Goal: Information Seeking & Learning: Learn about a topic

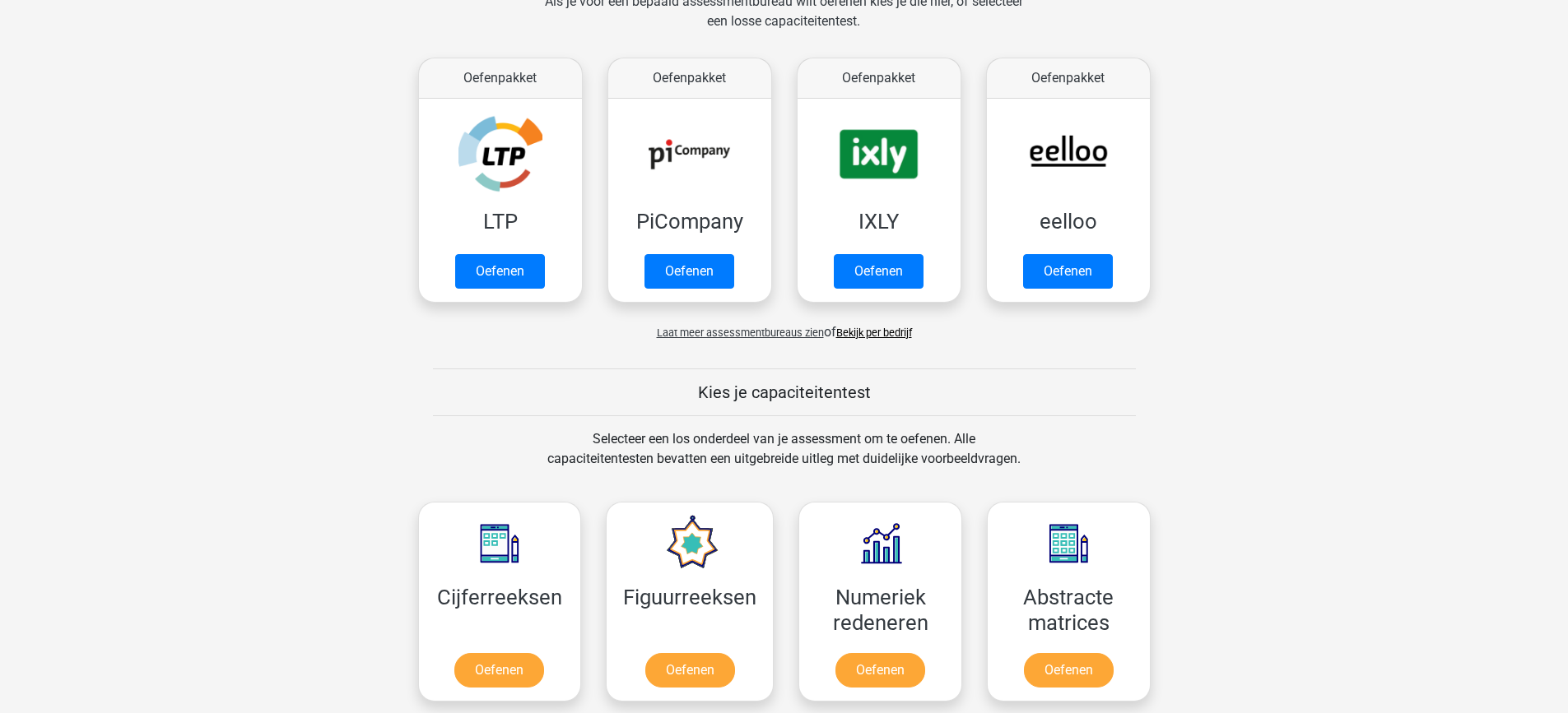
scroll to position [271, 0]
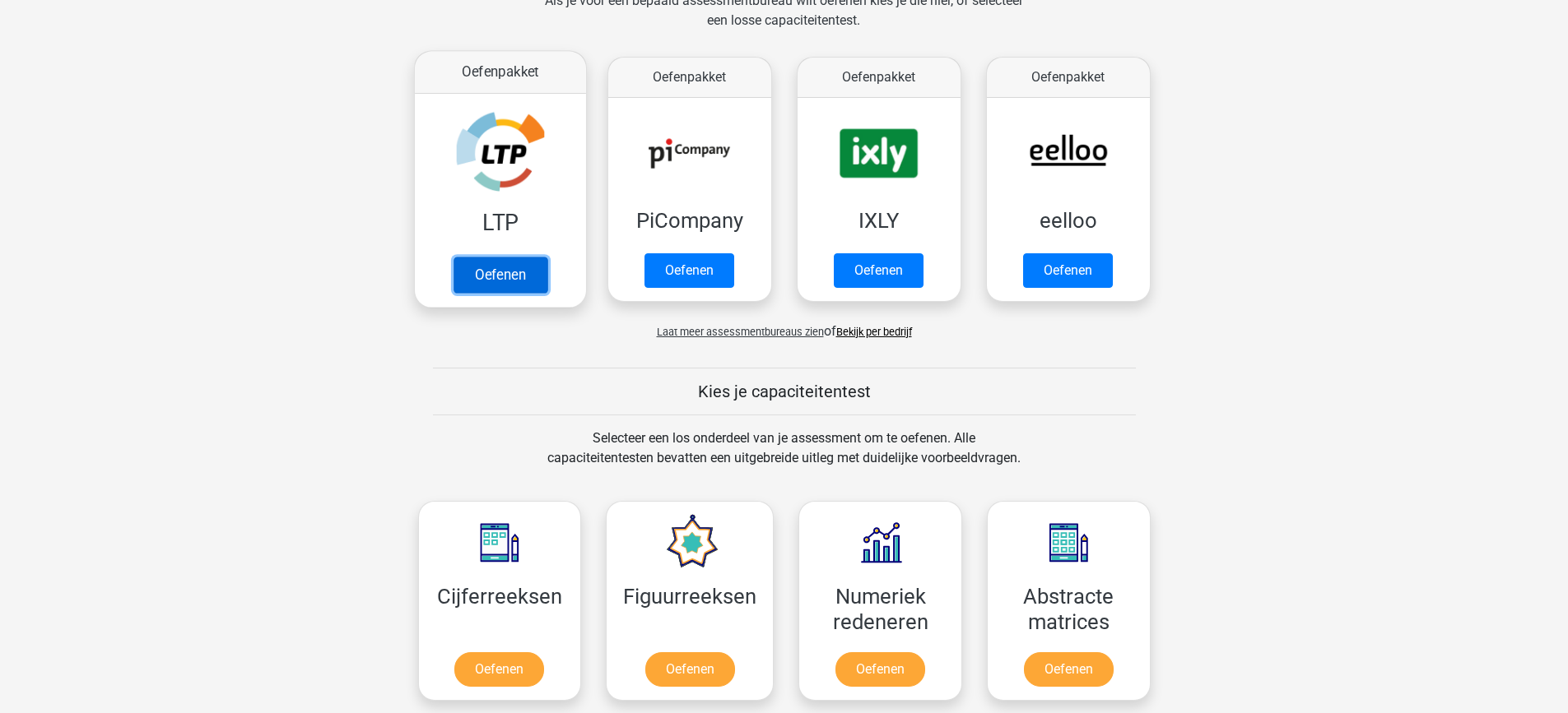
click at [527, 275] on link "Oefenen" at bounding box center [500, 274] width 94 height 37
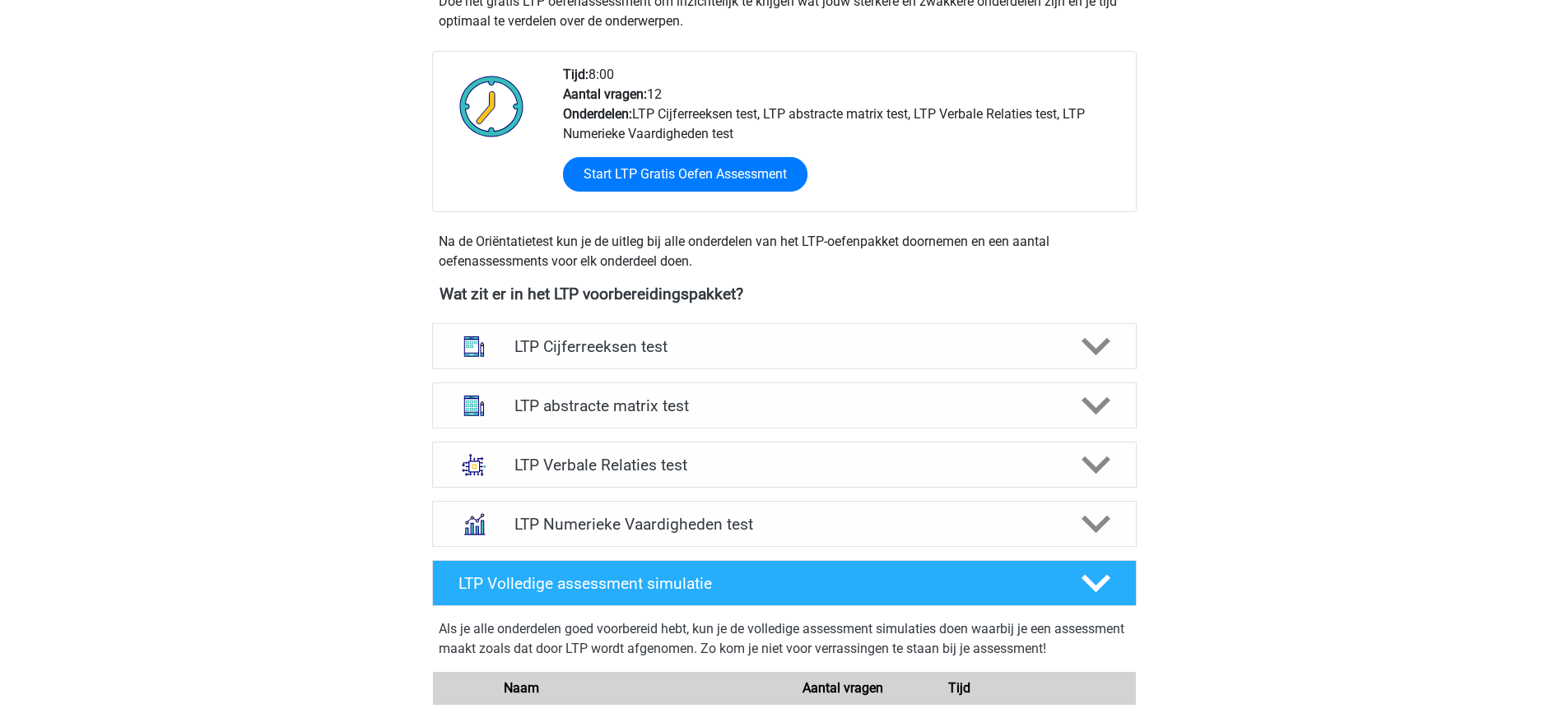
scroll to position [380, 0]
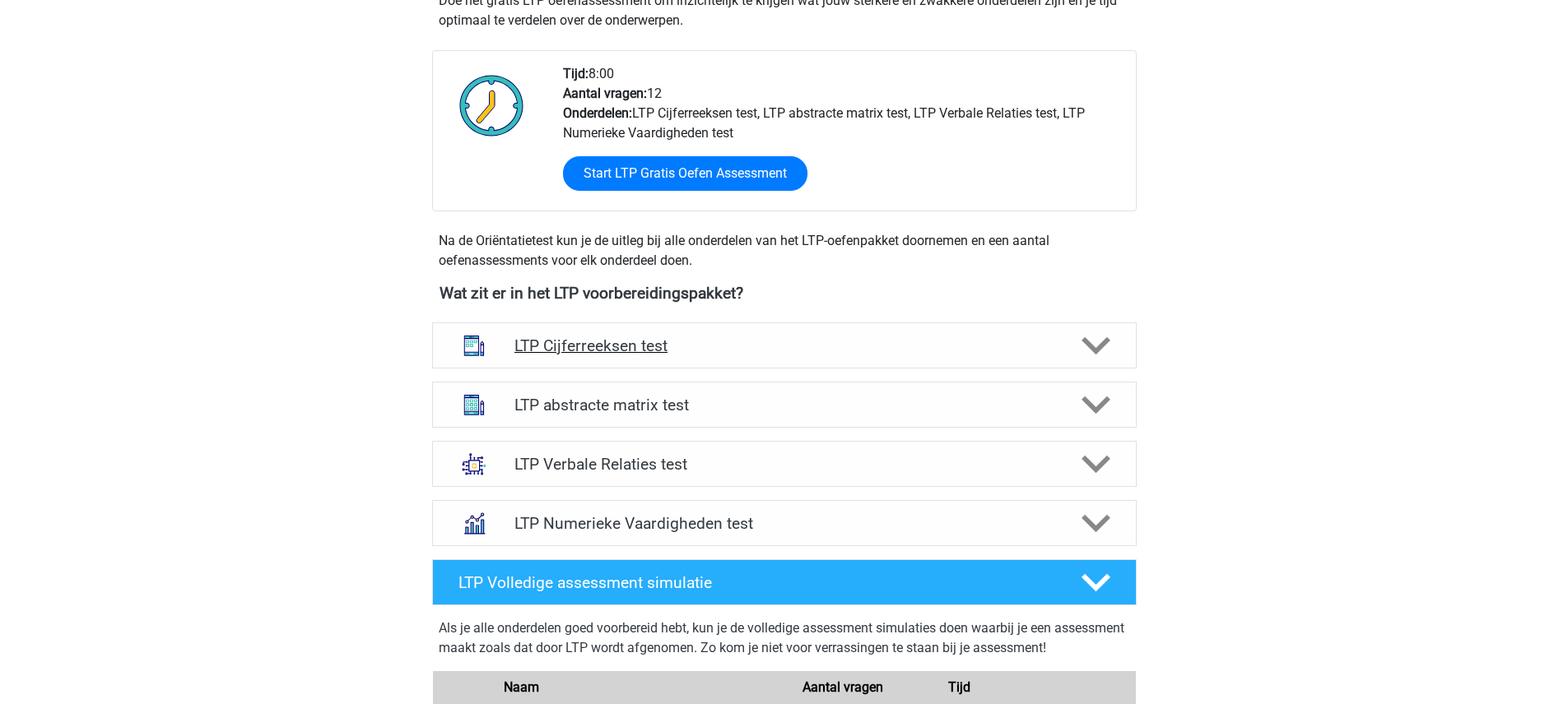
click at [718, 342] on h4 "LTP Cijferreeksen test" at bounding box center [784, 346] width 539 height 19
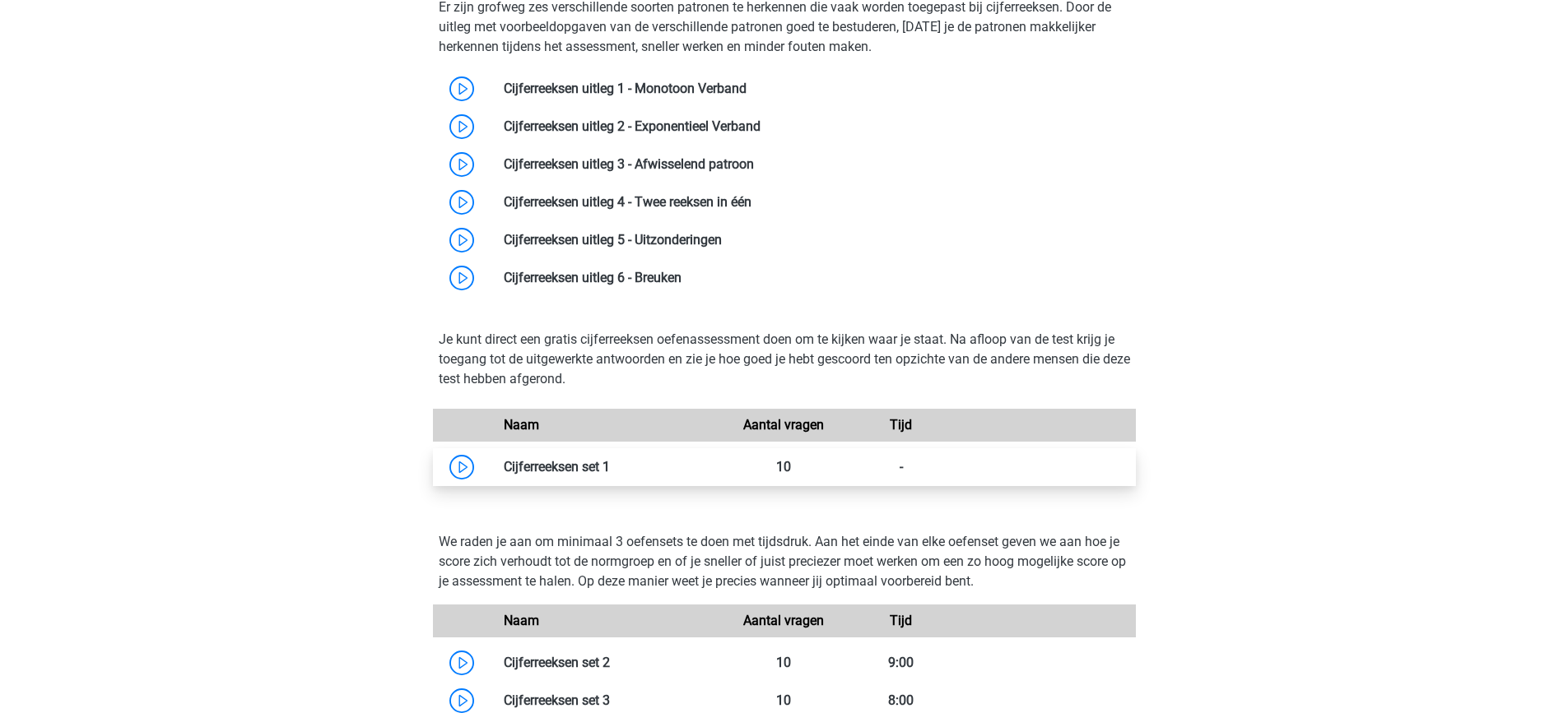
scroll to position [765, 0]
click at [610, 473] on link at bounding box center [610, 466] width 0 height 16
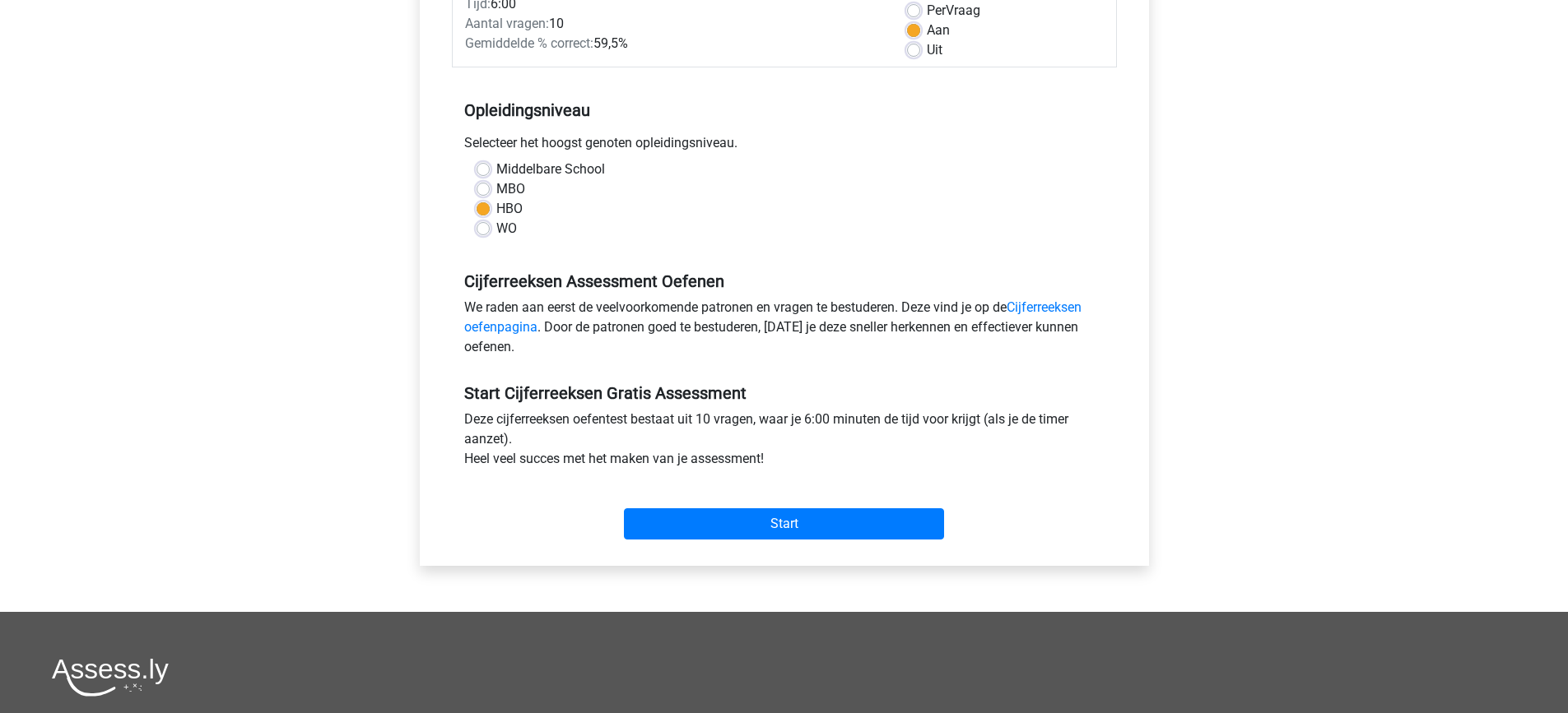
scroll to position [255, 0]
click at [691, 518] on input "Start" at bounding box center [784, 522] width 320 height 31
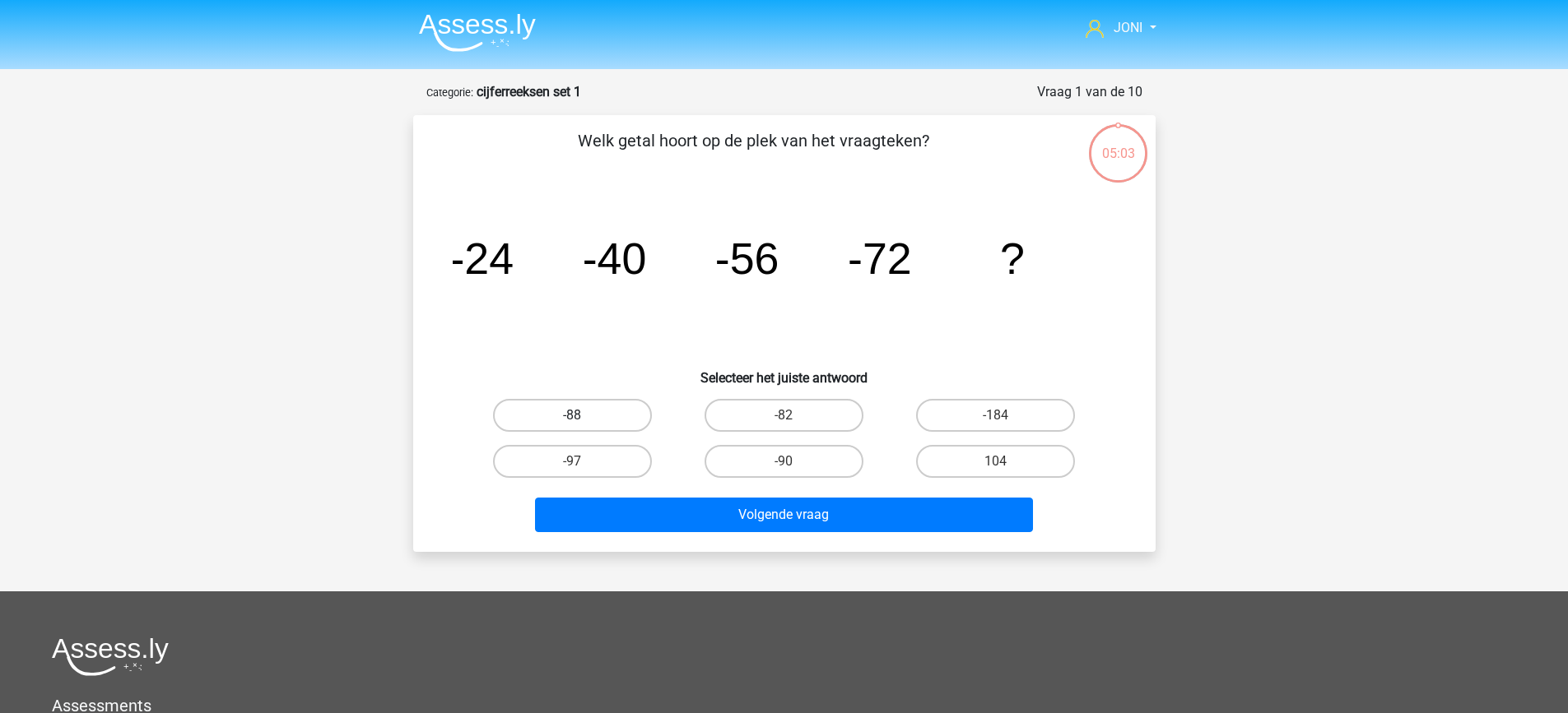
click at [565, 413] on label "-88" at bounding box center [572, 415] width 159 height 33
click at [572, 415] on input "-88" at bounding box center [577, 420] width 10 height 10
radio input "true"
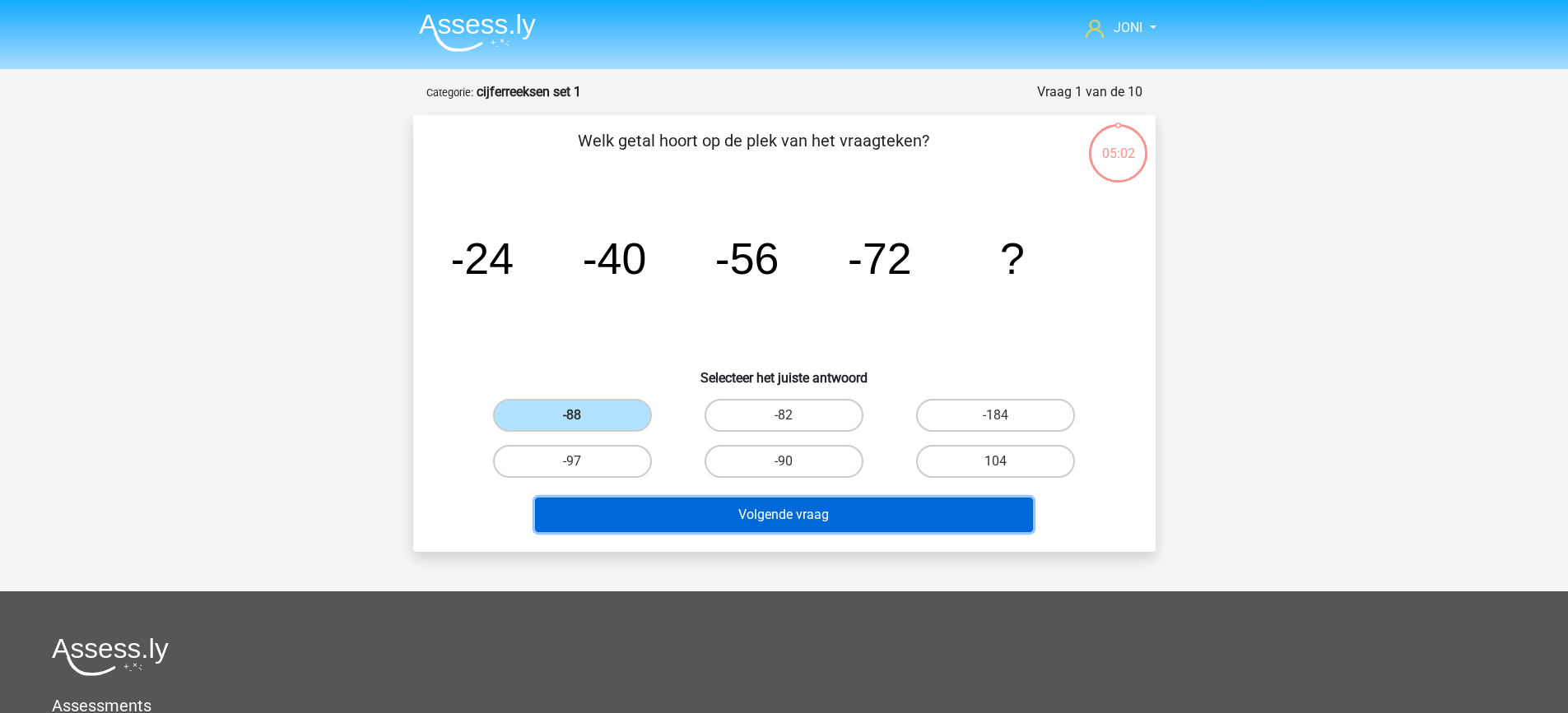
click at [705, 509] on button "Volgende vraag" at bounding box center [784, 515] width 498 height 35
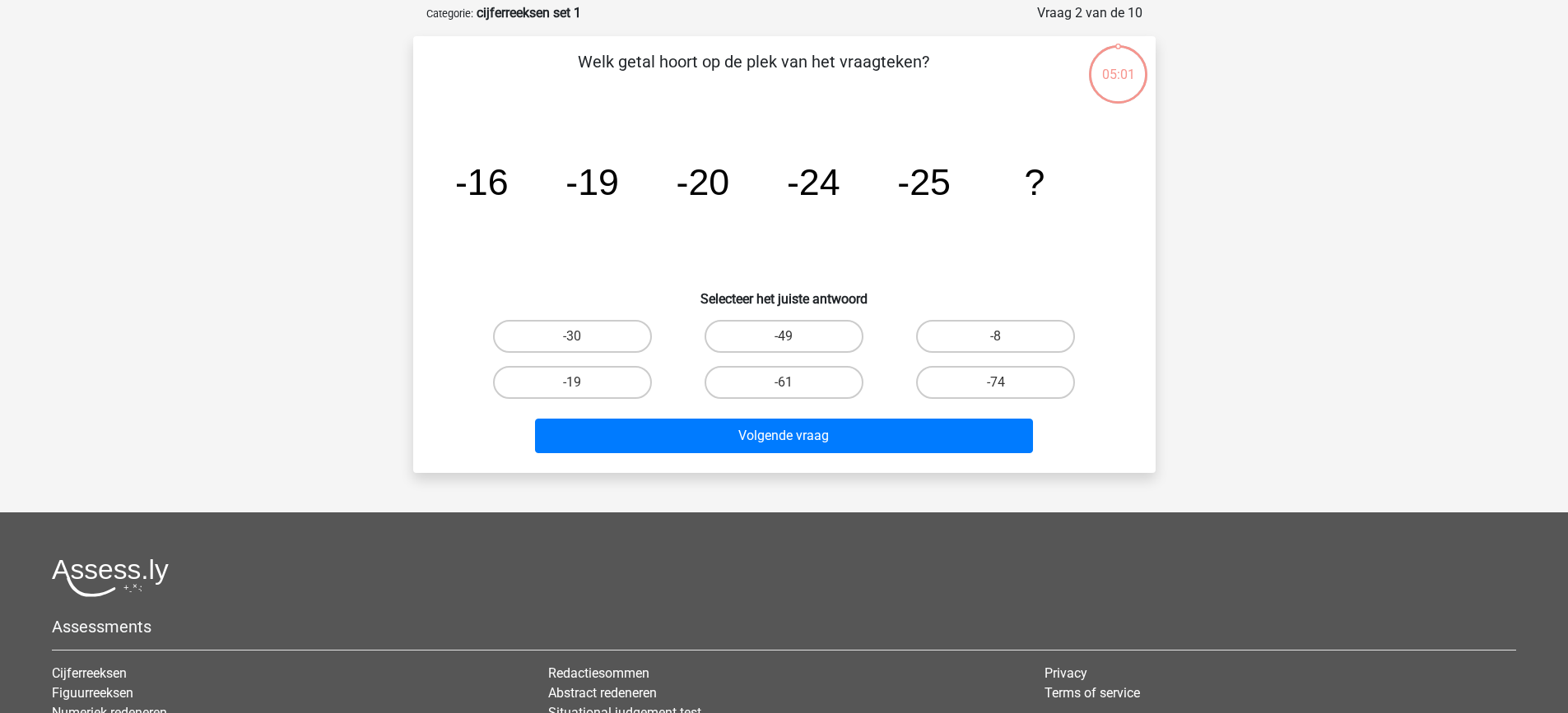
scroll to position [83, 0]
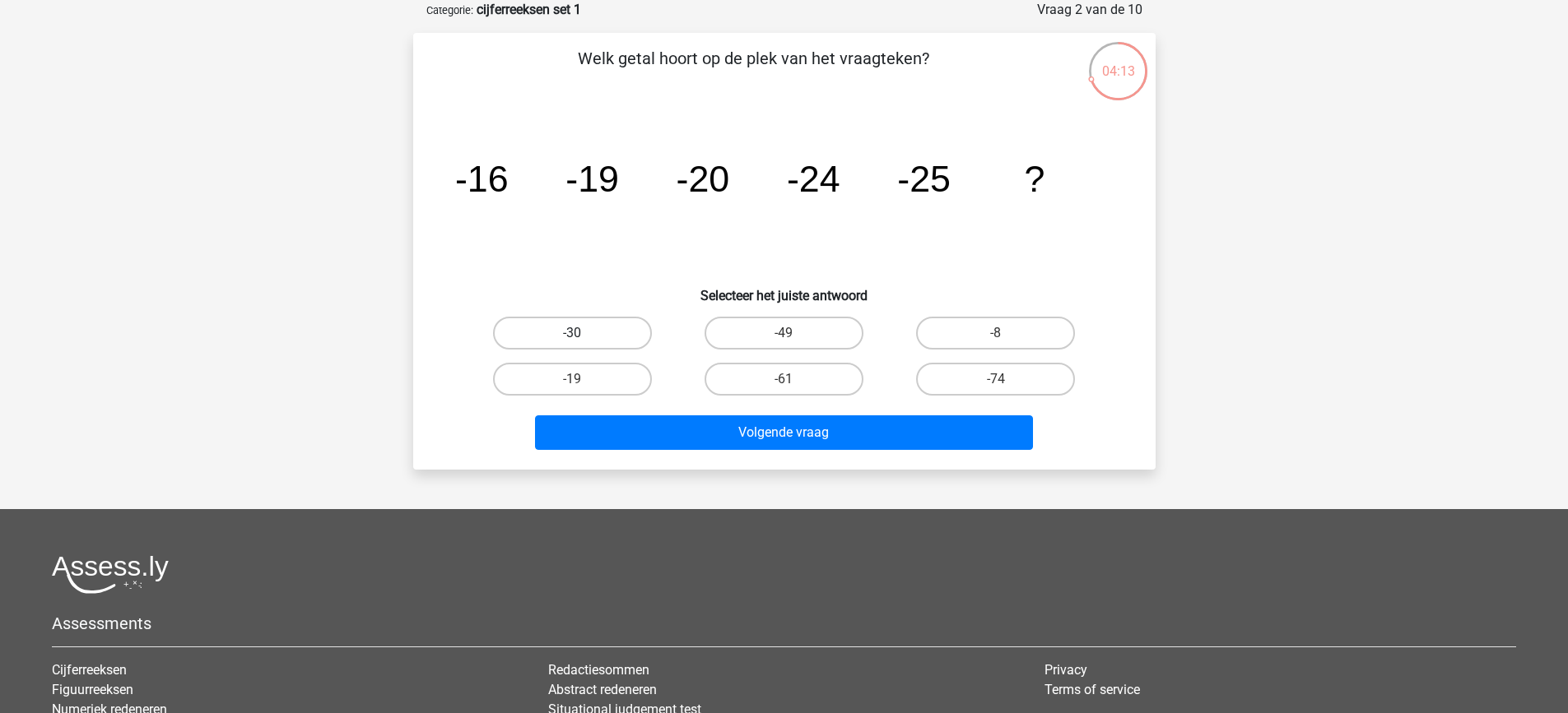
click at [557, 329] on label "-30" at bounding box center [572, 333] width 159 height 33
click at [572, 333] on input "-30" at bounding box center [577, 338] width 10 height 10
radio input "true"
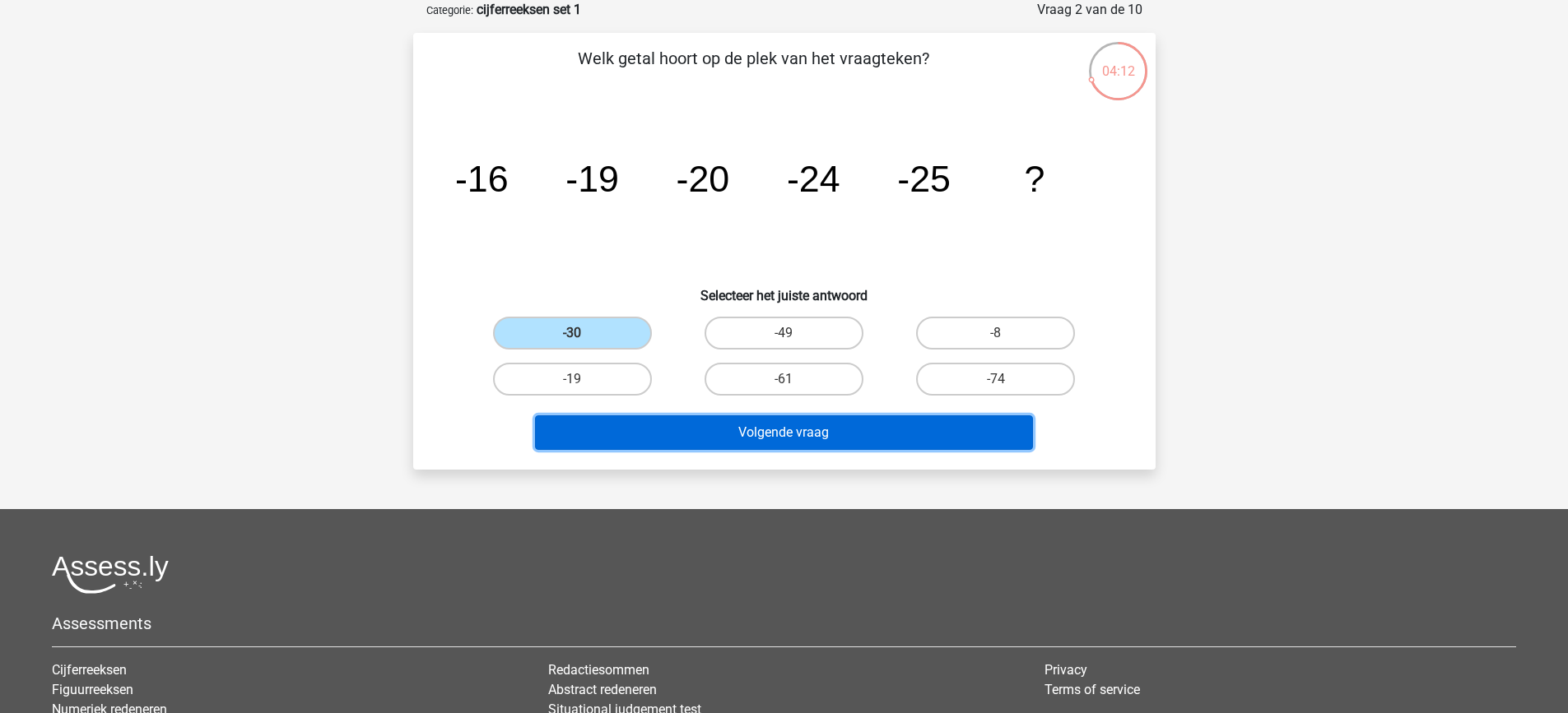
click at [653, 440] on button "Volgende vraag" at bounding box center [784, 432] width 498 height 35
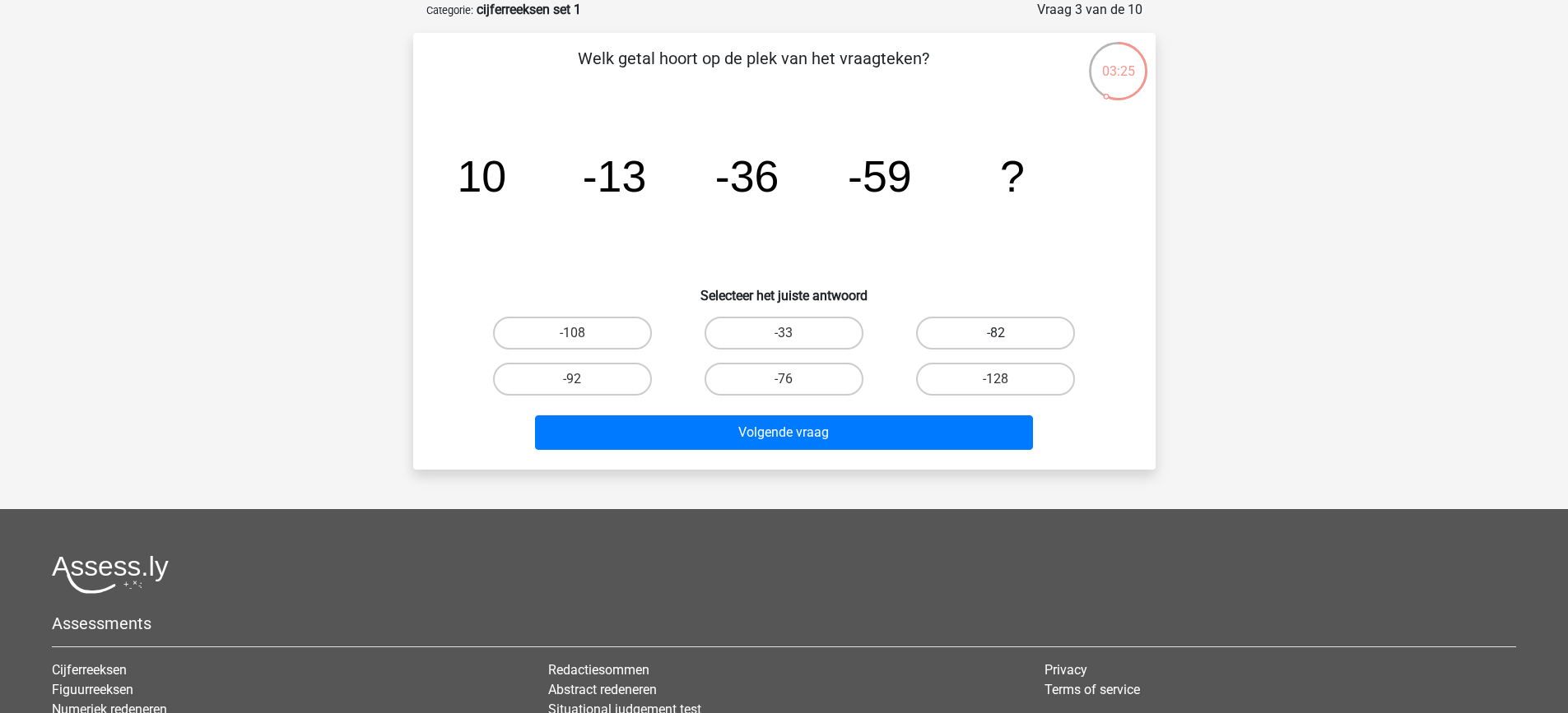
click at [964, 324] on label "-82" at bounding box center [995, 333] width 159 height 33
click at [996, 333] on input "-82" at bounding box center [1001, 338] width 10 height 10
radio input "true"
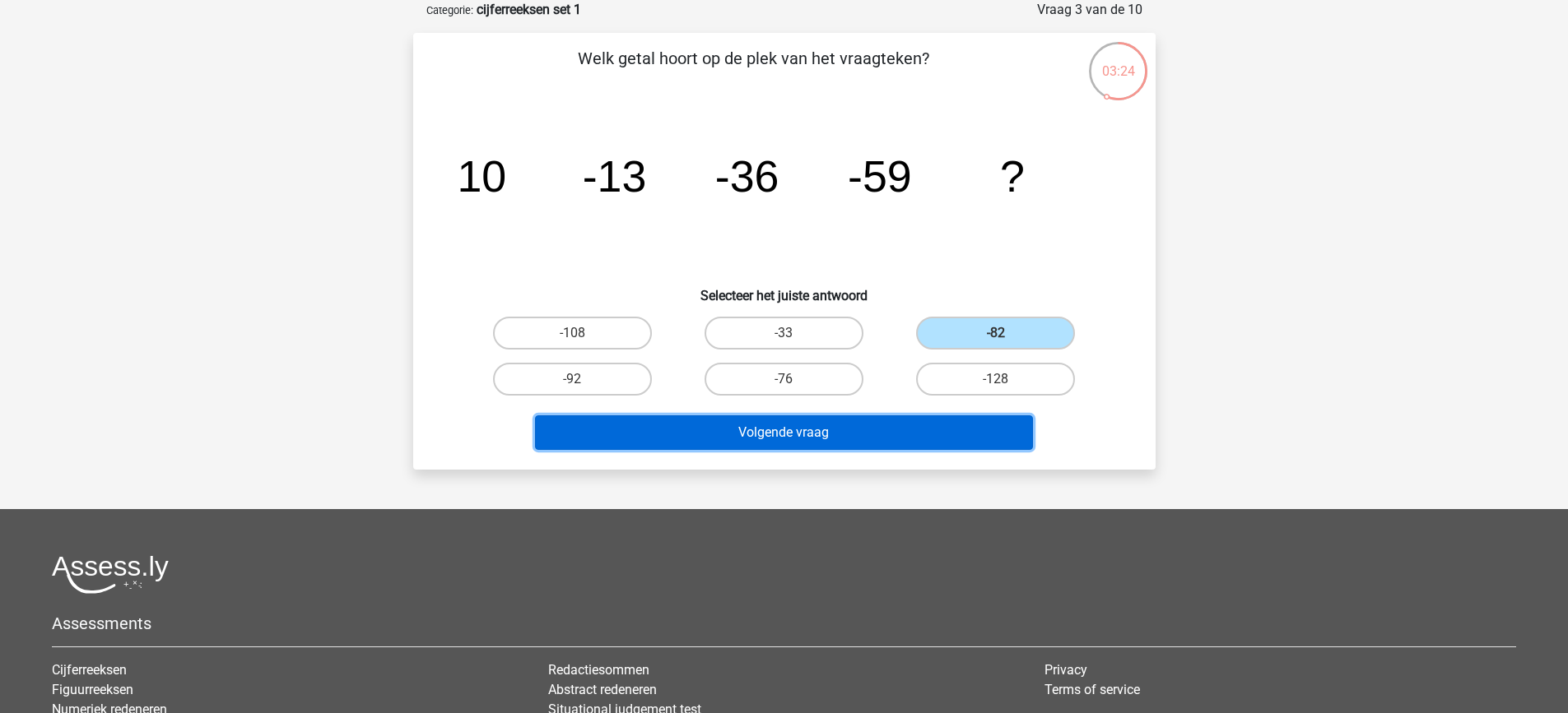
click at [955, 433] on button "Volgende vraag" at bounding box center [784, 432] width 498 height 35
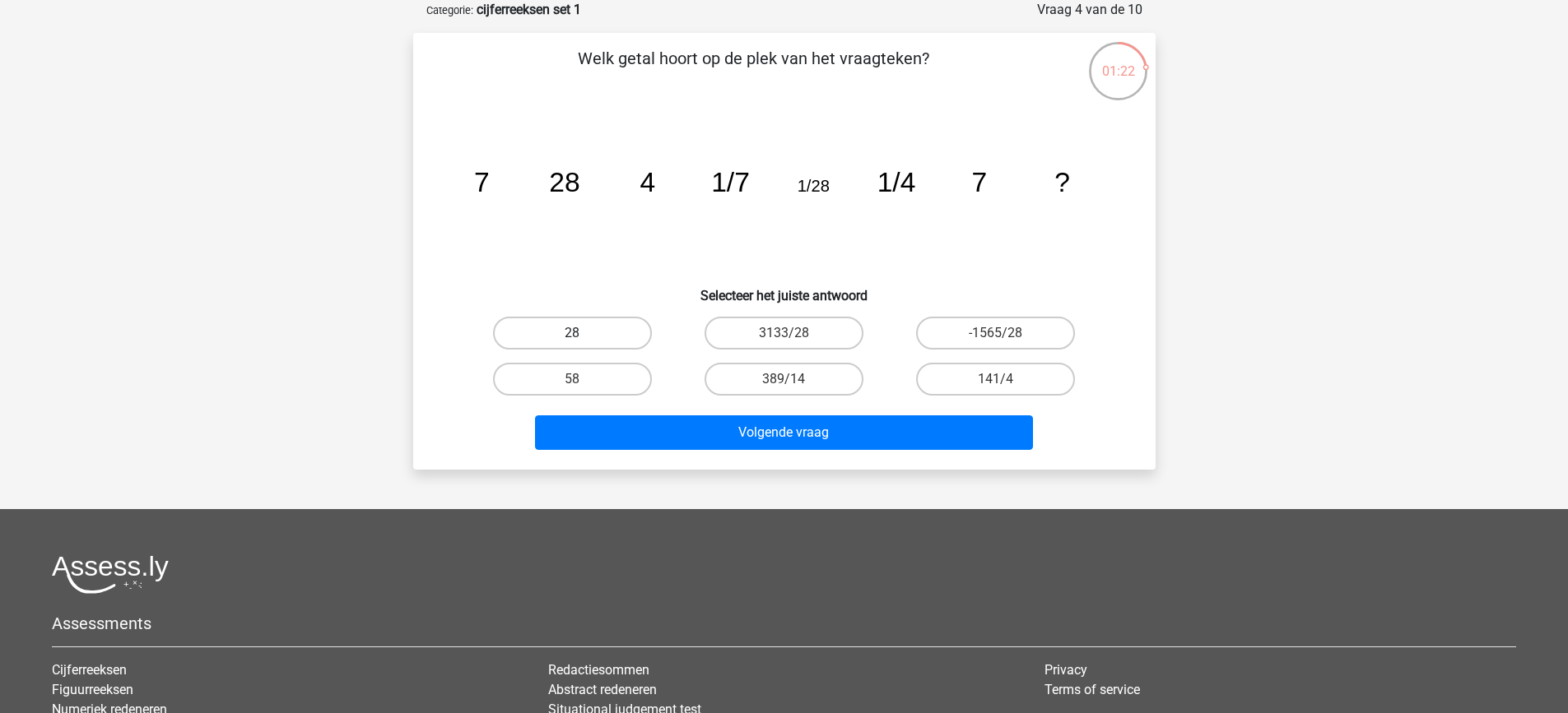
click at [569, 347] on label "28" at bounding box center [572, 333] width 159 height 33
click at [572, 344] on input "28" at bounding box center [577, 338] width 10 height 10
radio input "true"
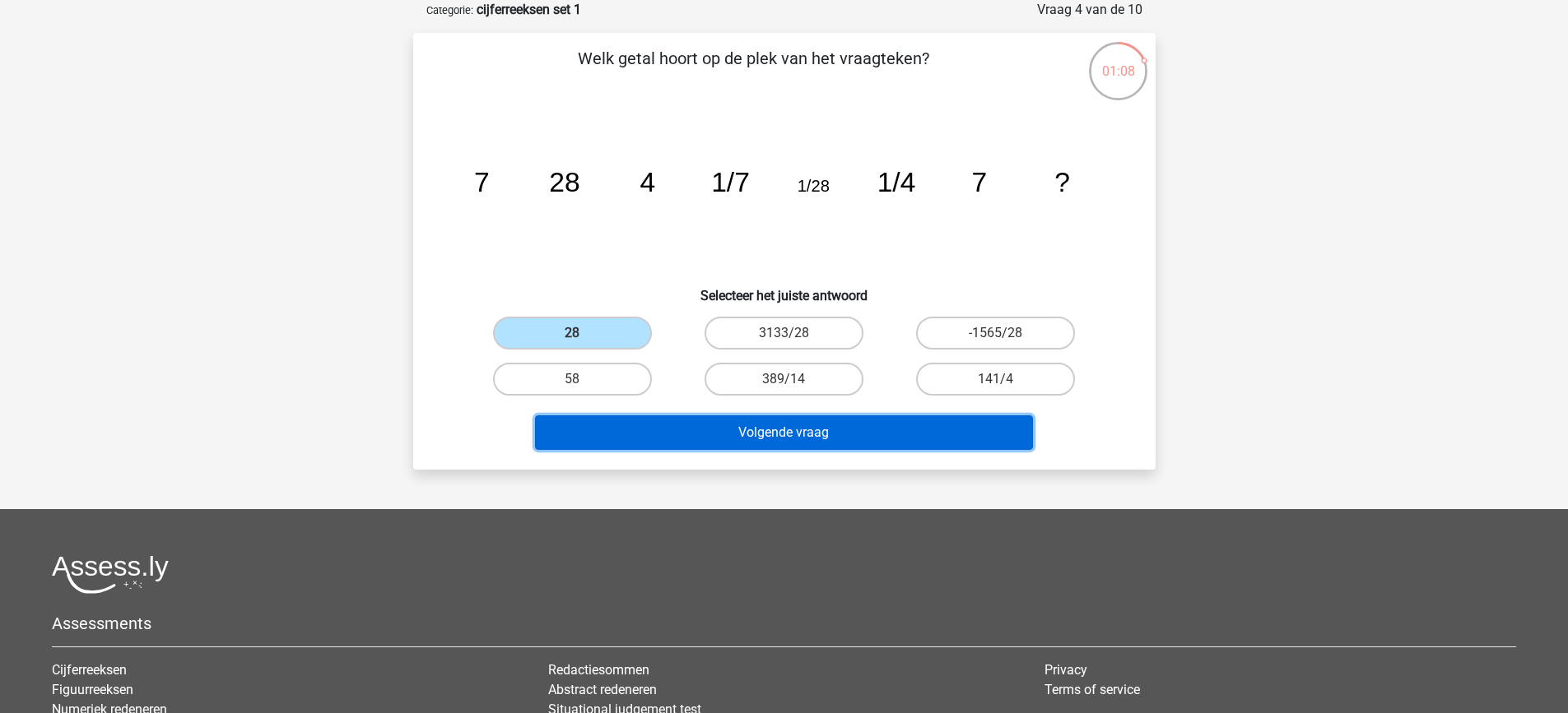
click at [649, 437] on button "Volgende vraag" at bounding box center [784, 432] width 498 height 35
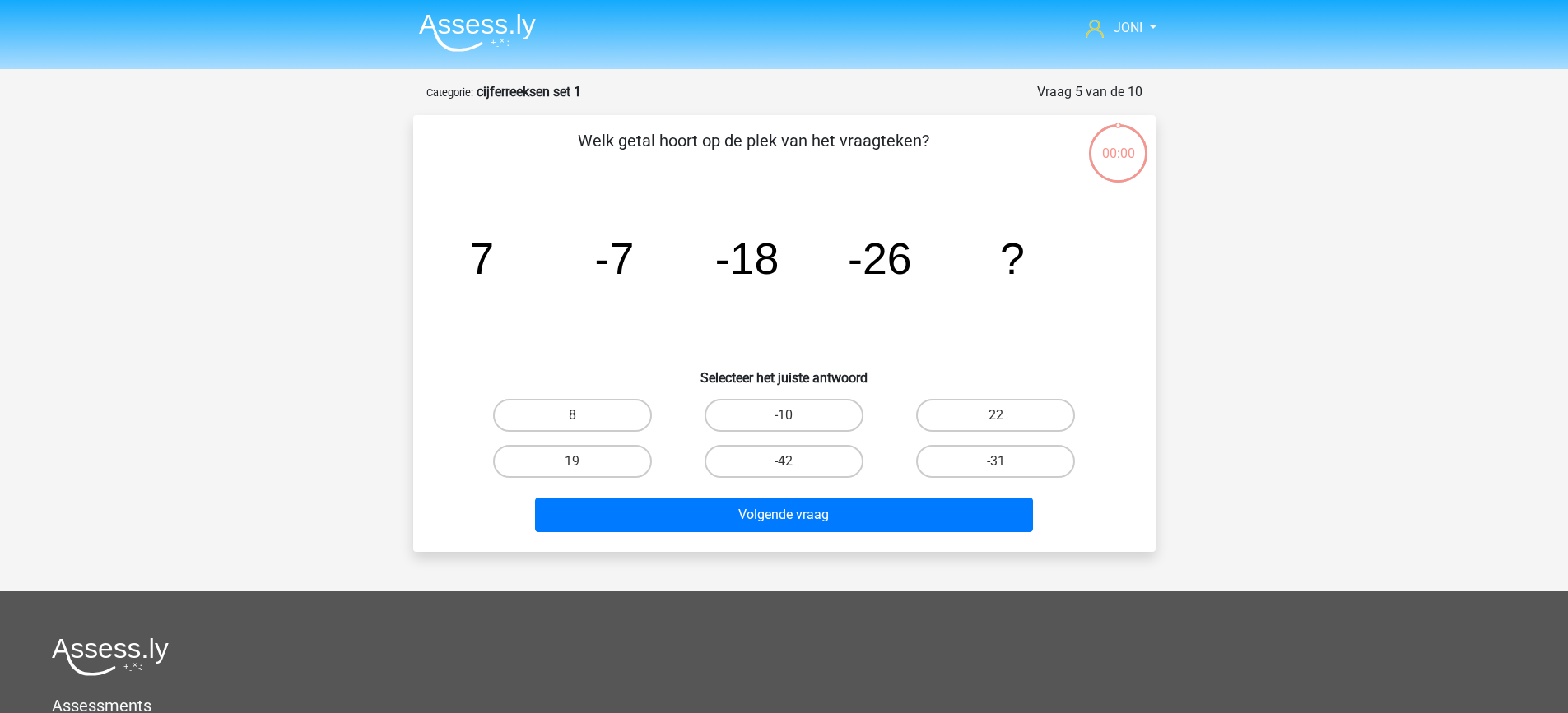
scroll to position [83, 0]
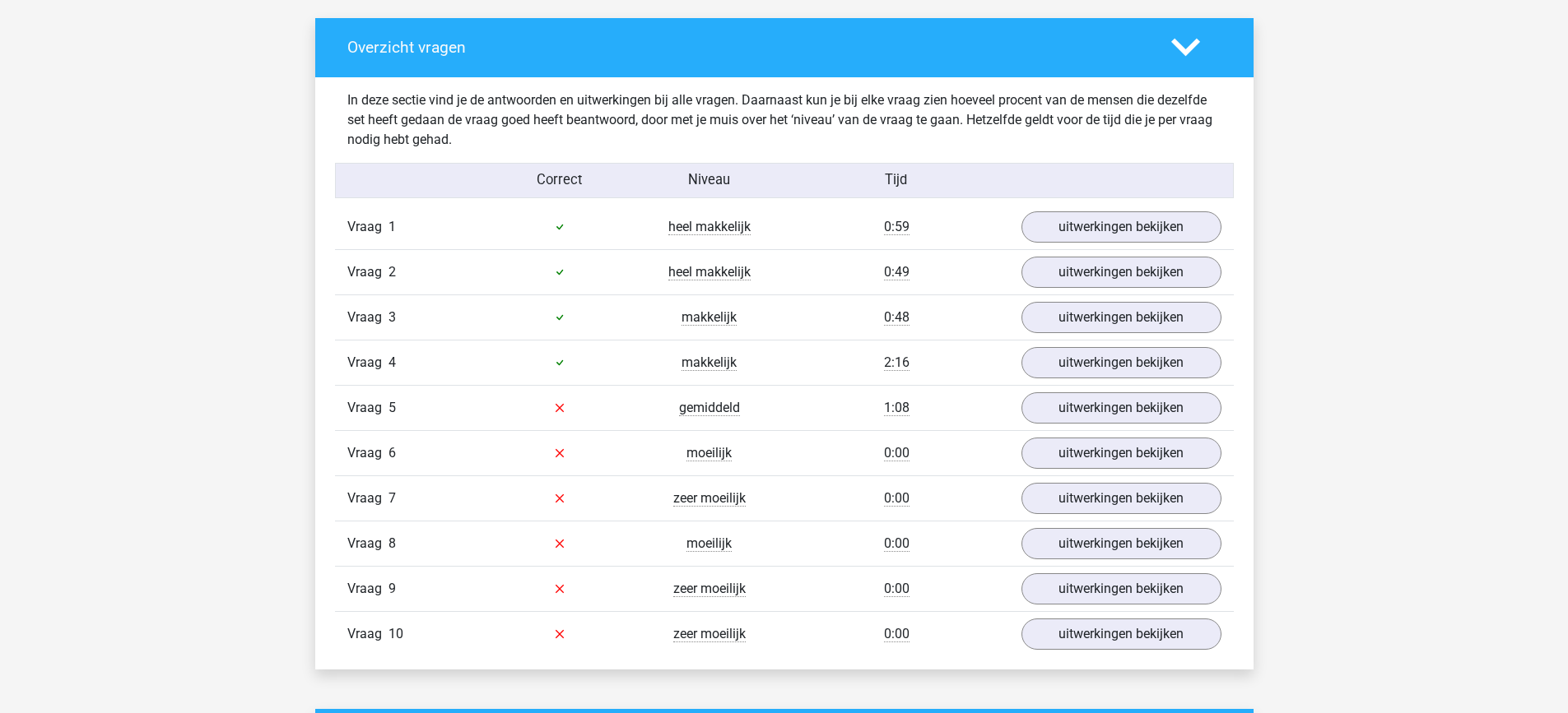
scroll to position [933, 0]
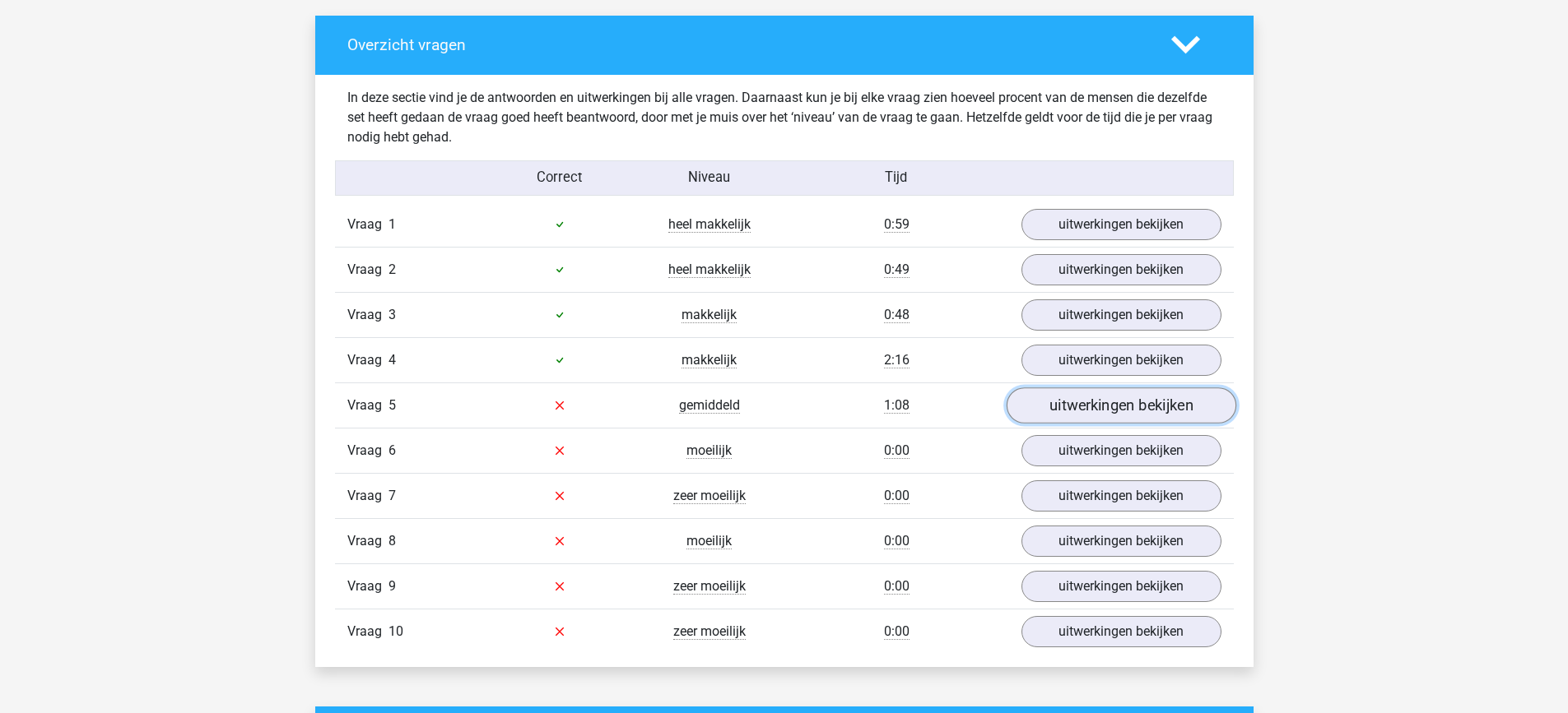
click at [1092, 400] on link "uitwerkingen bekijken" at bounding box center [1120, 406] width 229 height 37
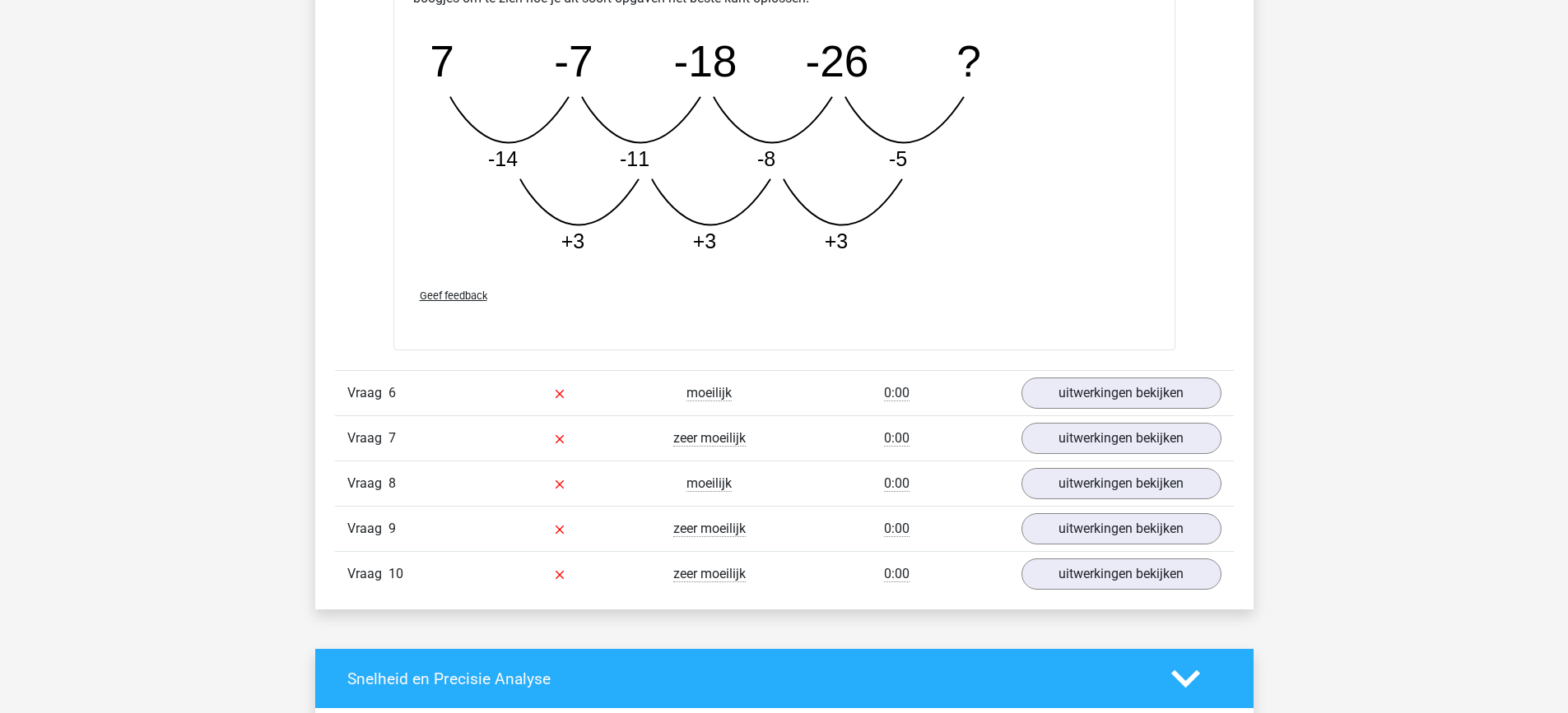
scroll to position [1832, 0]
click at [1092, 400] on link "uitwerkingen bekijken" at bounding box center [1121, 392] width 200 height 31
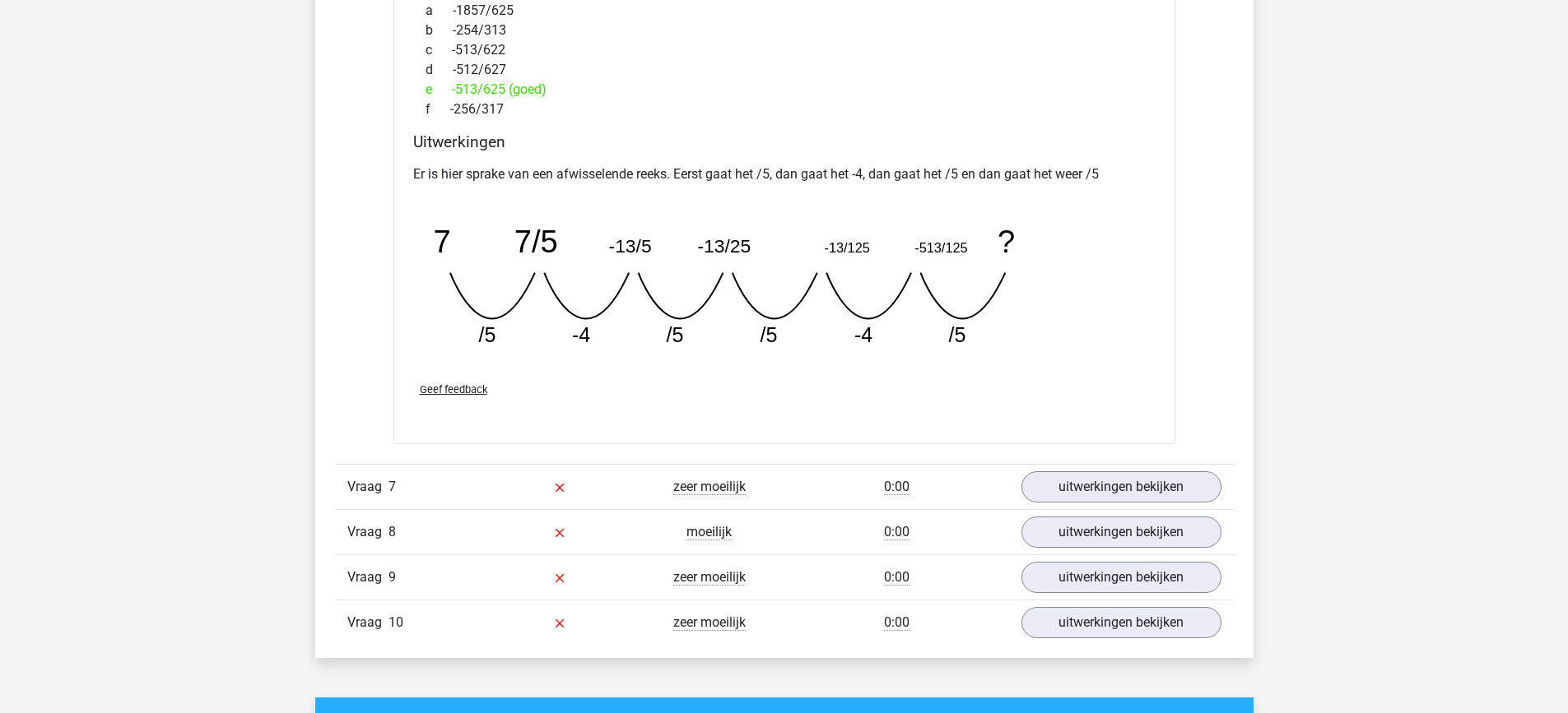
scroll to position [2504, 0]
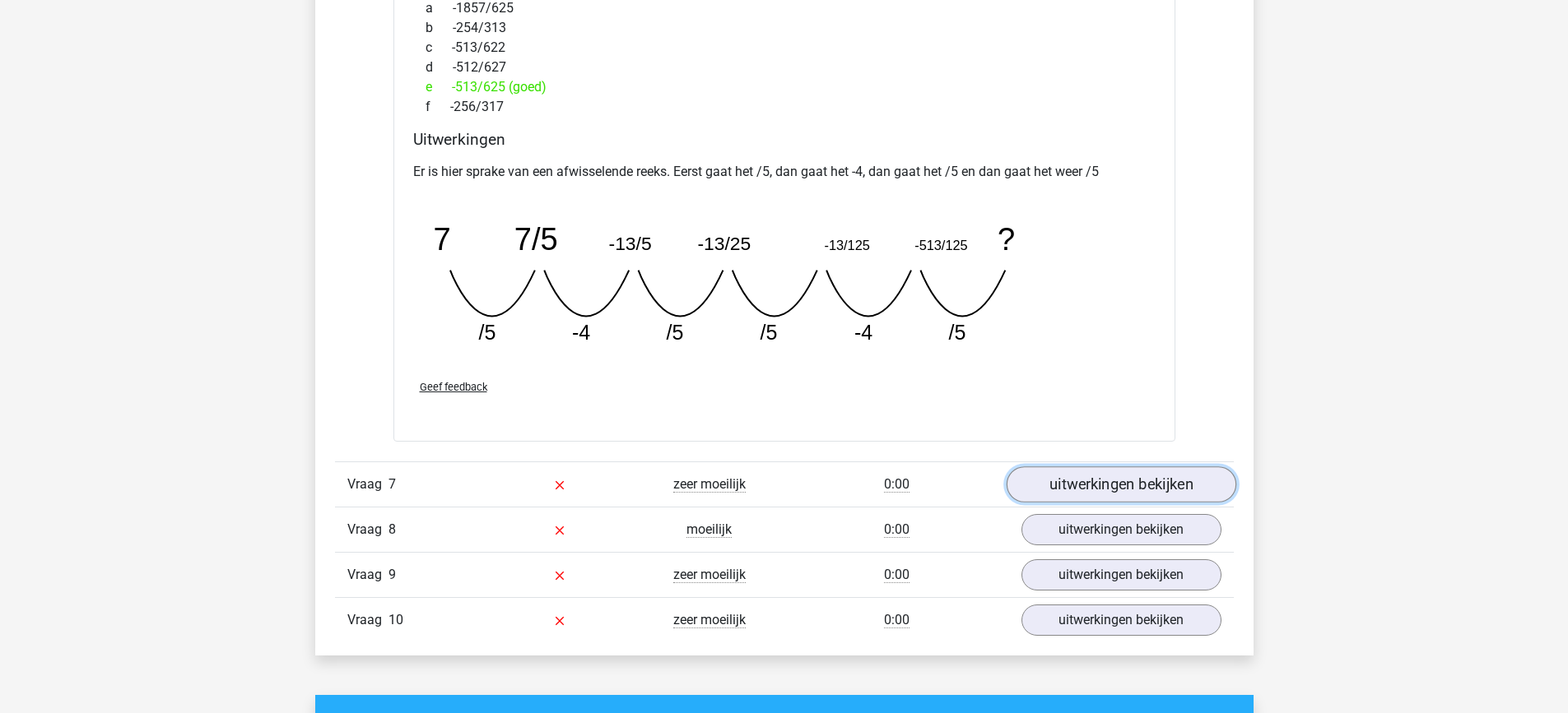
click at [1078, 481] on link "uitwerkingen bekijken" at bounding box center [1120, 485] width 229 height 37
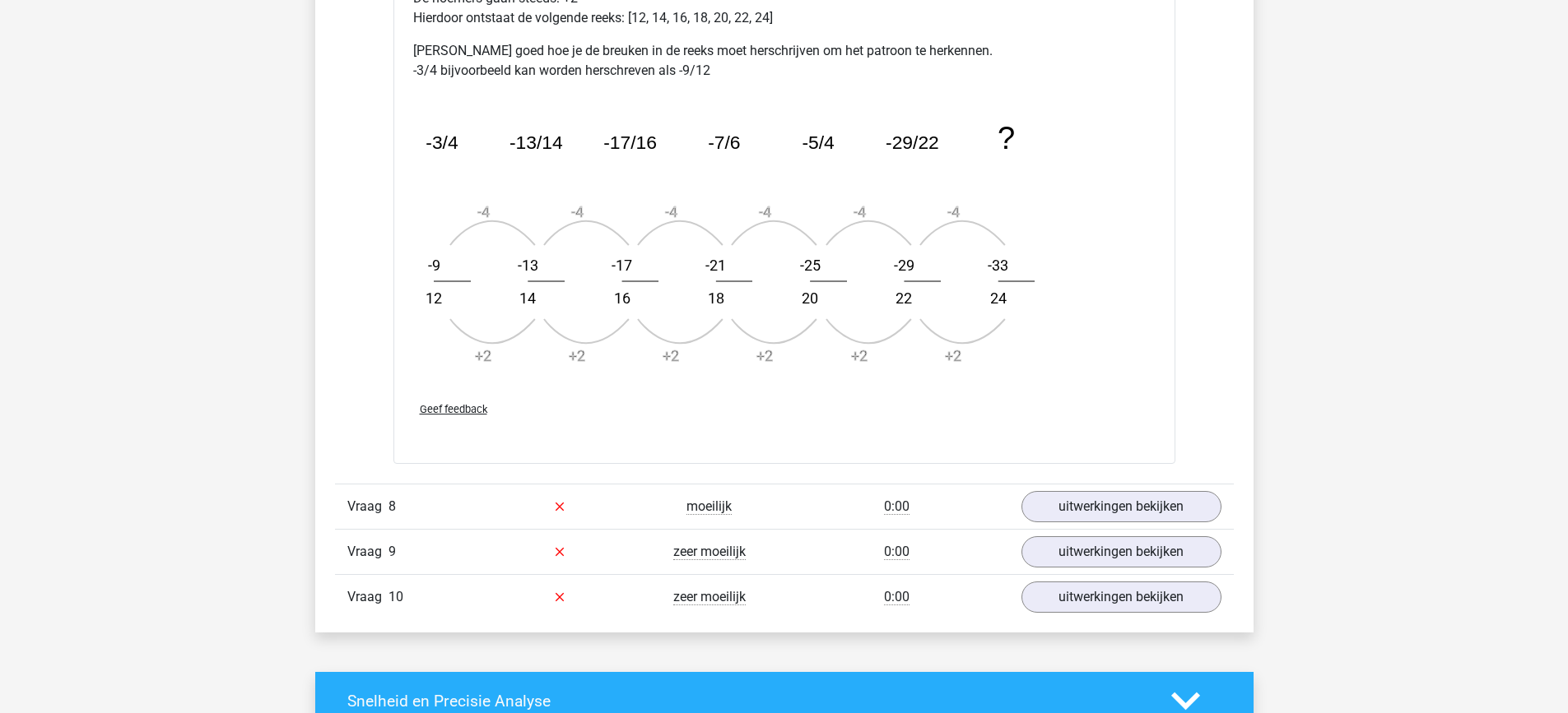
scroll to position [3515, 0]
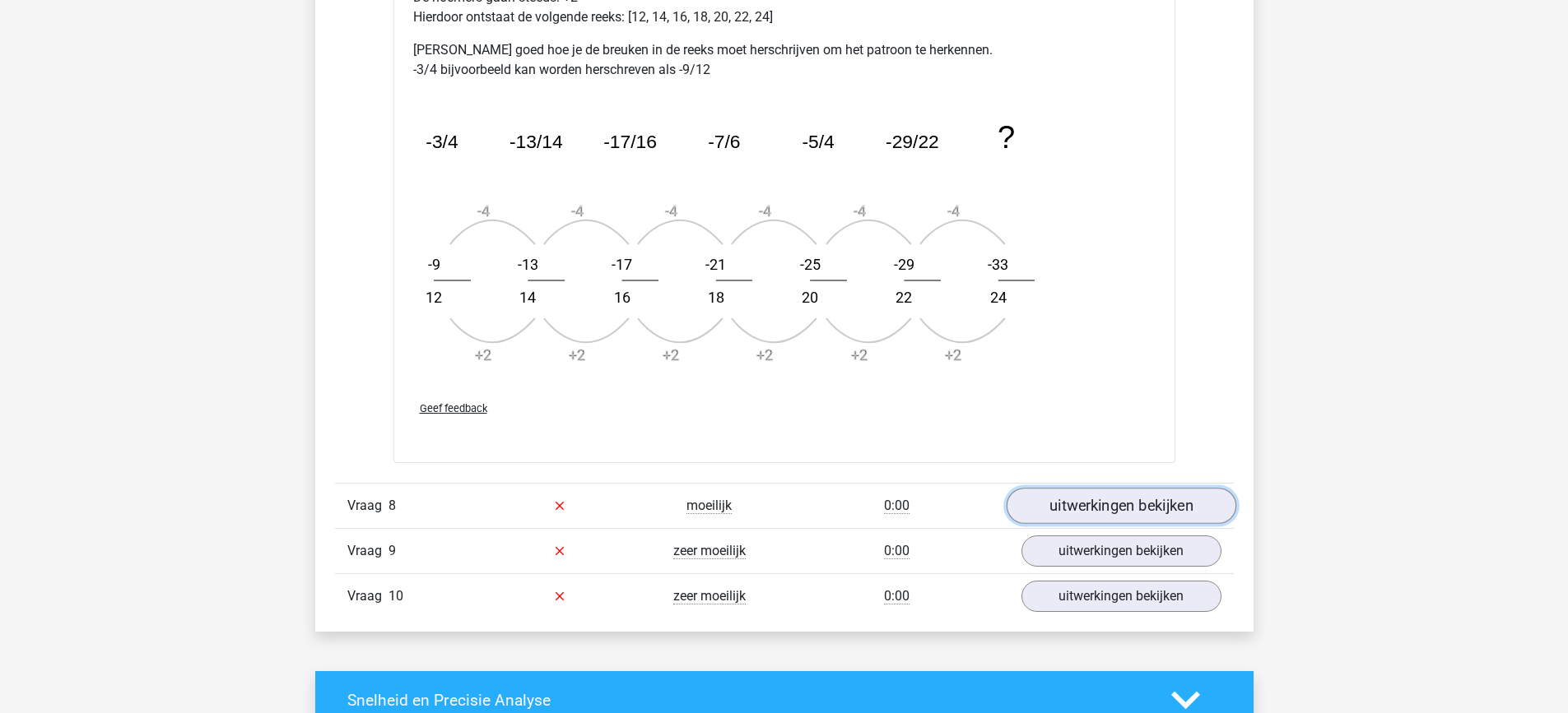
click at [1071, 515] on link "uitwerkingen bekijken" at bounding box center [1120, 505] width 229 height 37
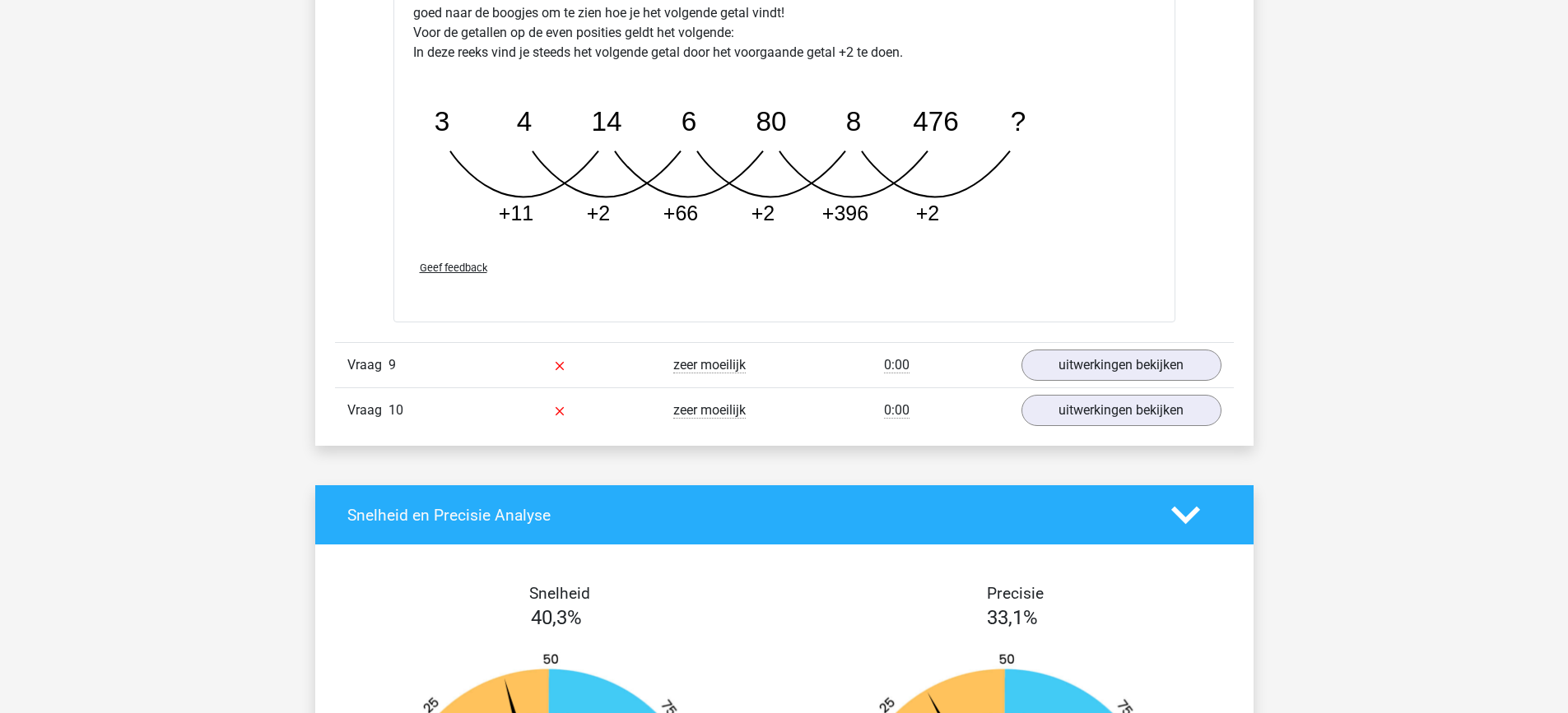
scroll to position [4521, 0]
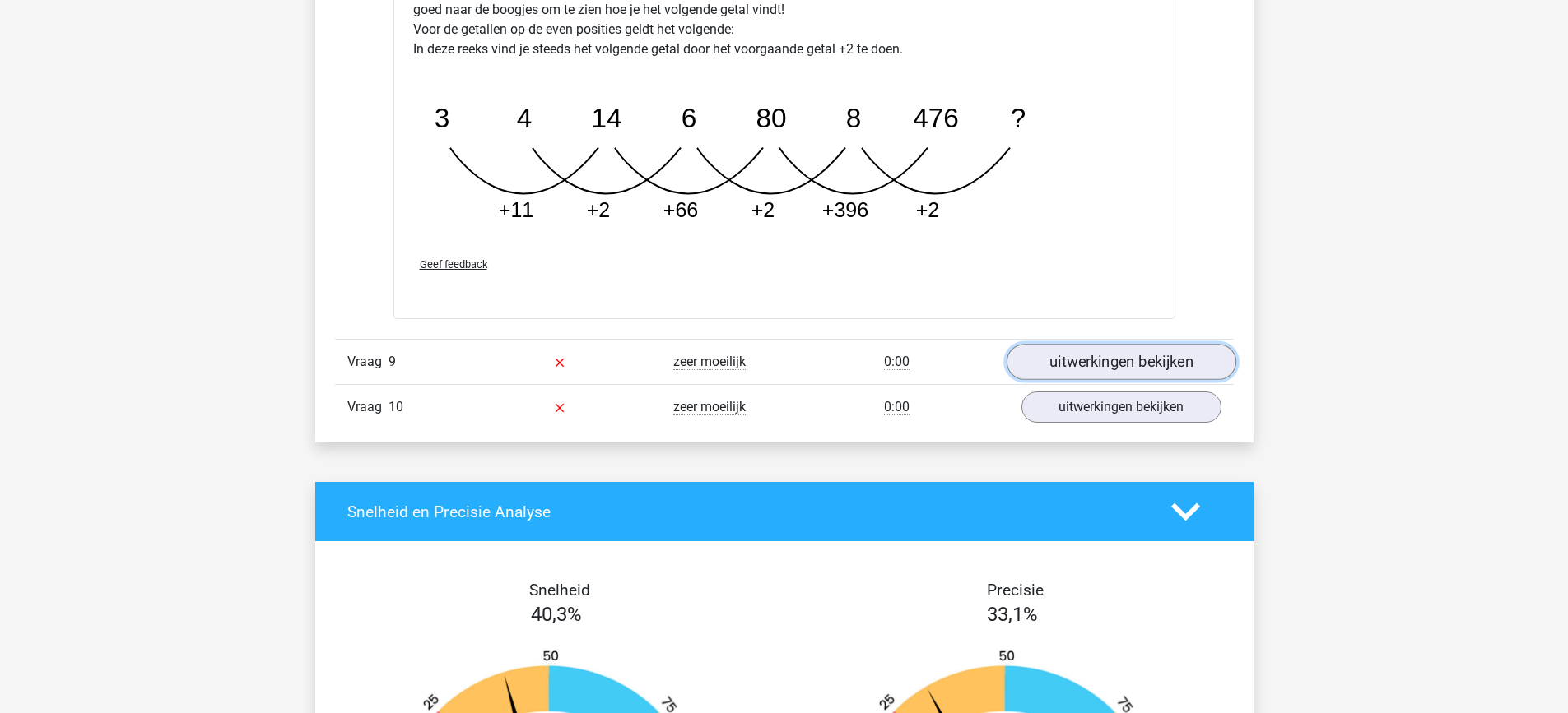
click at [1075, 370] on link "uitwerkingen bekijken" at bounding box center [1120, 363] width 229 height 37
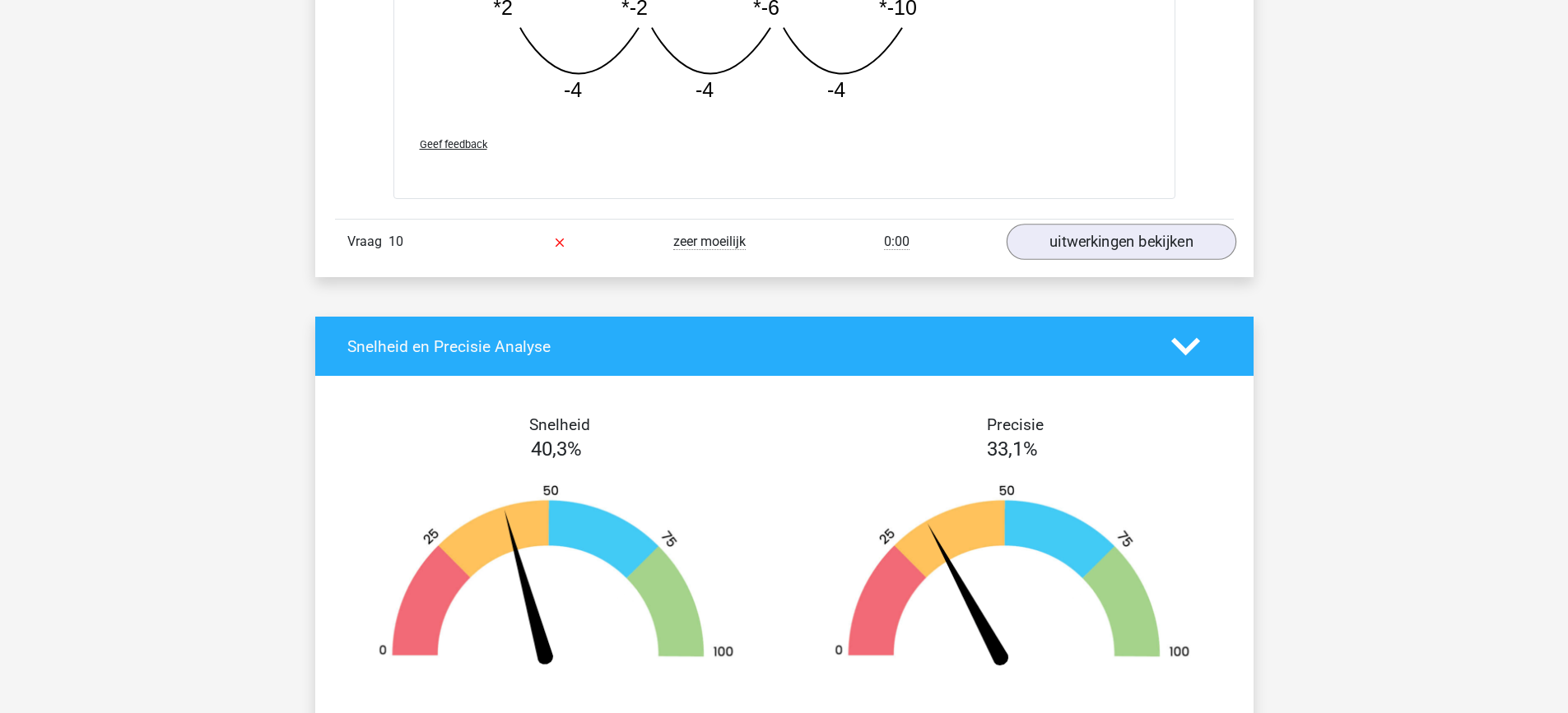
scroll to position [5529, 0]
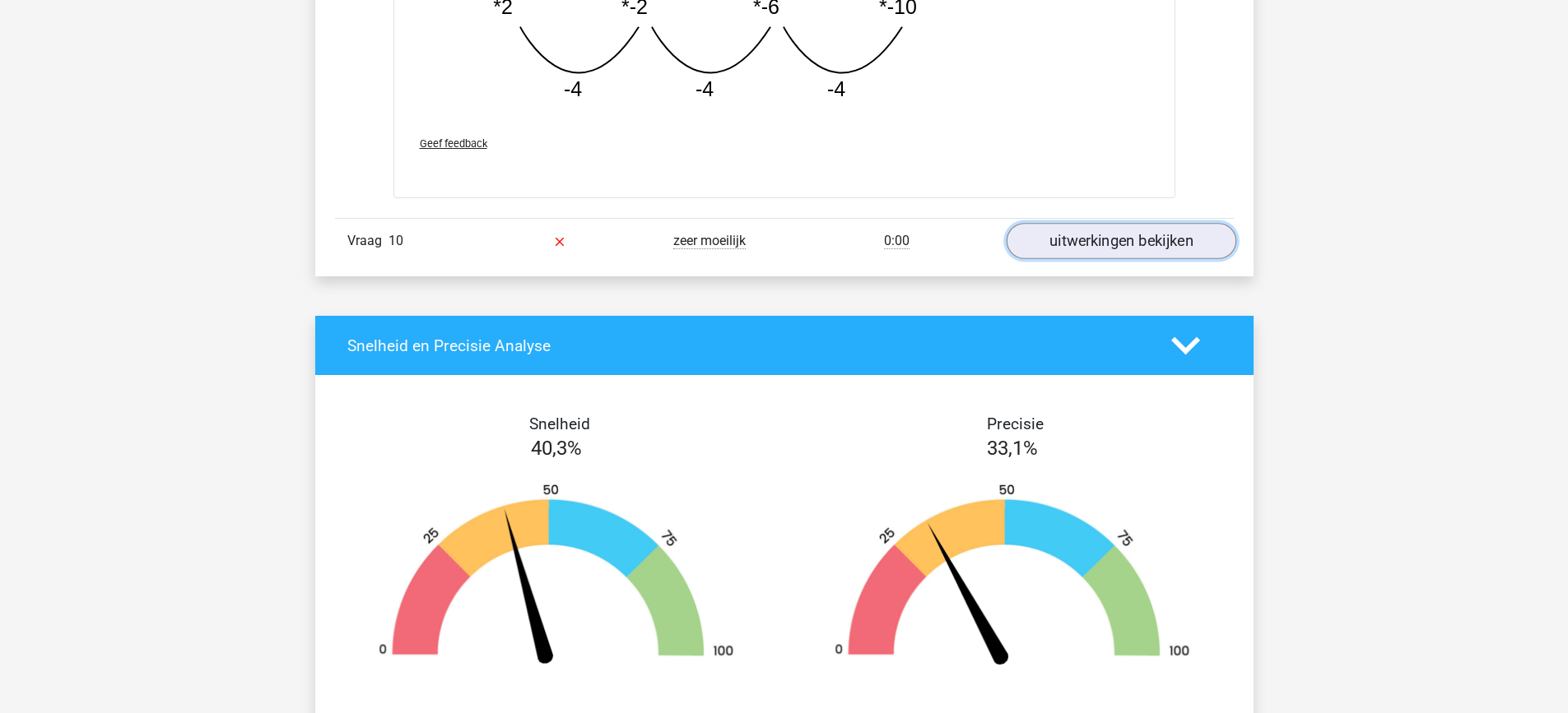
click at [1089, 233] on link "uitwerkingen bekijken" at bounding box center [1120, 240] width 229 height 37
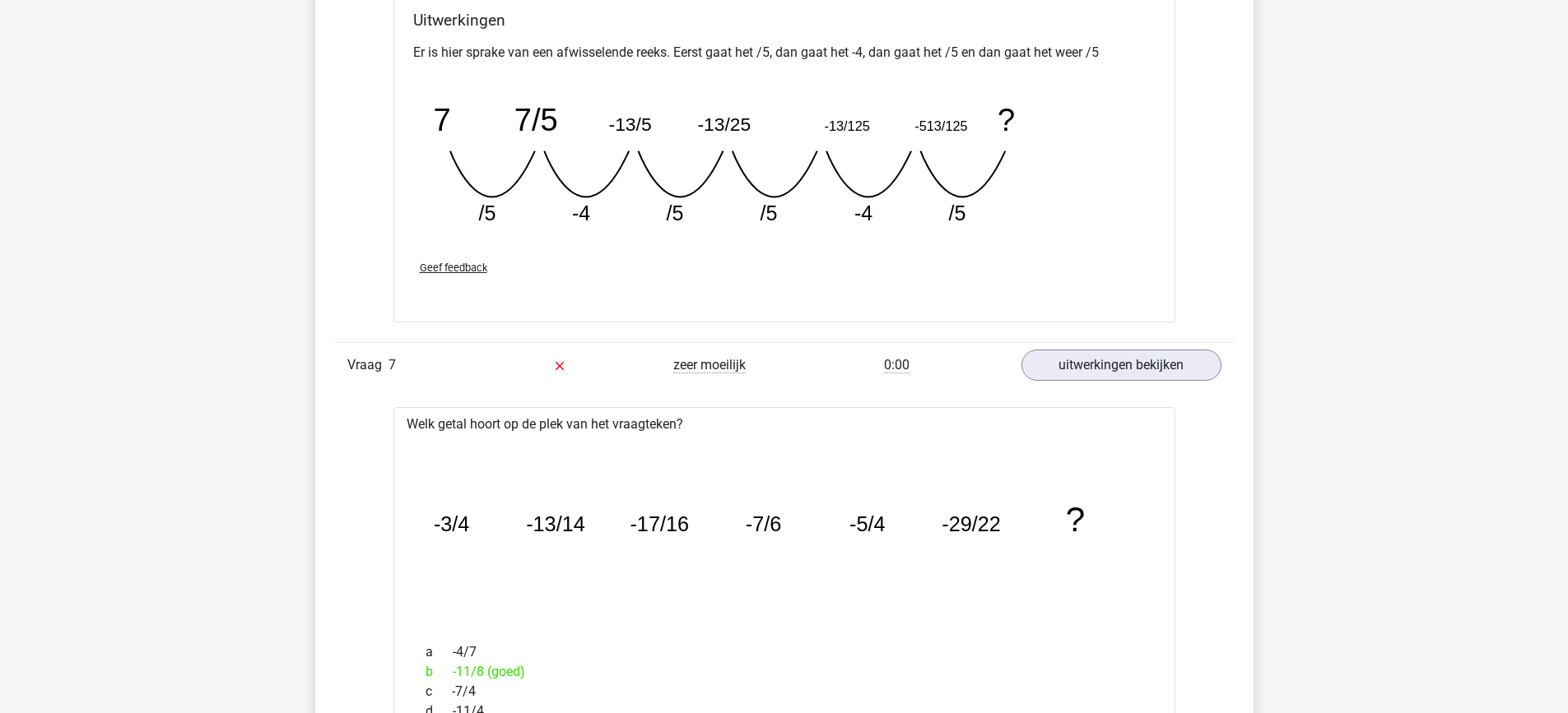
scroll to position [2614, 0]
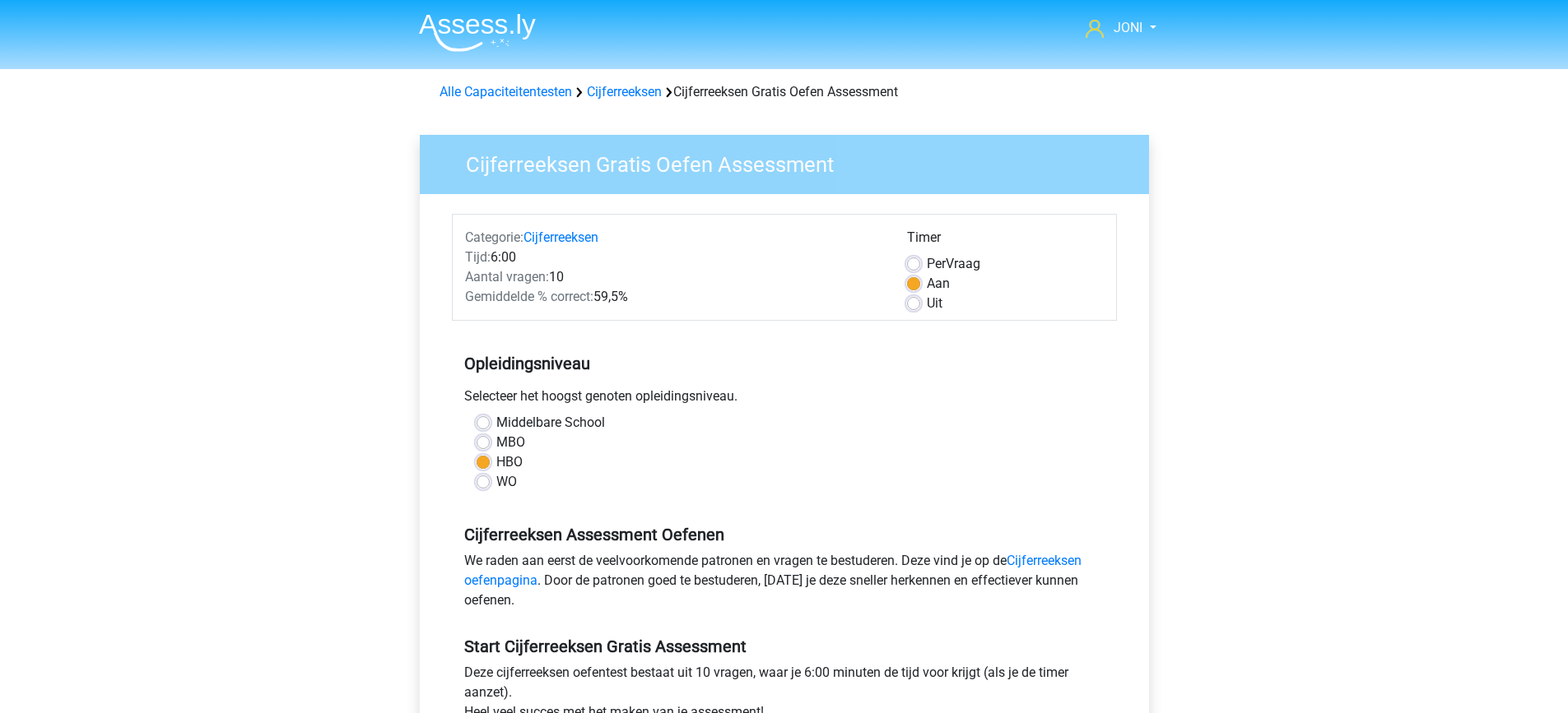
scroll to position [255, 0]
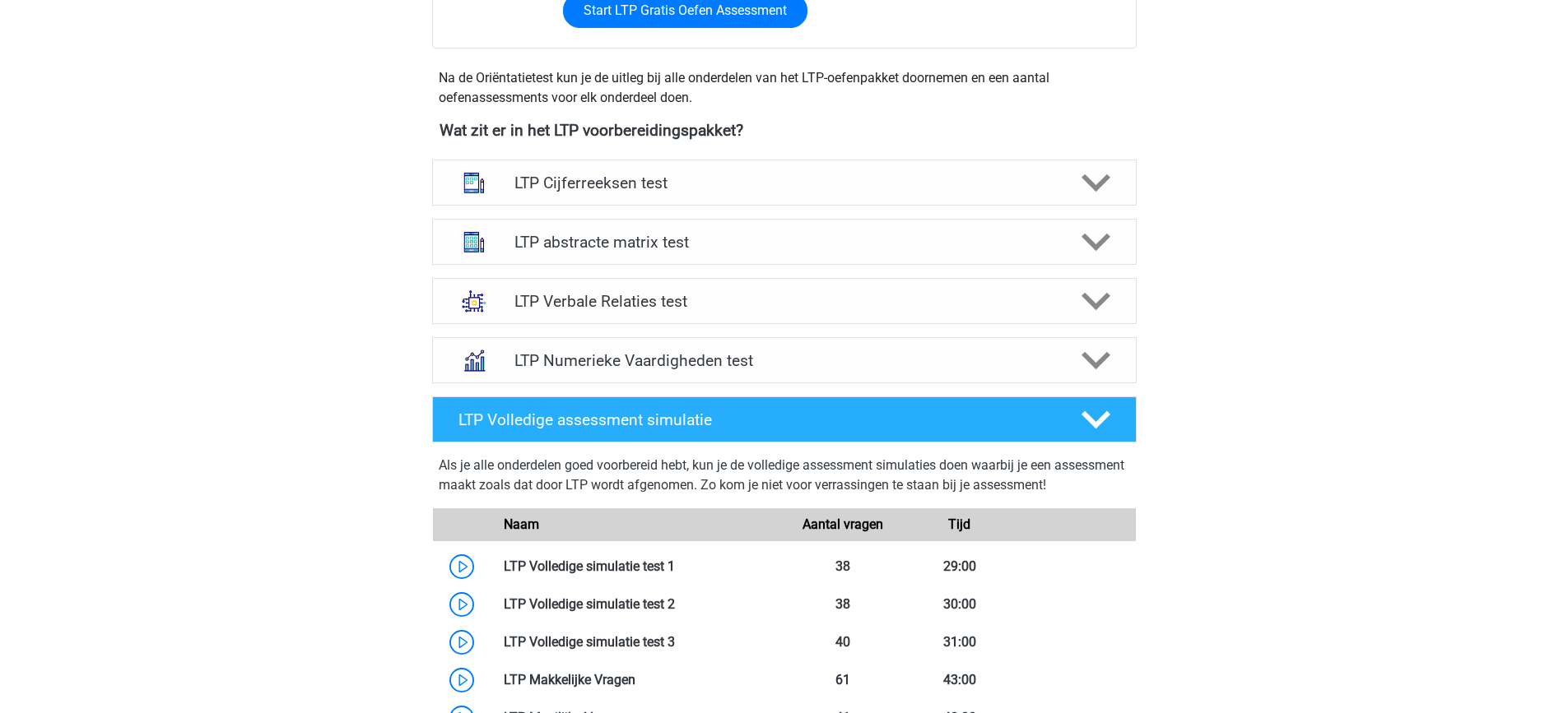
scroll to position [532, 0]
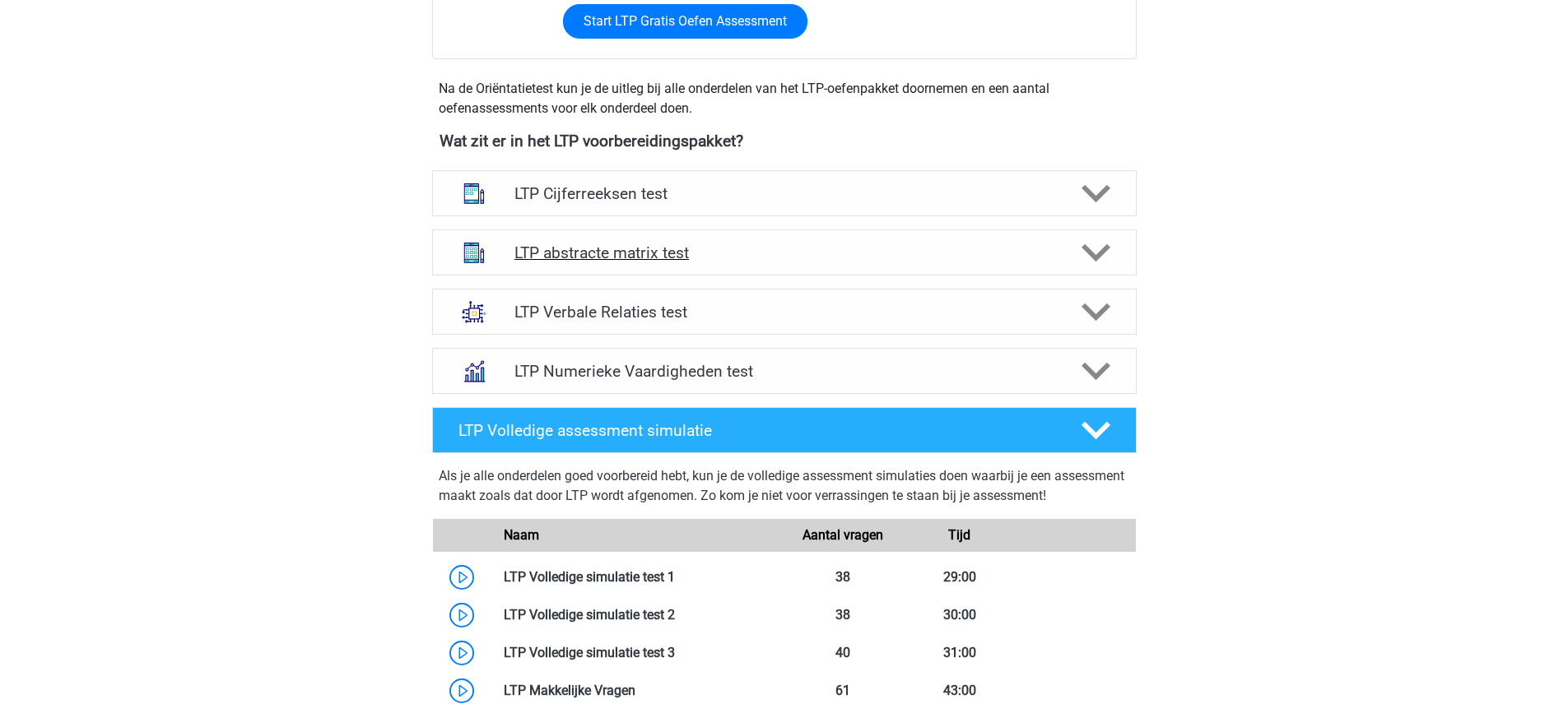
click at [603, 244] on h4 "LTP abstracte matrix test" at bounding box center [784, 253] width 539 height 19
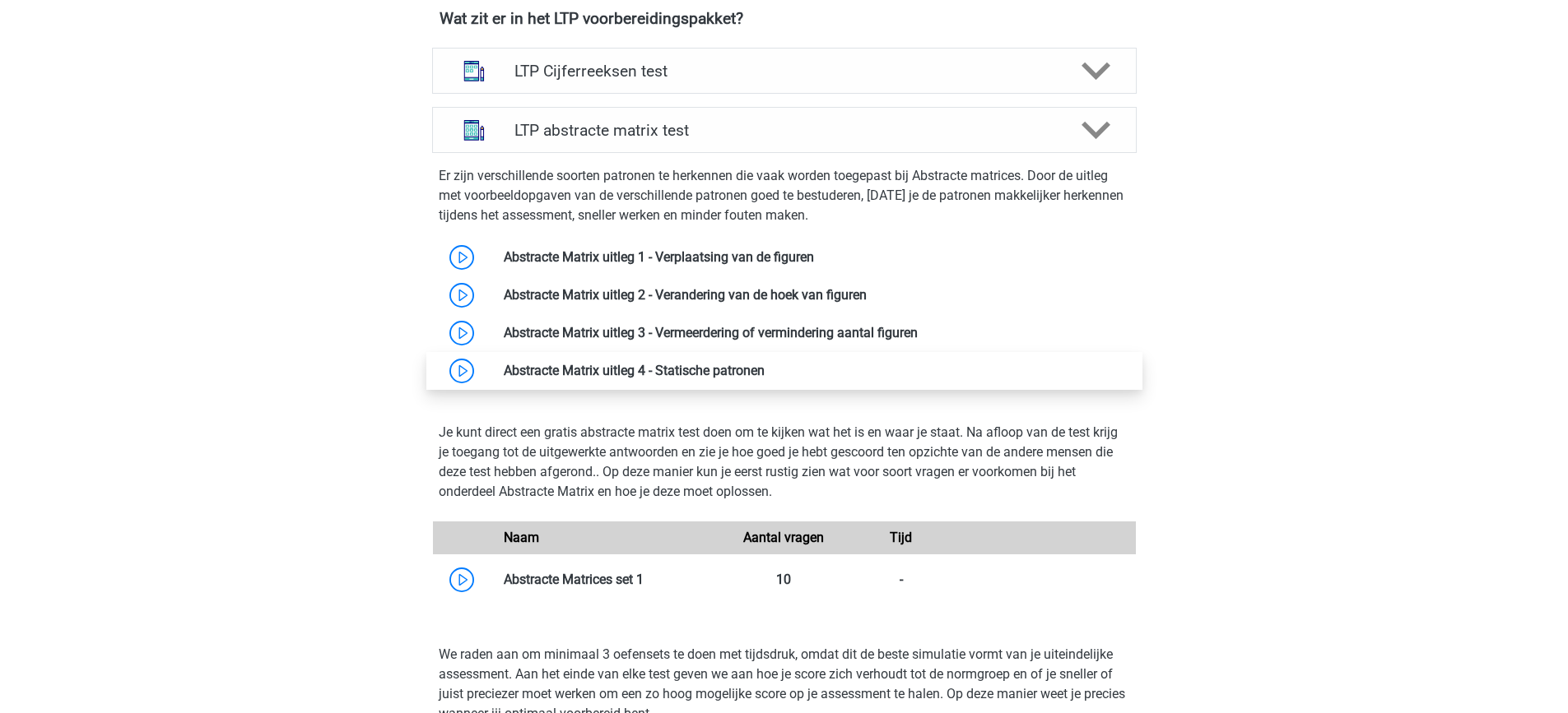
scroll to position [656, 0]
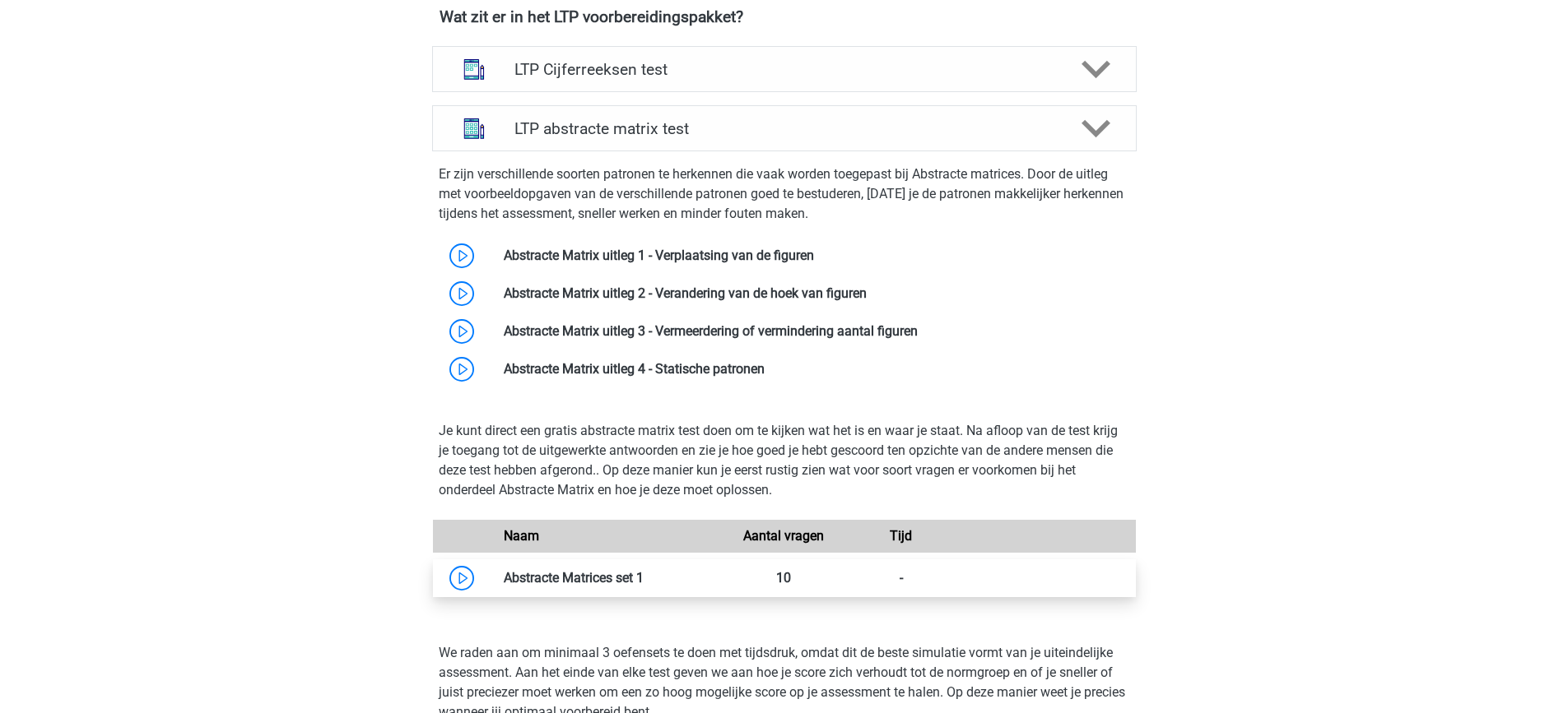
click at [644, 578] on link at bounding box center [644, 578] width 0 height 16
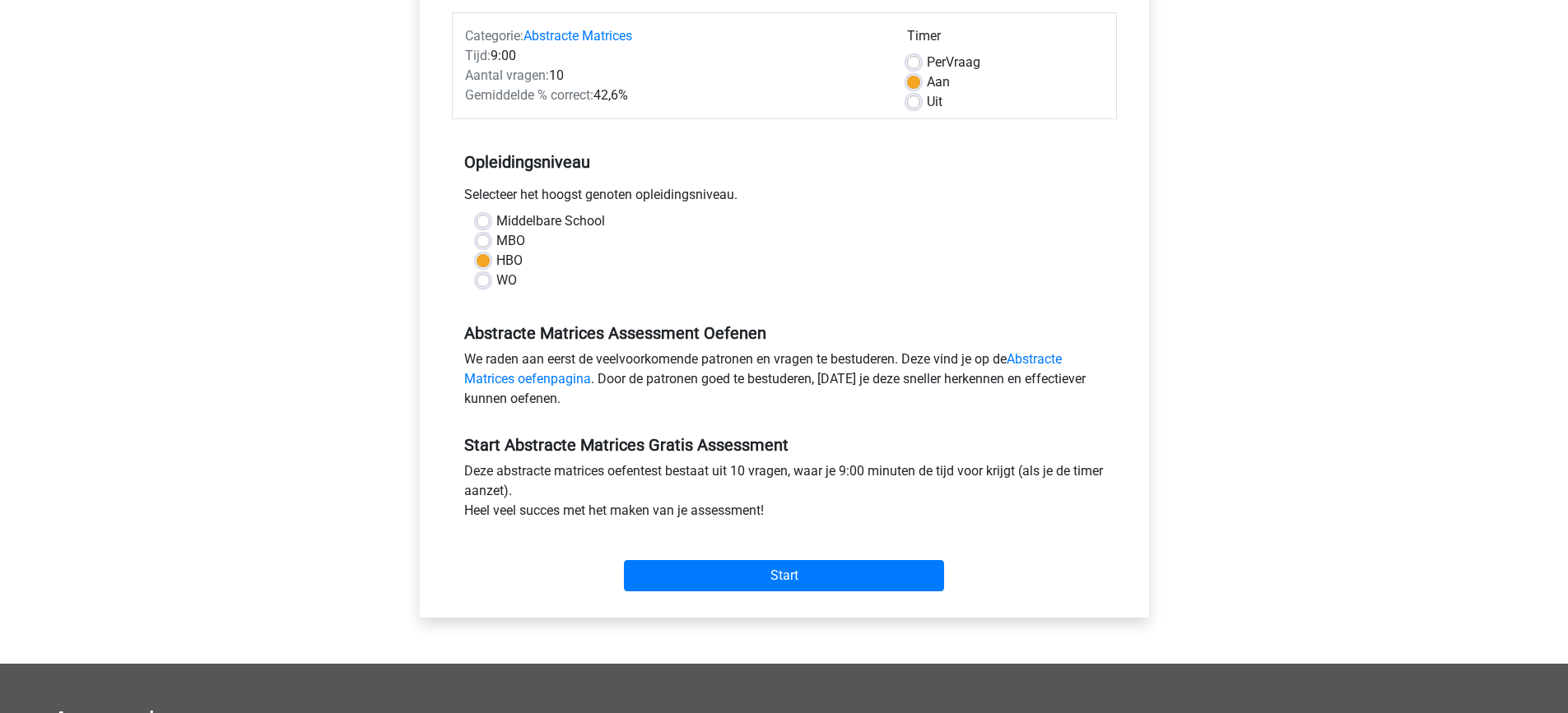
scroll to position [207, 0]
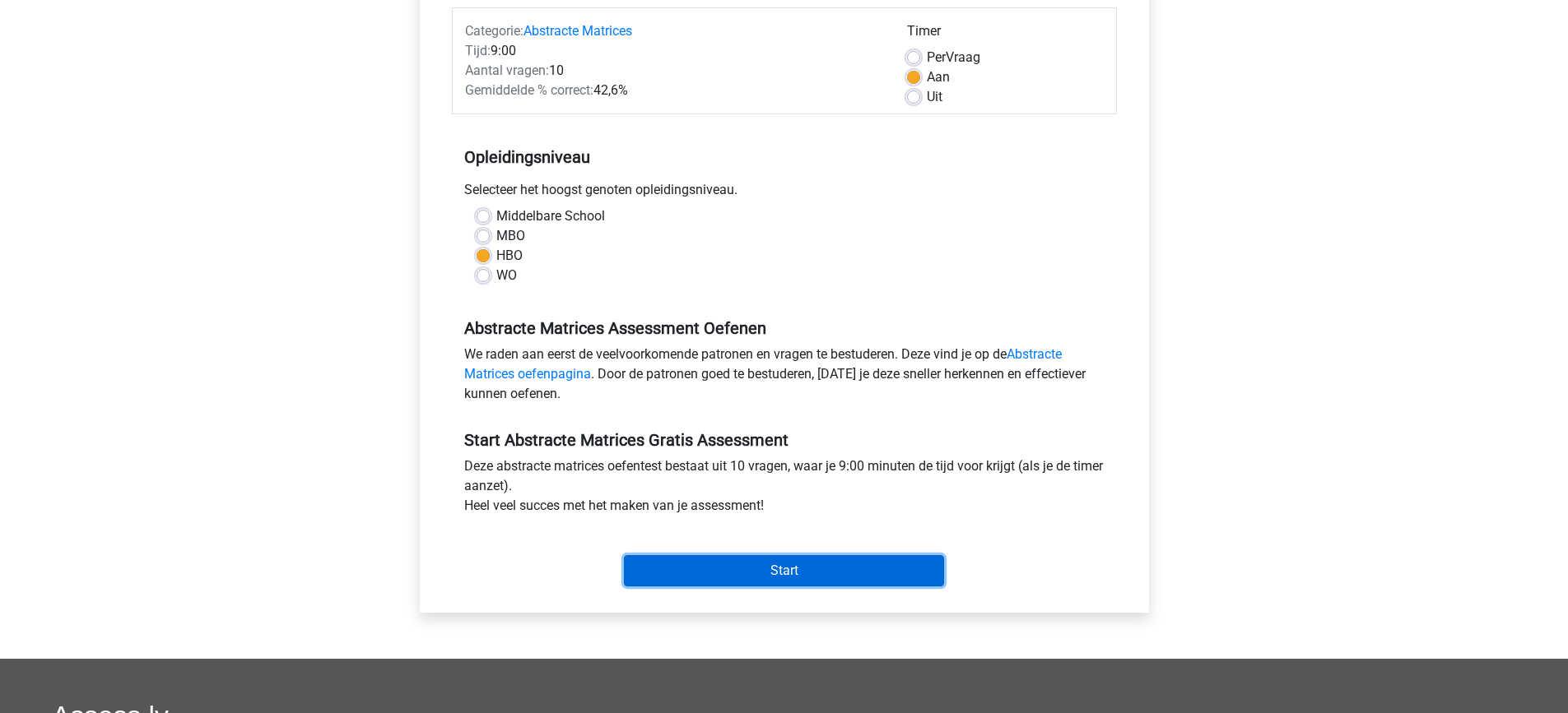
click at [672, 575] on input "Start" at bounding box center [784, 570] width 320 height 31
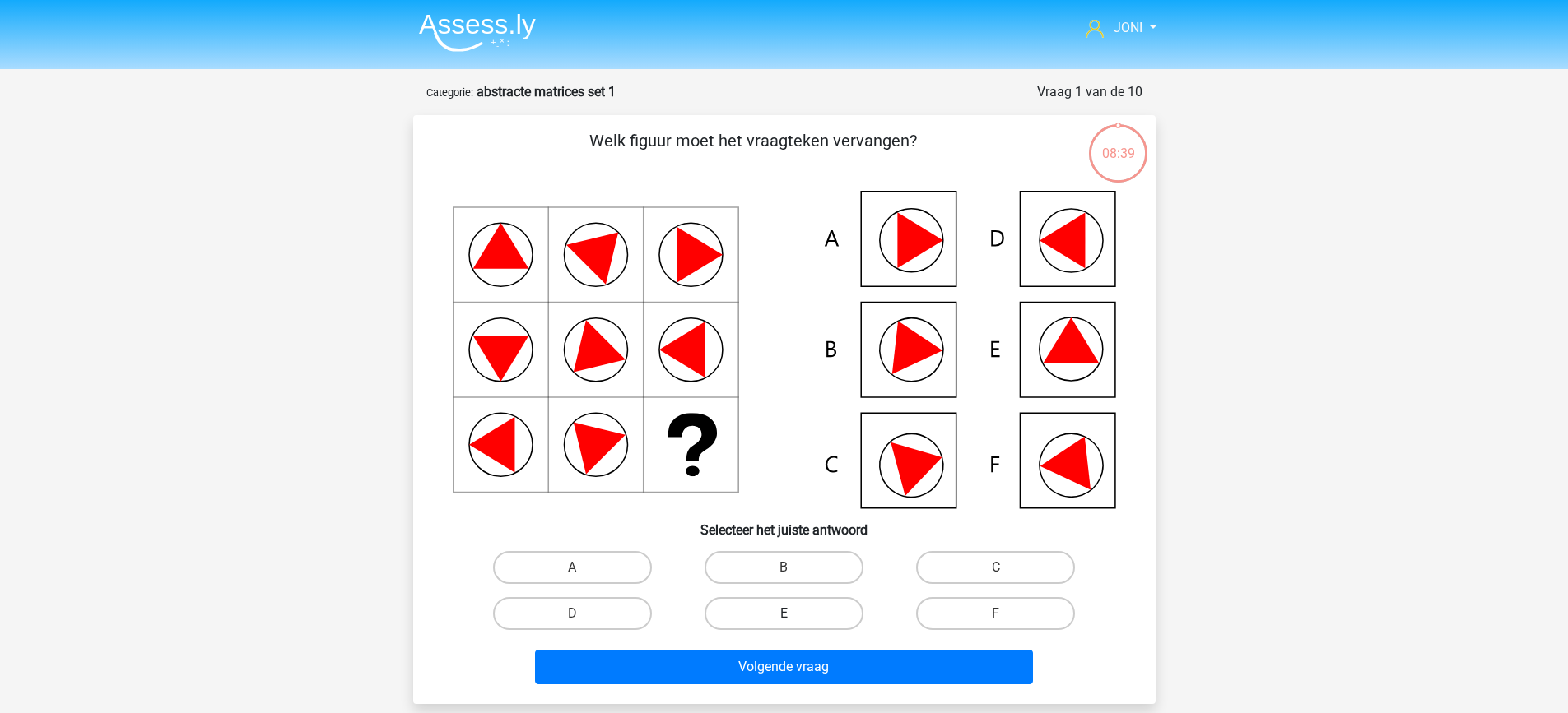
click at [792, 610] on label "E" at bounding box center [784, 613] width 159 height 33
click at [792, 613] on input "E" at bounding box center [788, 618] width 10 height 10
radio input "true"
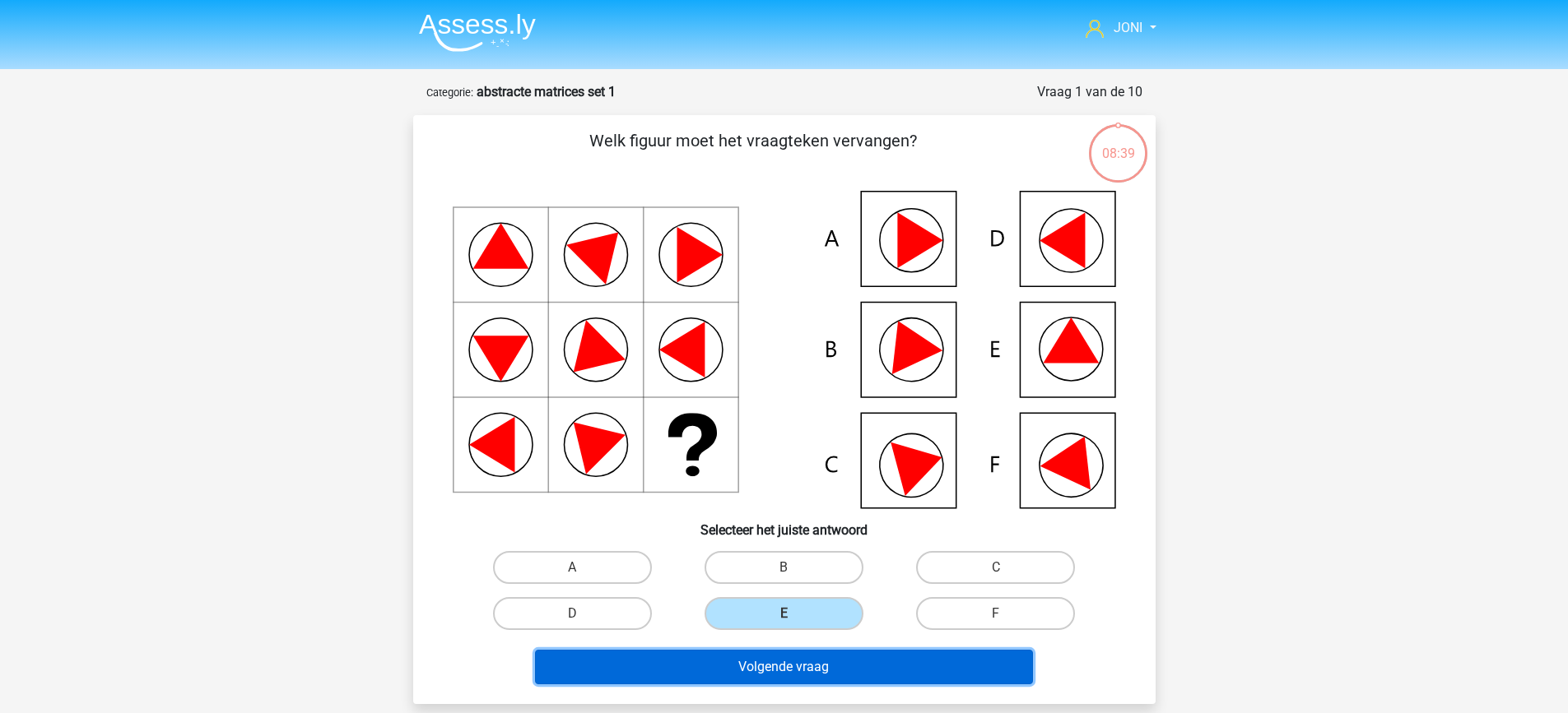
click at [804, 667] on button "Volgende vraag" at bounding box center [784, 667] width 498 height 35
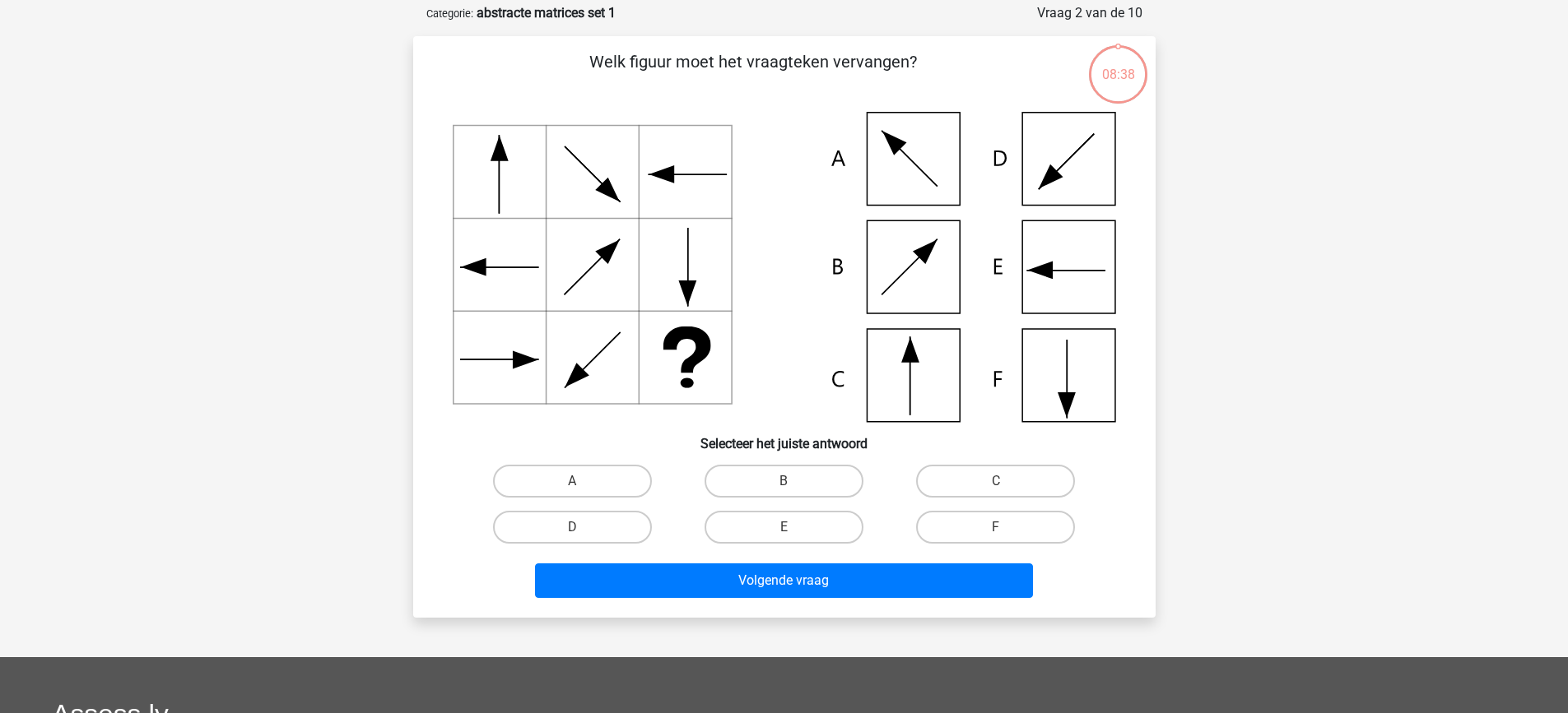
scroll to position [83, 0]
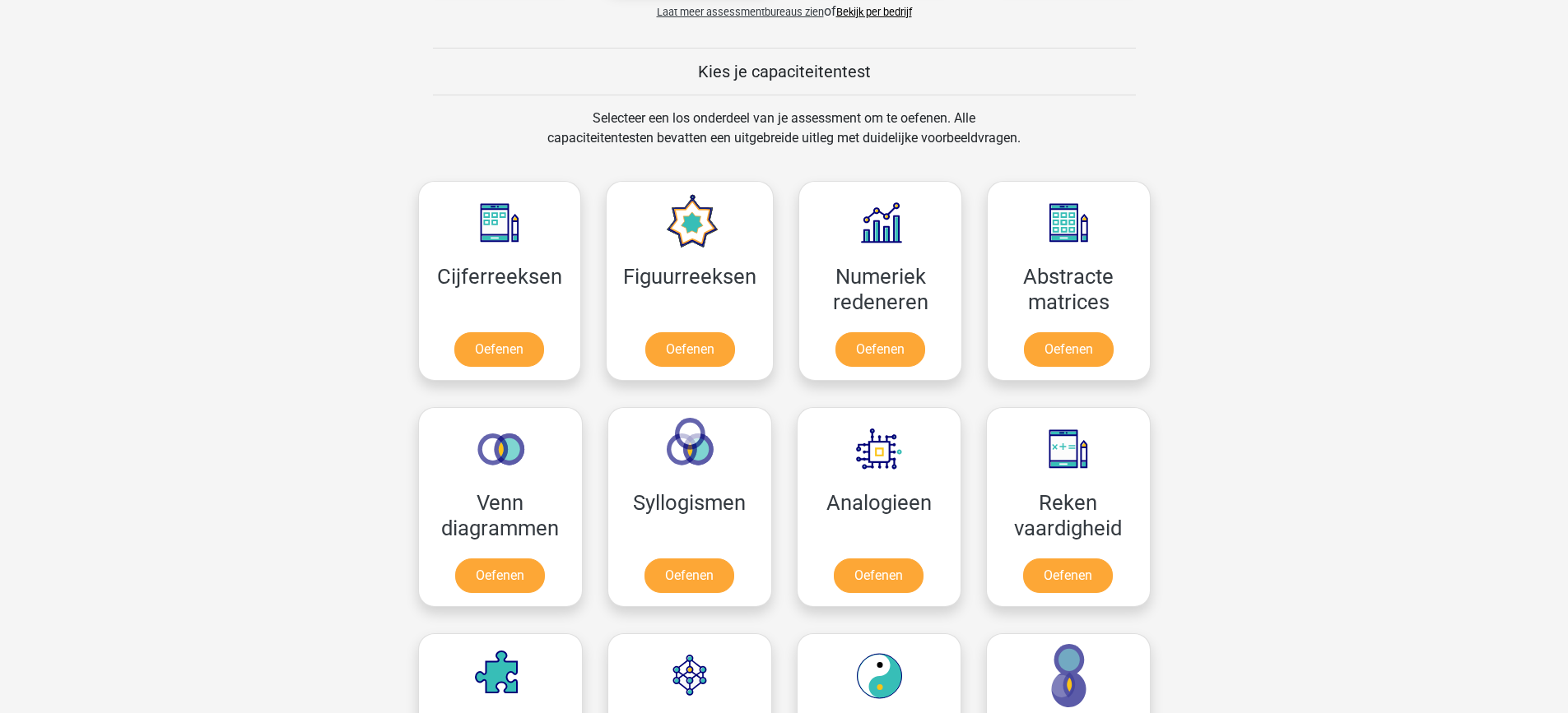
scroll to position [596, 0]
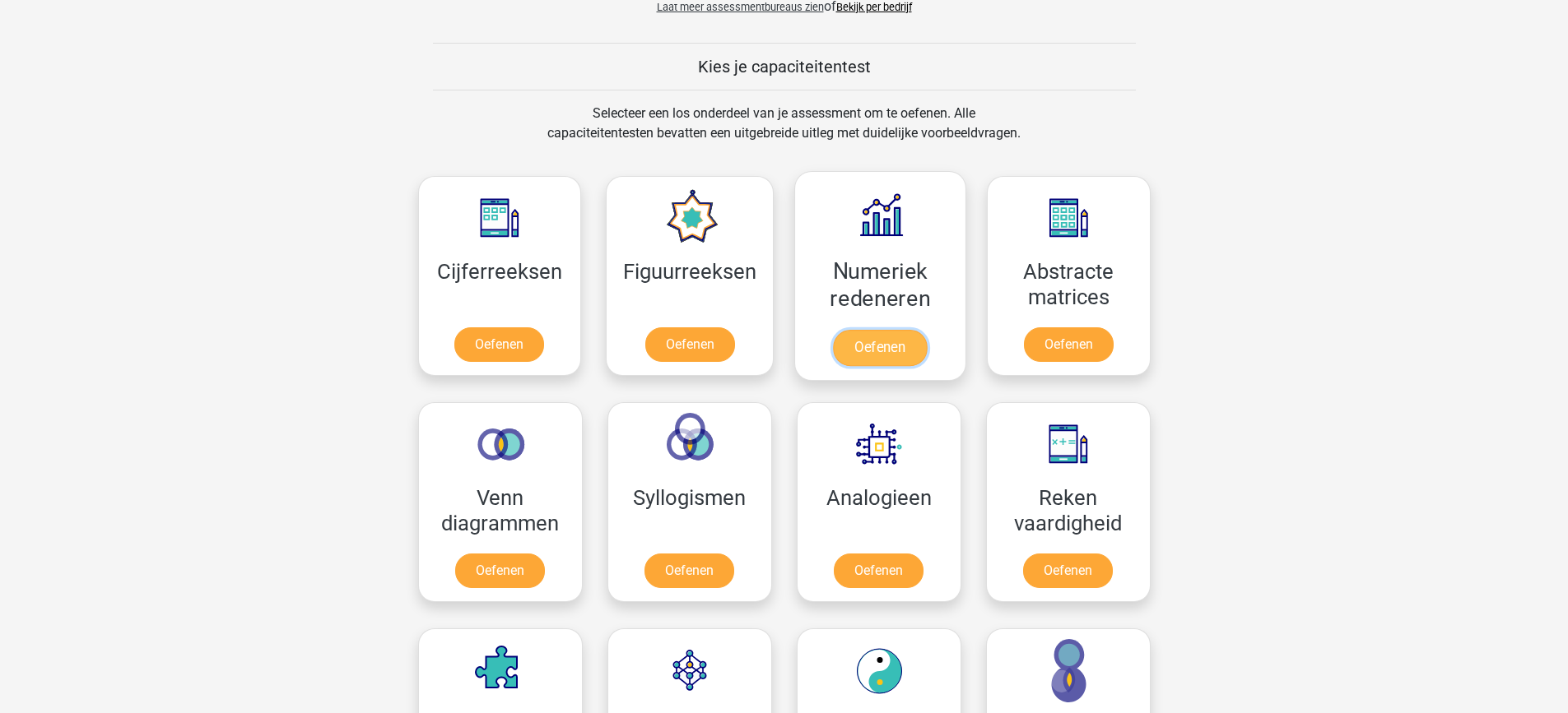
click at [884, 351] on link "Oefenen" at bounding box center [879, 348] width 94 height 37
click at [1051, 351] on link "Oefenen" at bounding box center [1068, 348] width 94 height 37
click at [689, 556] on link "Oefenen" at bounding box center [689, 574] width 94 height 37
click at [916, 556] on link "Oefenen" at bounding box center [878, 574] width 94 height 37
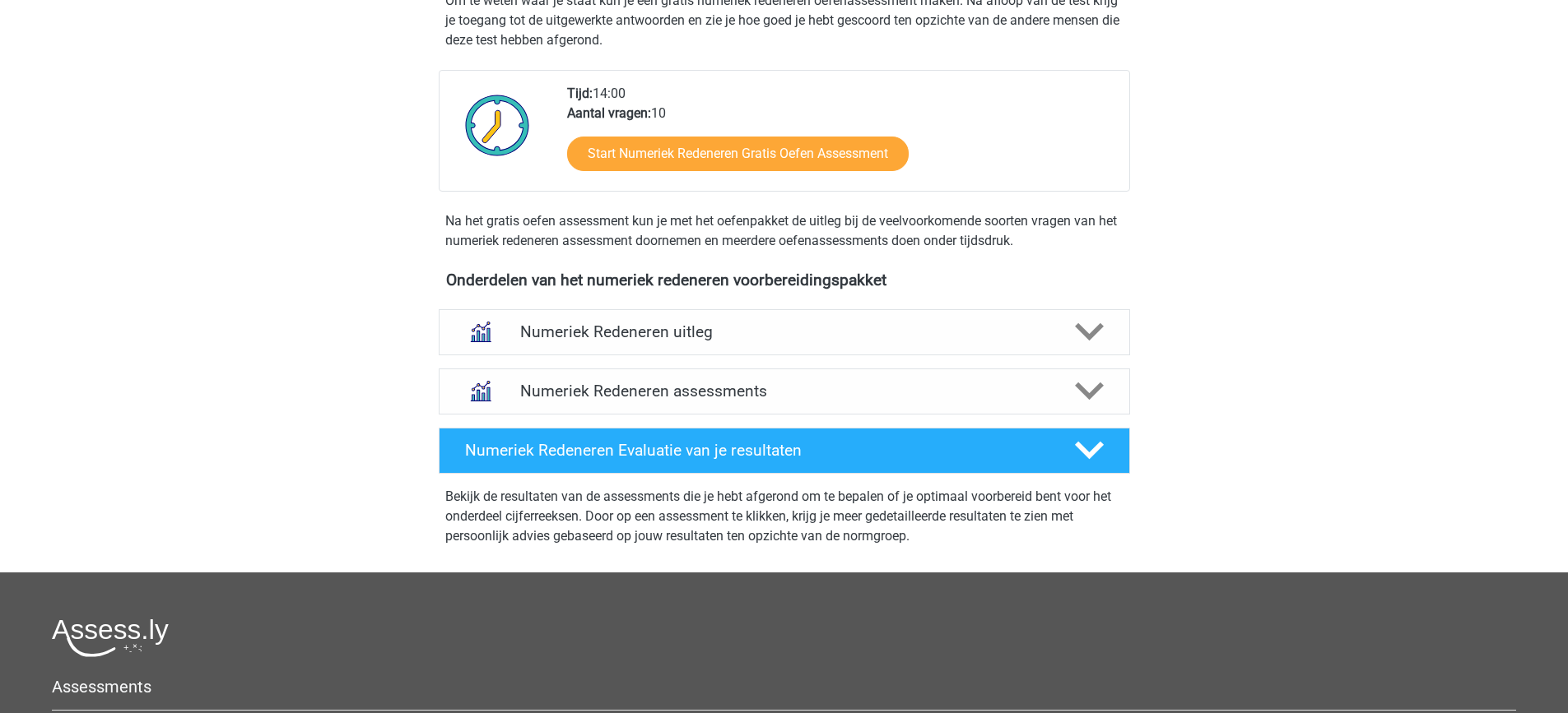
scroll to position [395, 0]
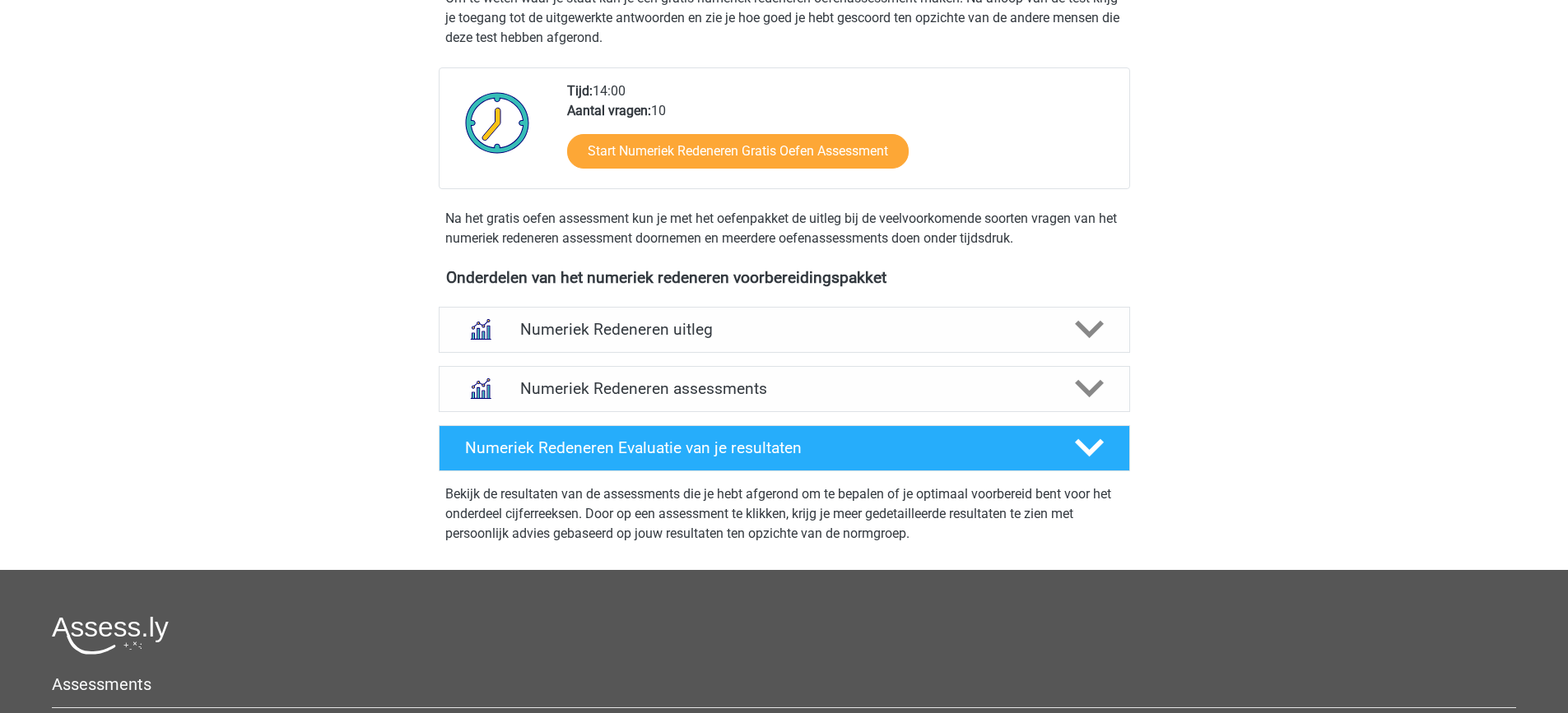
click at [884, 351] on div "Numeriek Redeneren uitleg" at bounding box center [784, 330] width 691 height 46
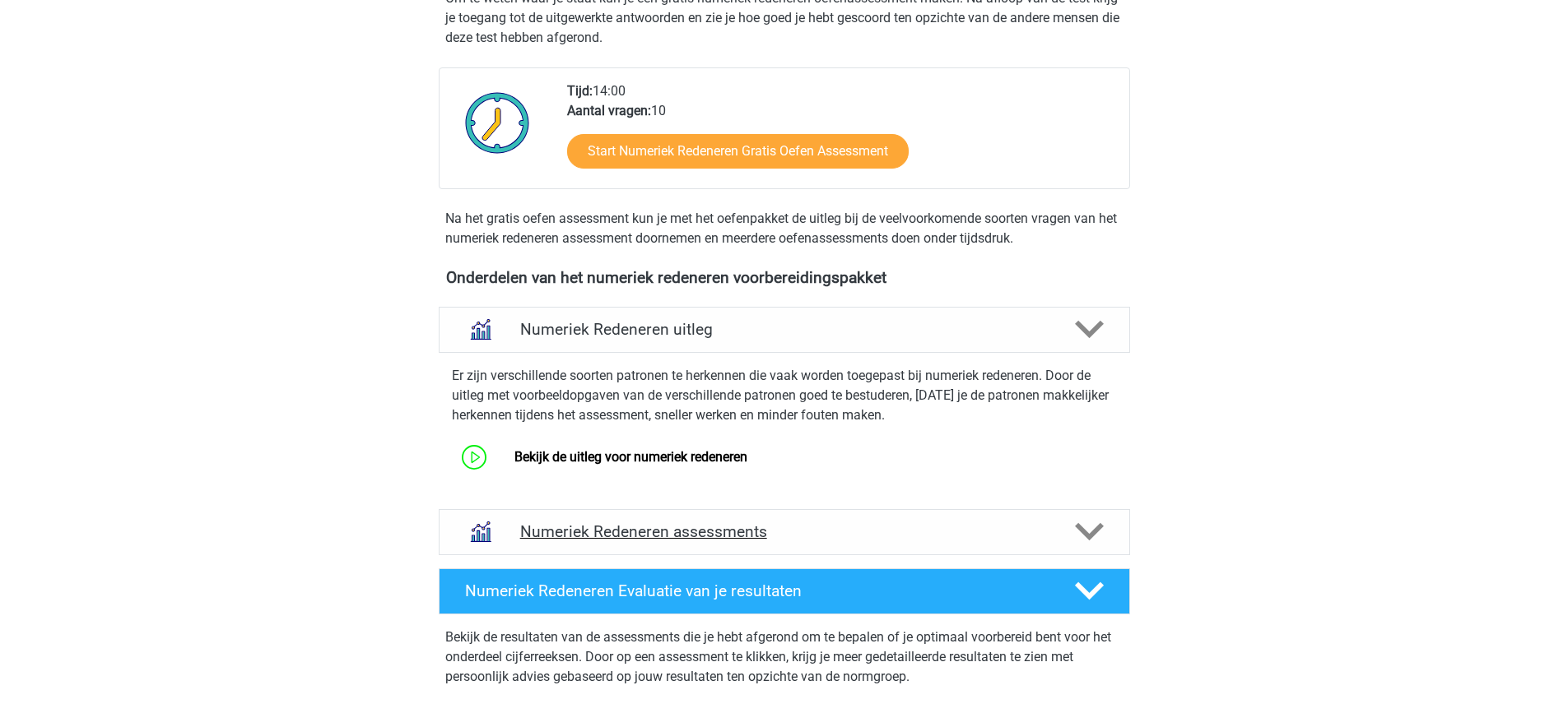
click at [878, 536] on h4 "Numeriek Redeneren assessments" at bounding box center [784, 532] width 528 height 19
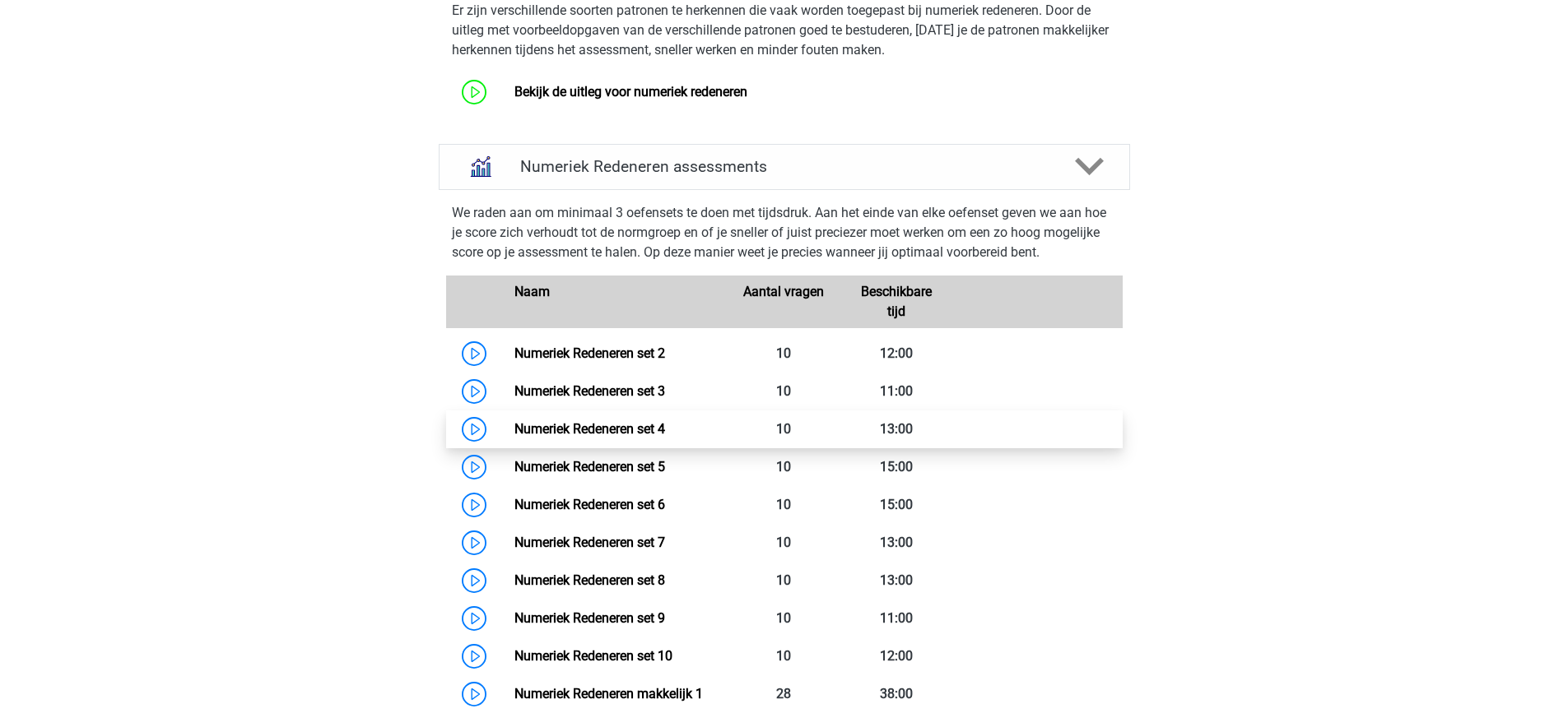
scroll to position [758, 0]
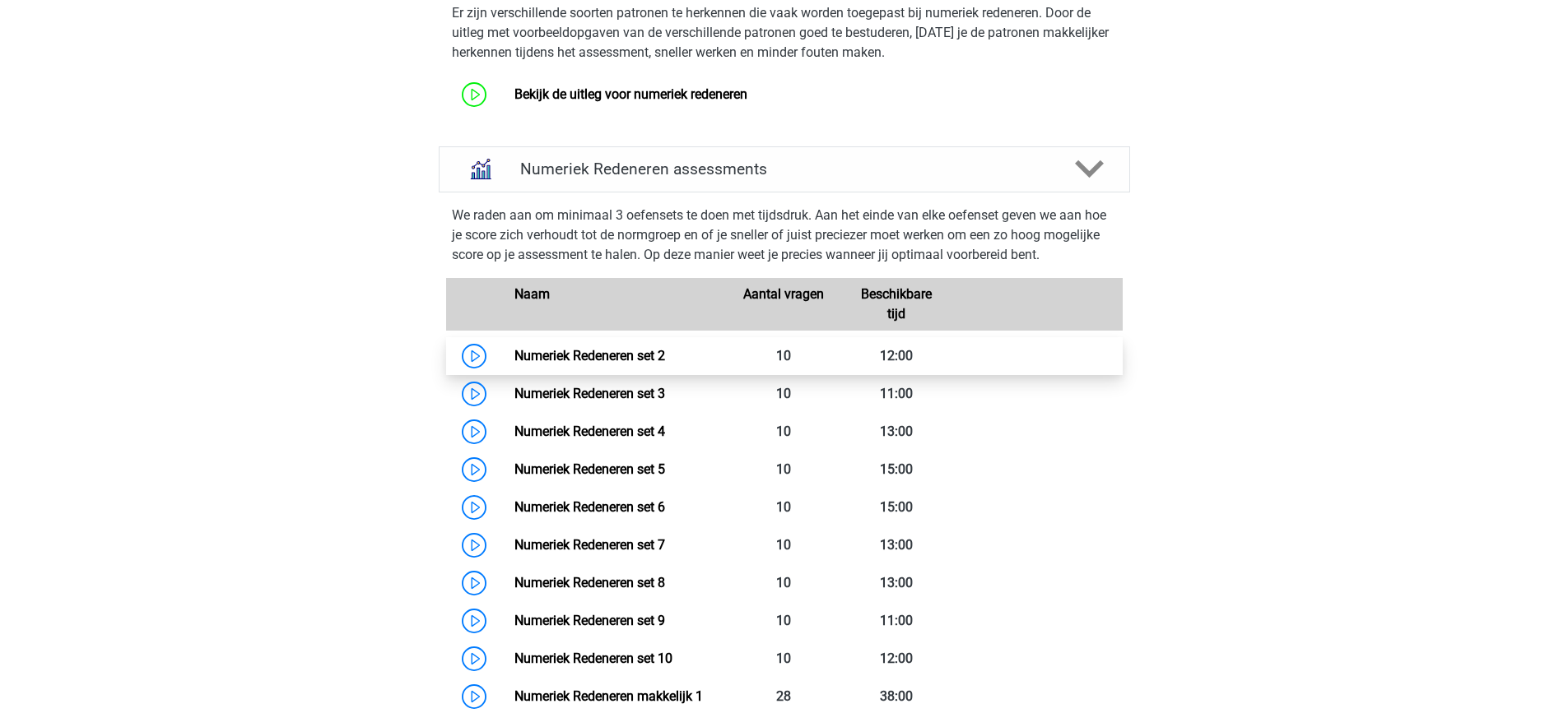
click at [614, 364] on link "Numeriek Redeneren set 2" at bounding box center [589, 356] width 150 height 16
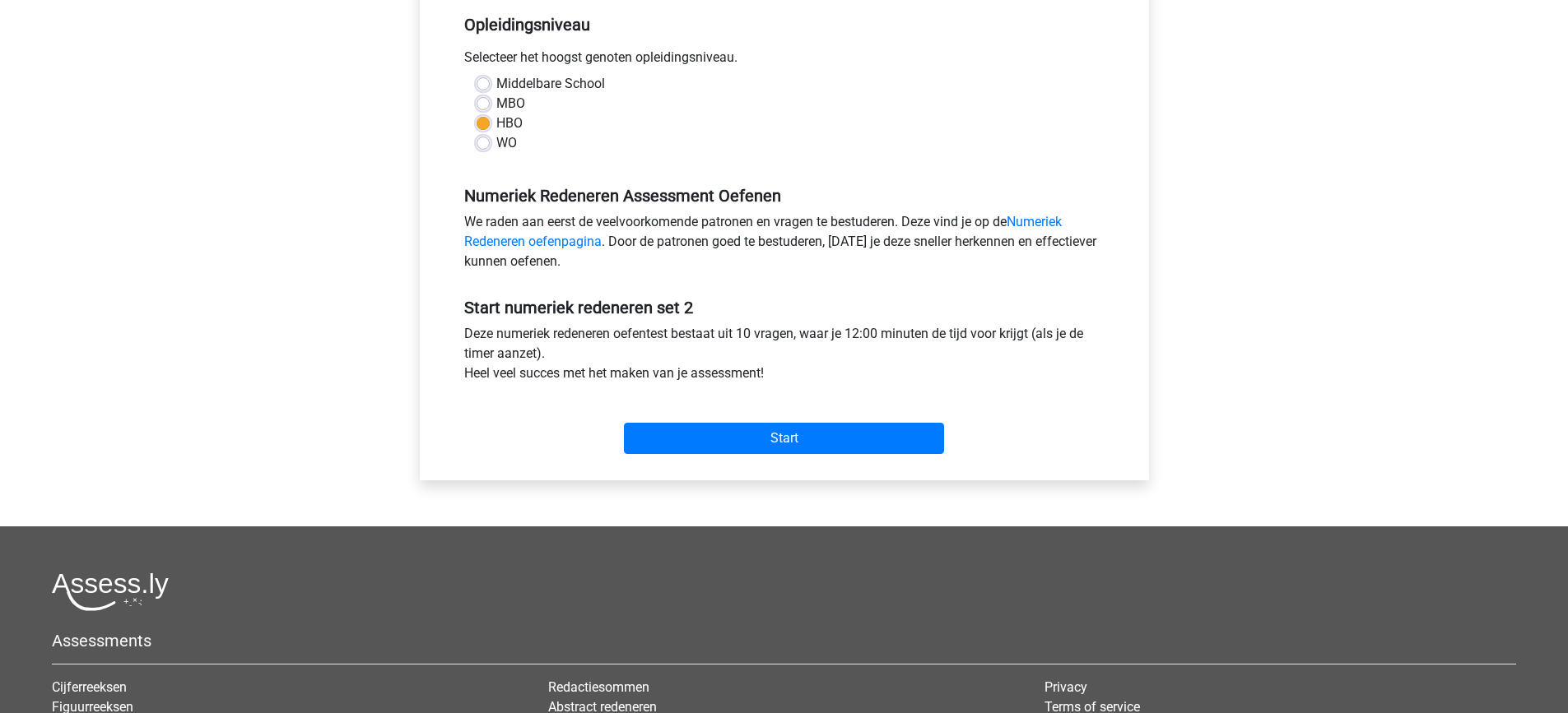
scroll to position [340, 0]
click at [671, 435] on input "Start" at bounding box center [784, 437] width 320 height 31
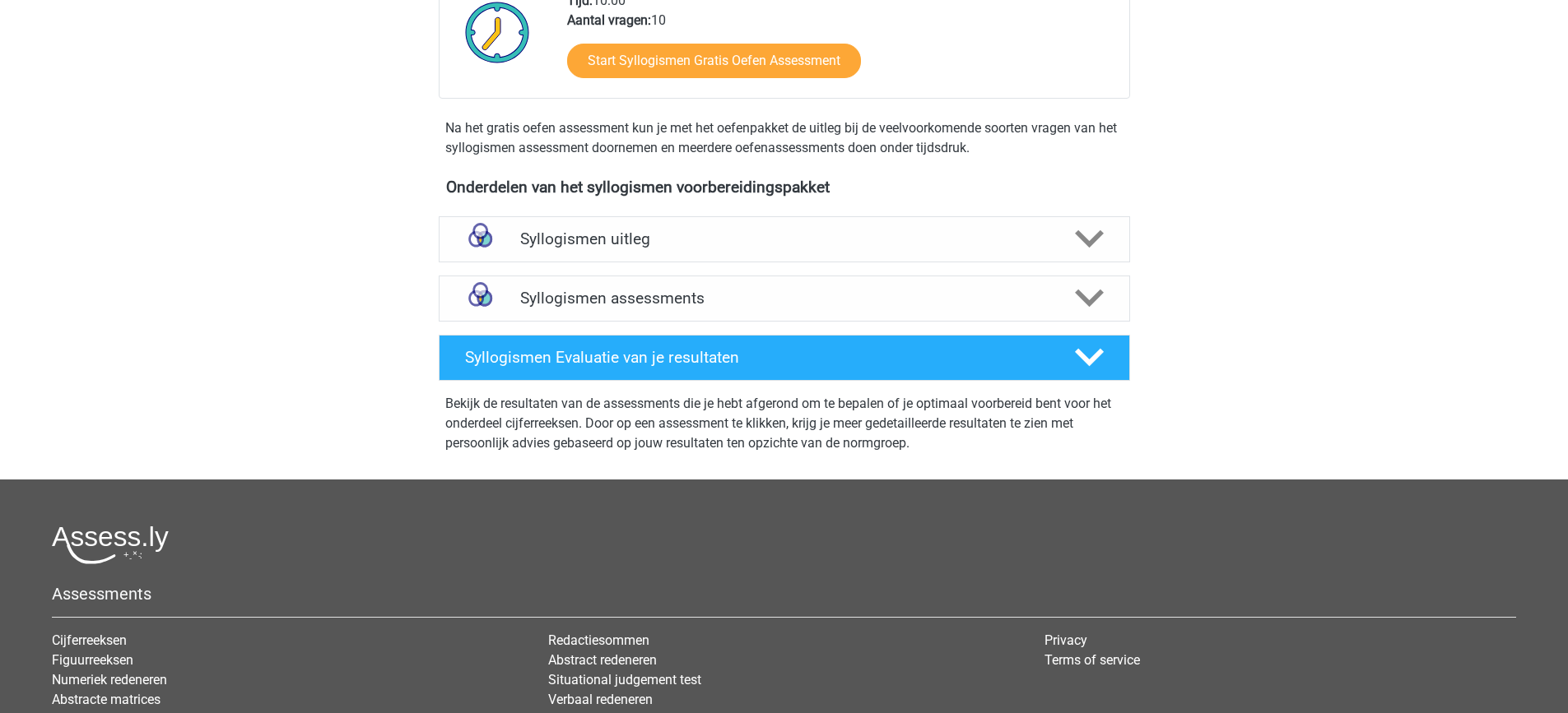
scroll to position [408, 0]
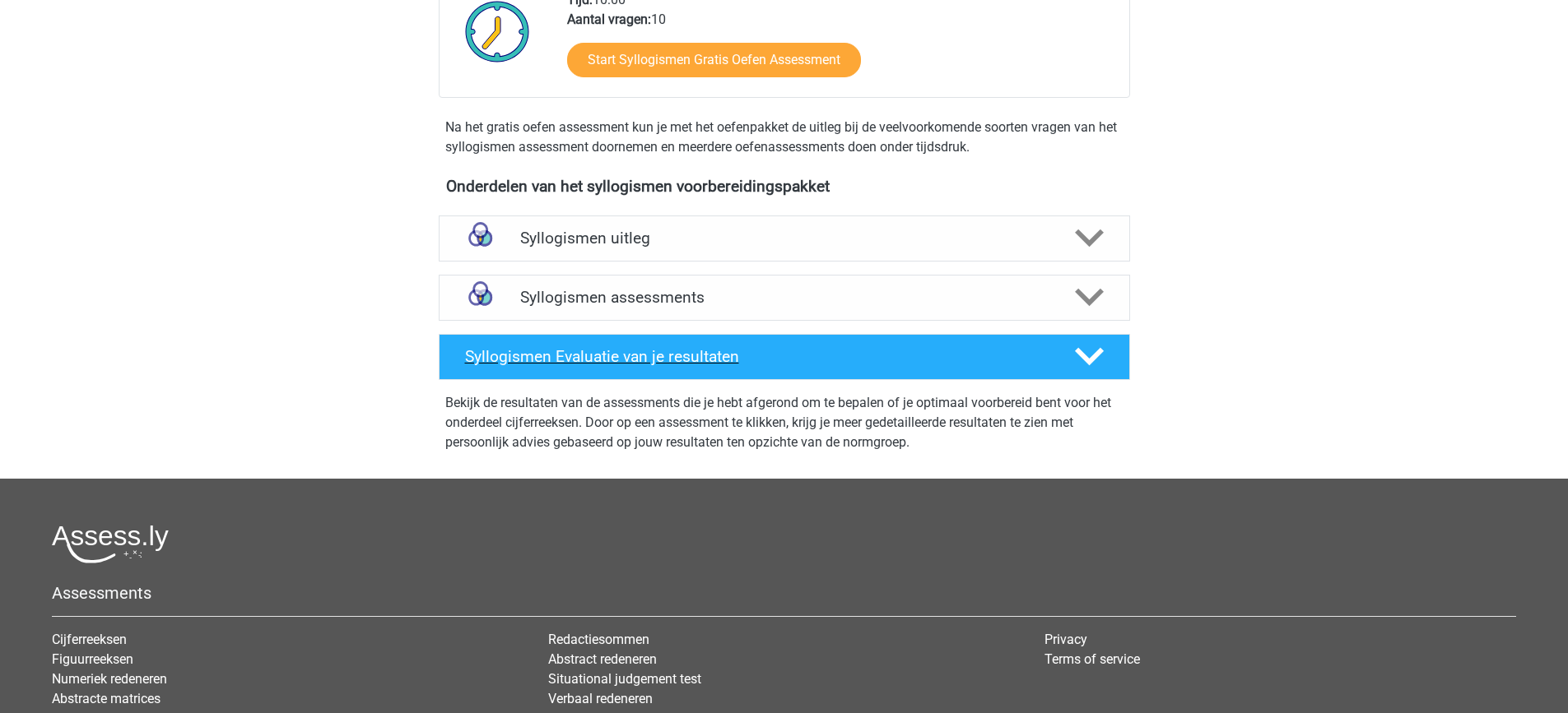
click at [810, 355] on h4 "Syllogismen Evaluatie van je resultaten" at bounding box center [756, 357] width 583 height 19
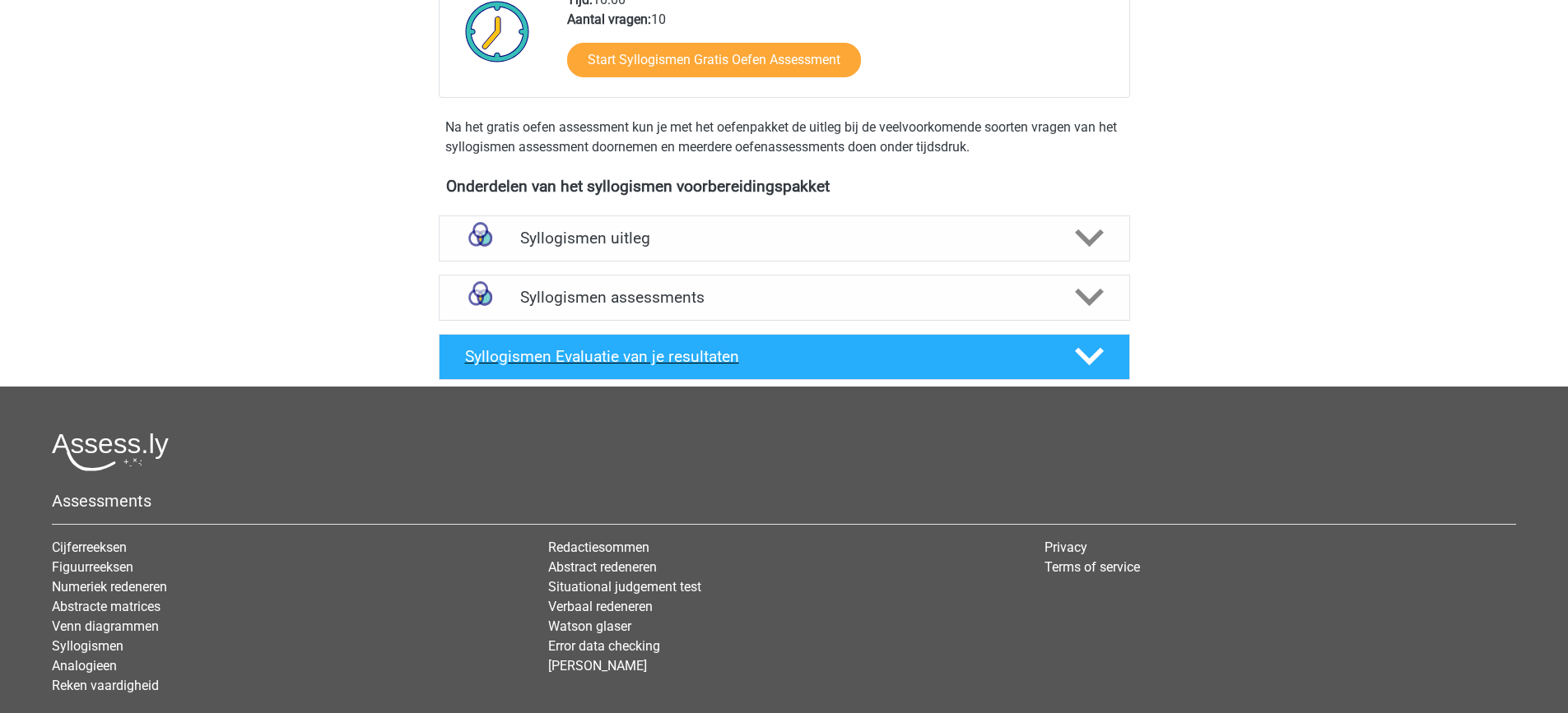
click at [810, 355] on h4 "Syllogismen Evaluatie van je resultaten" at bounding box center [756, 357] width 583 height 19
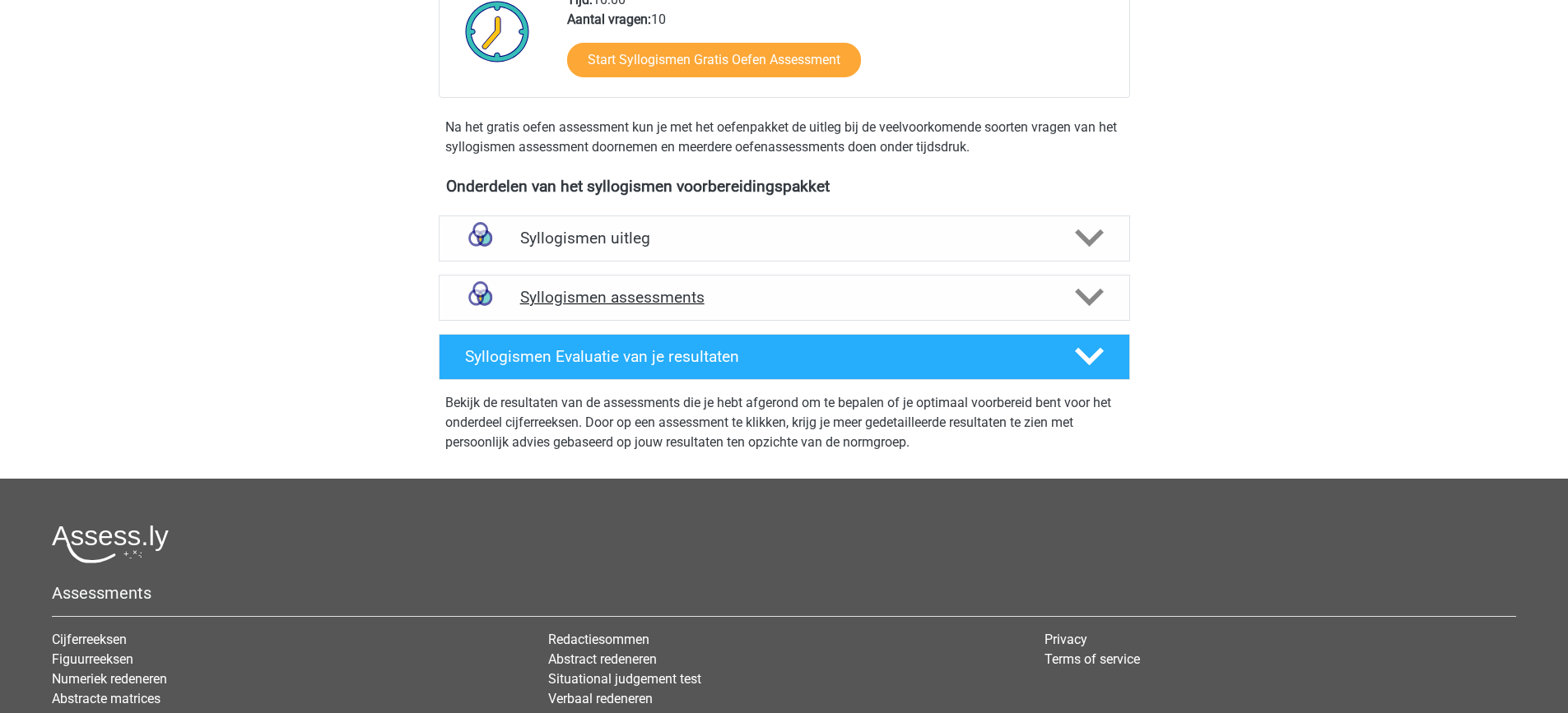
click at [739, 287] on div "Syllogismen assessments" at bounding box center [784, 298] width 691 height 46
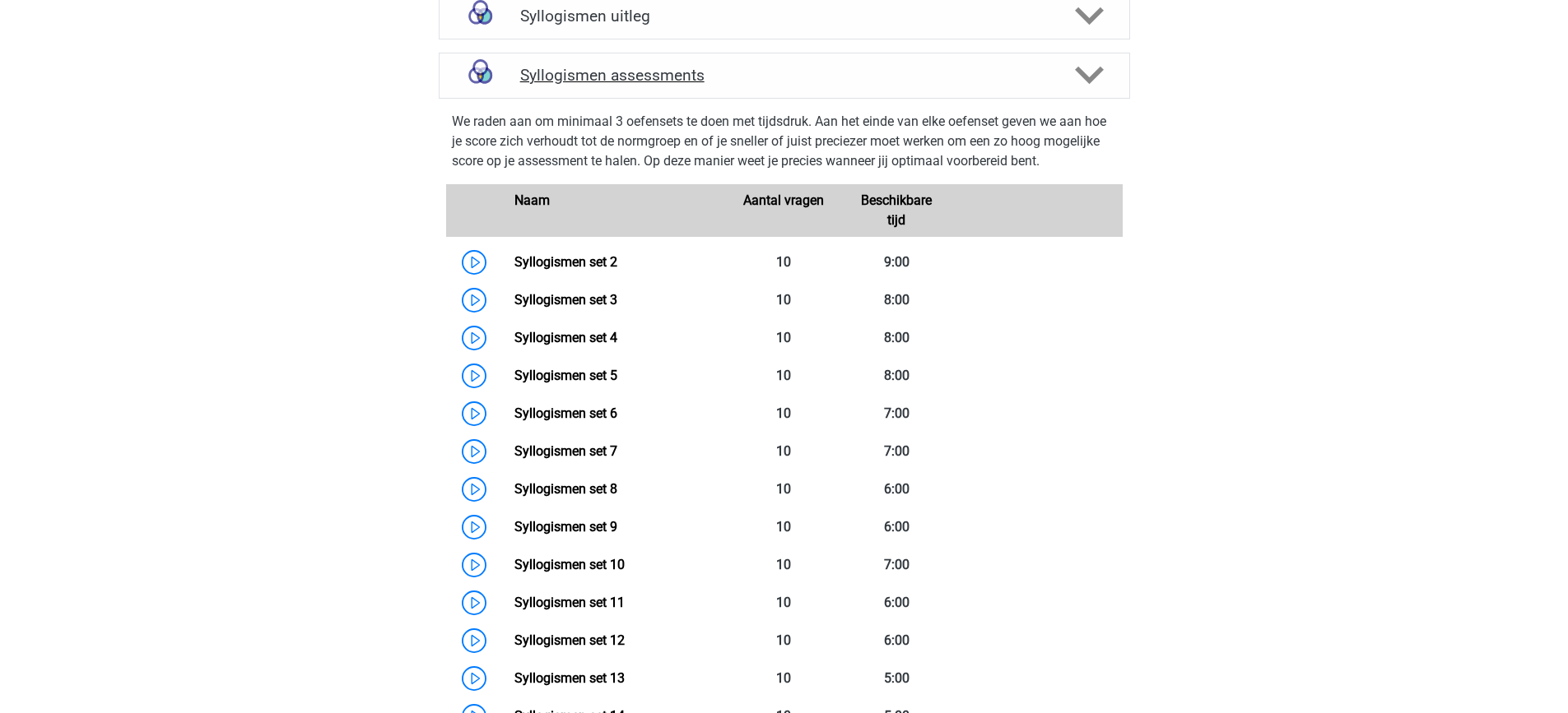
scroll to position [630, 0]
click at [617, 262] on link "Syllogismen set 2" at bounding box center [565, 261] width 102 height 16
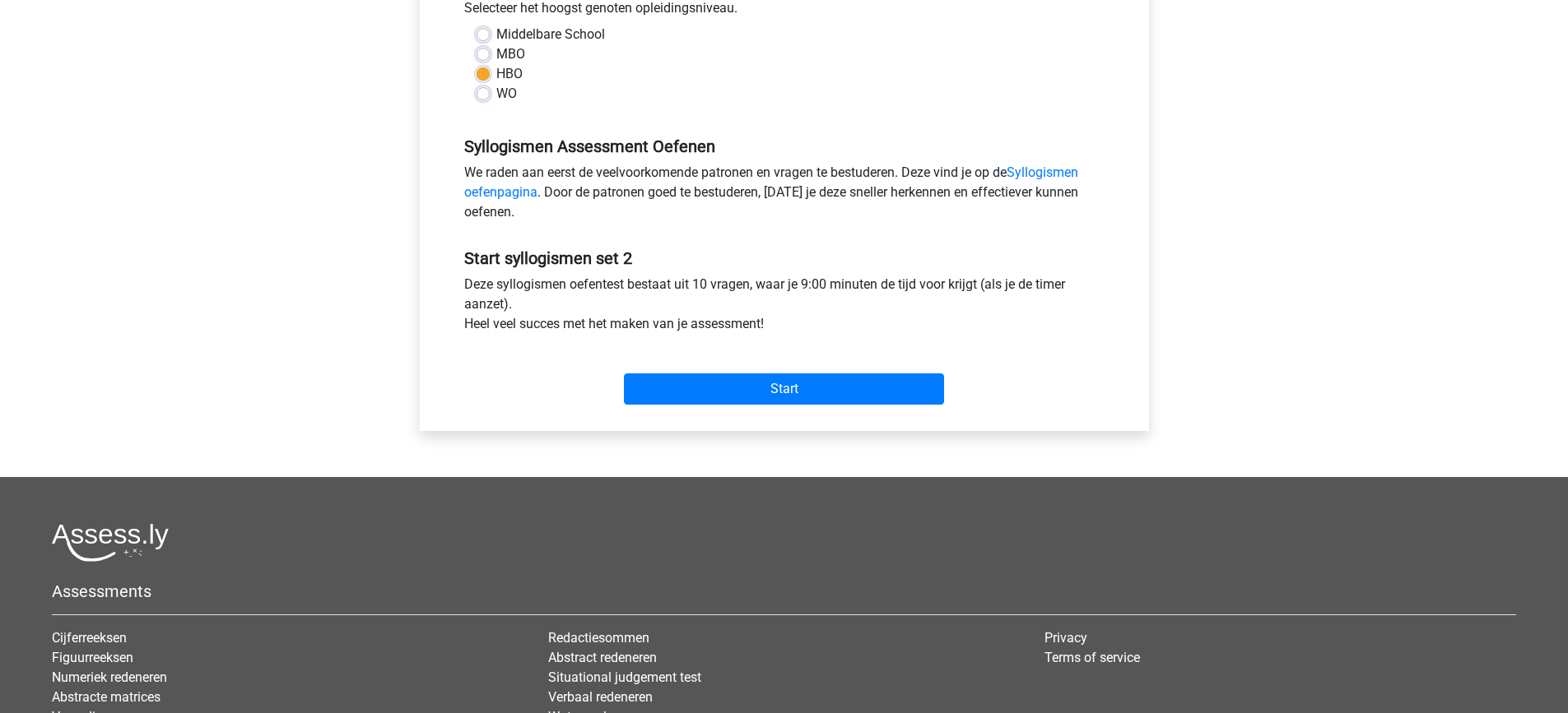
scroll to position [398, 0]
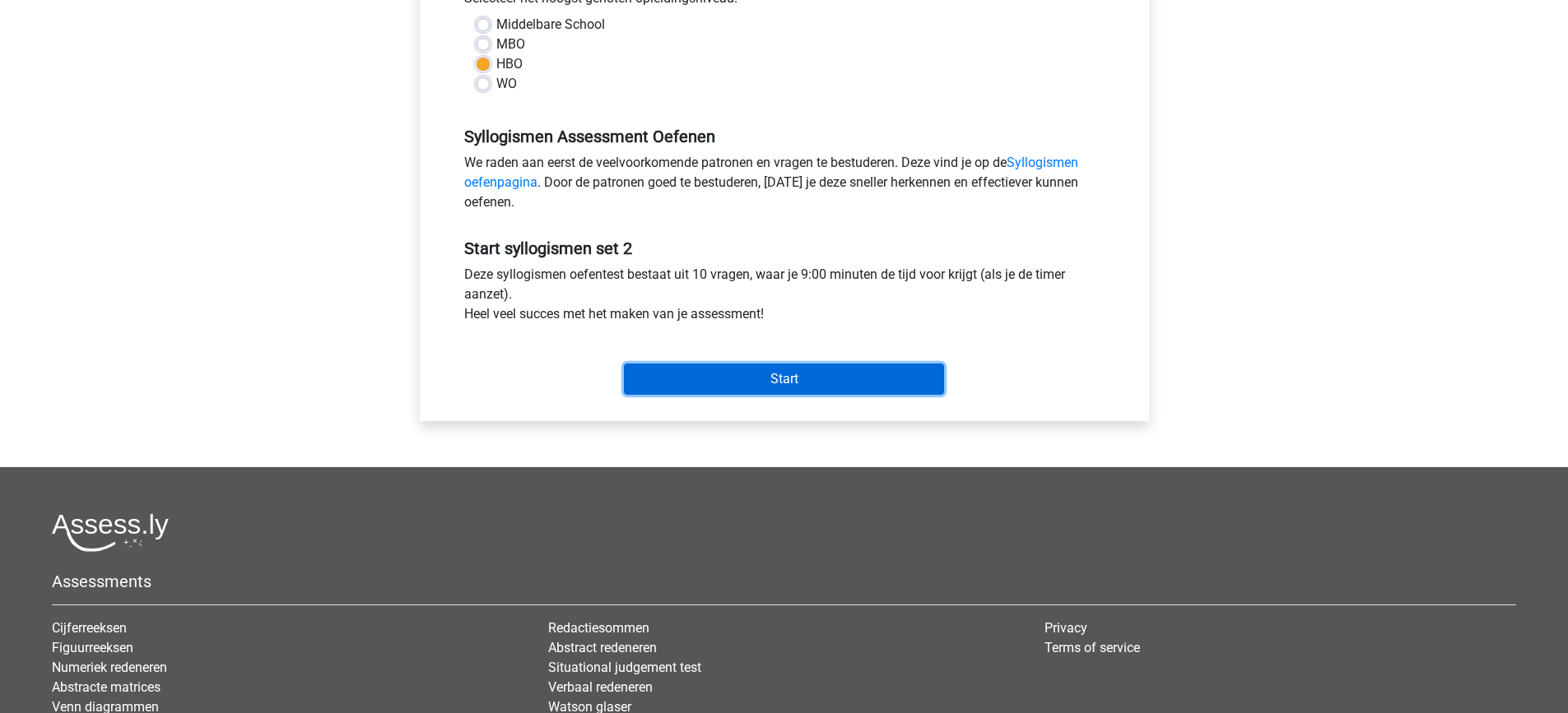
click at [710, 376] on input "Start" at bounding box center [784, 379] width 320 height 31
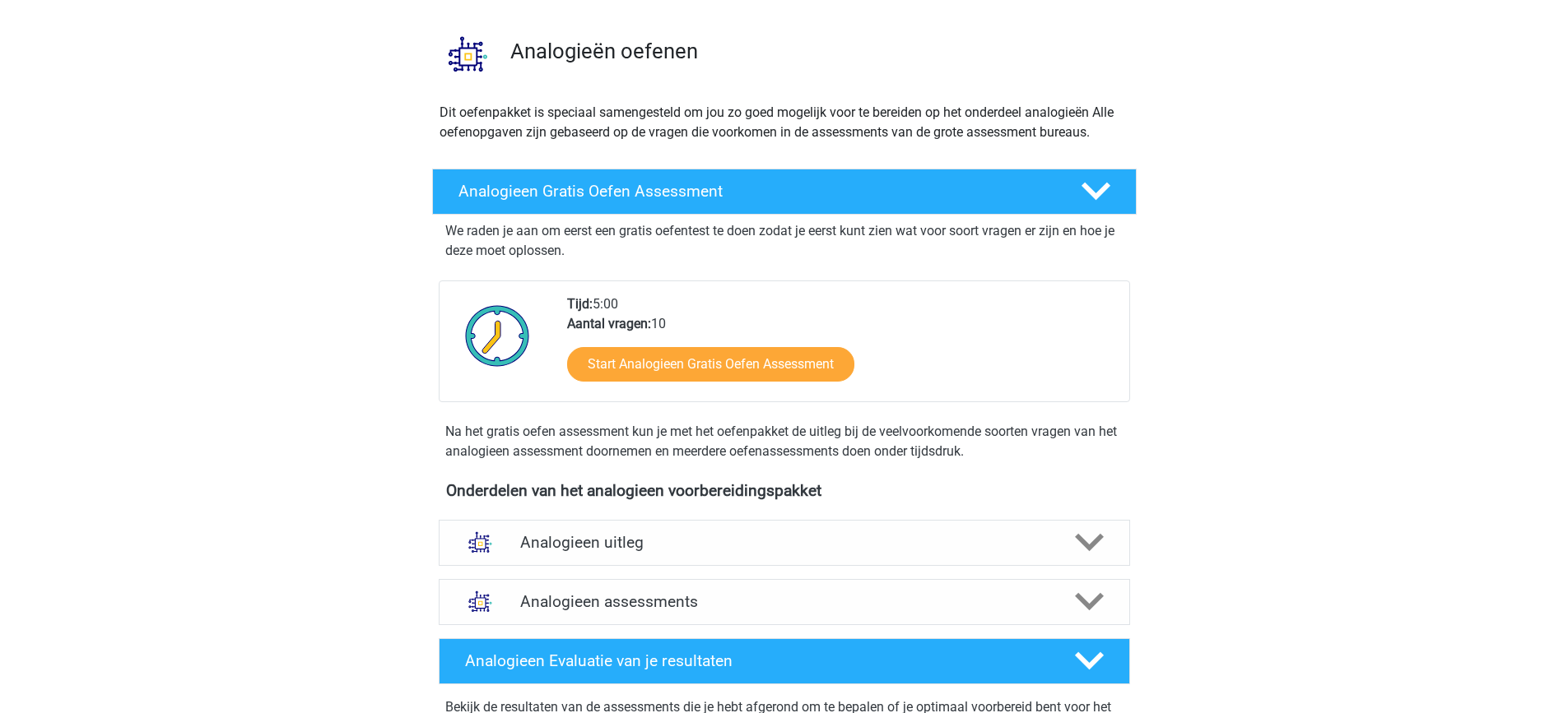
scroll to position [103, 0]
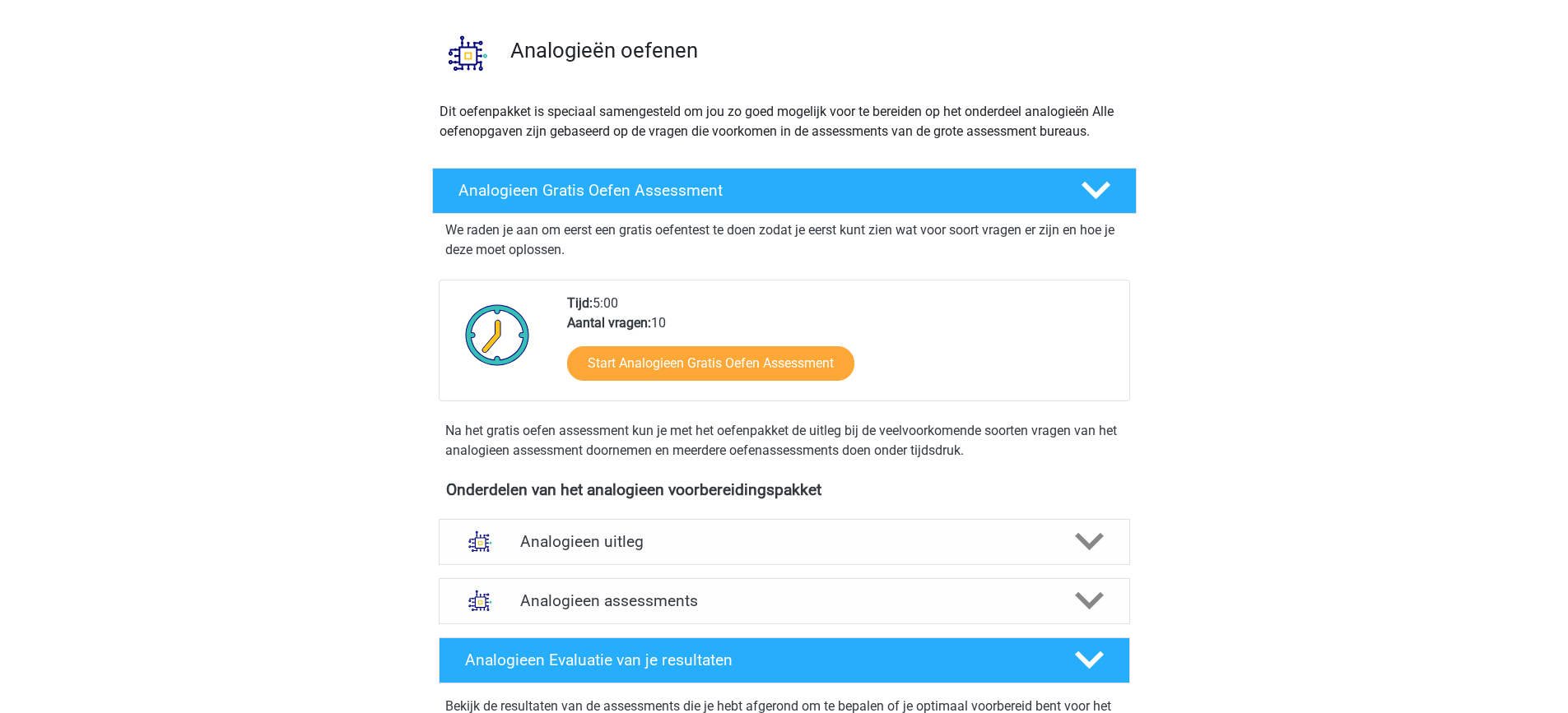
click at [703, 600] on h4 "Analogieen assessments" at bounding box center [784, 601] width 528 height 19
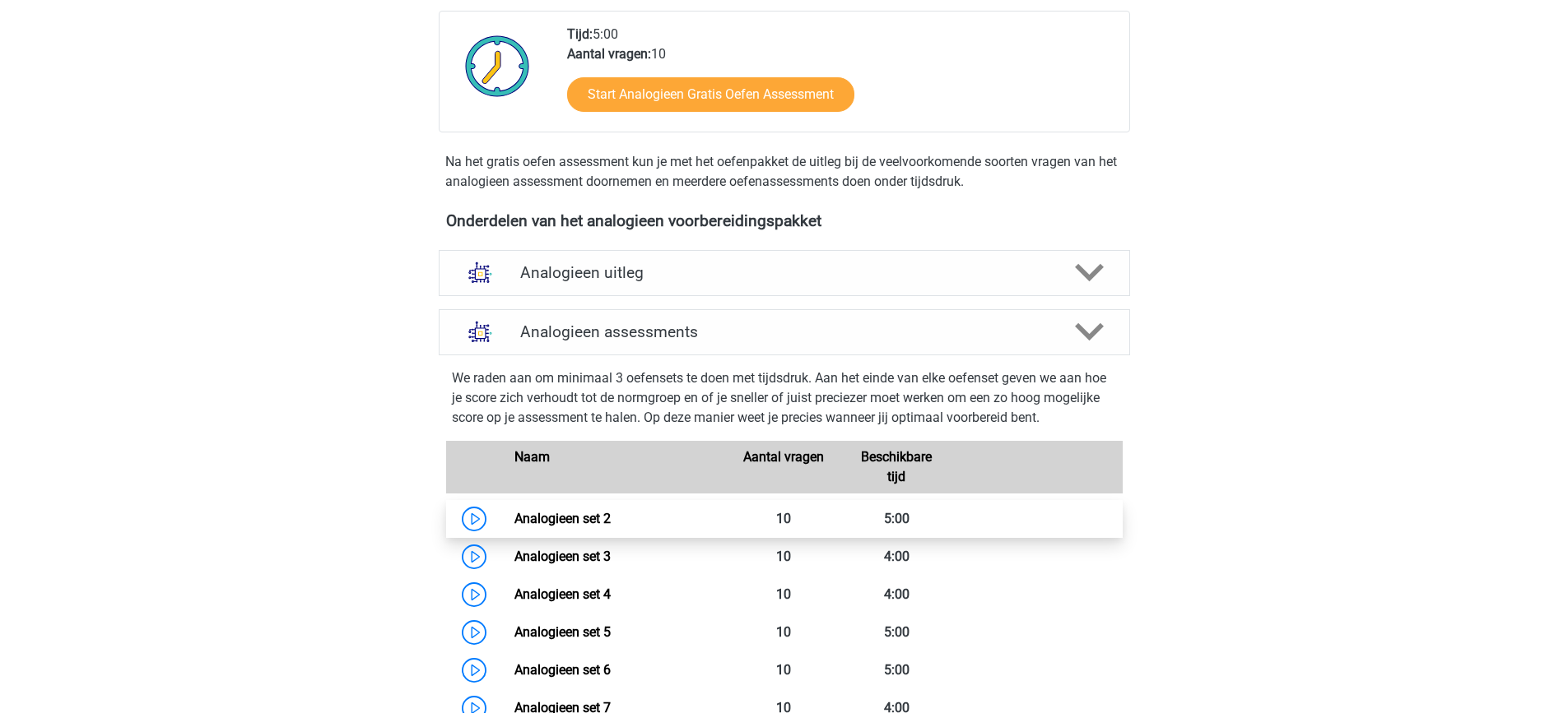
scroll to position [374, 0]
click at [611, 526] on link "Analogieen set 2" at bounding box center [562, 518] width 96 height 16
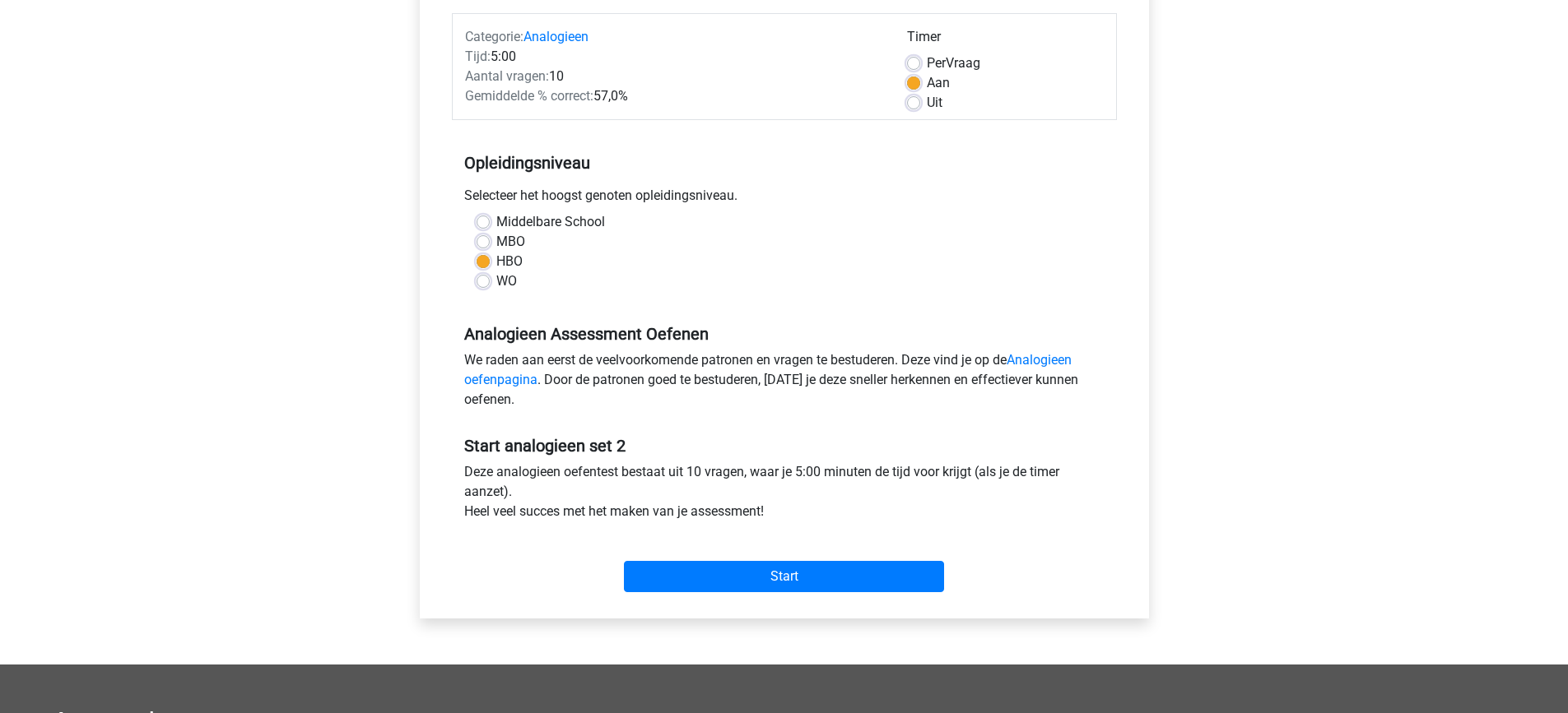
scroll to position [202, 0]
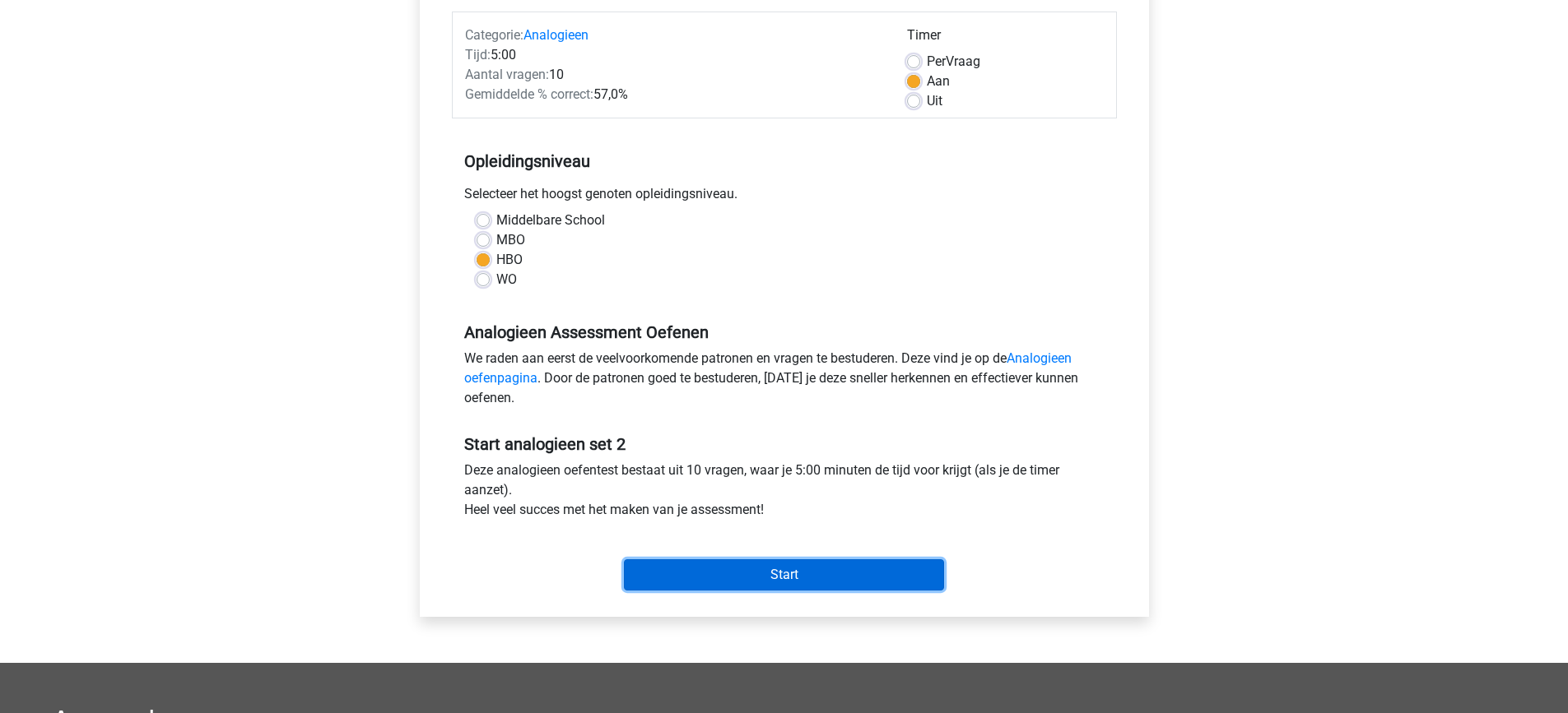
click at [722, 579] on input "Start" at bounding box center [784, 575] width 320 height 31
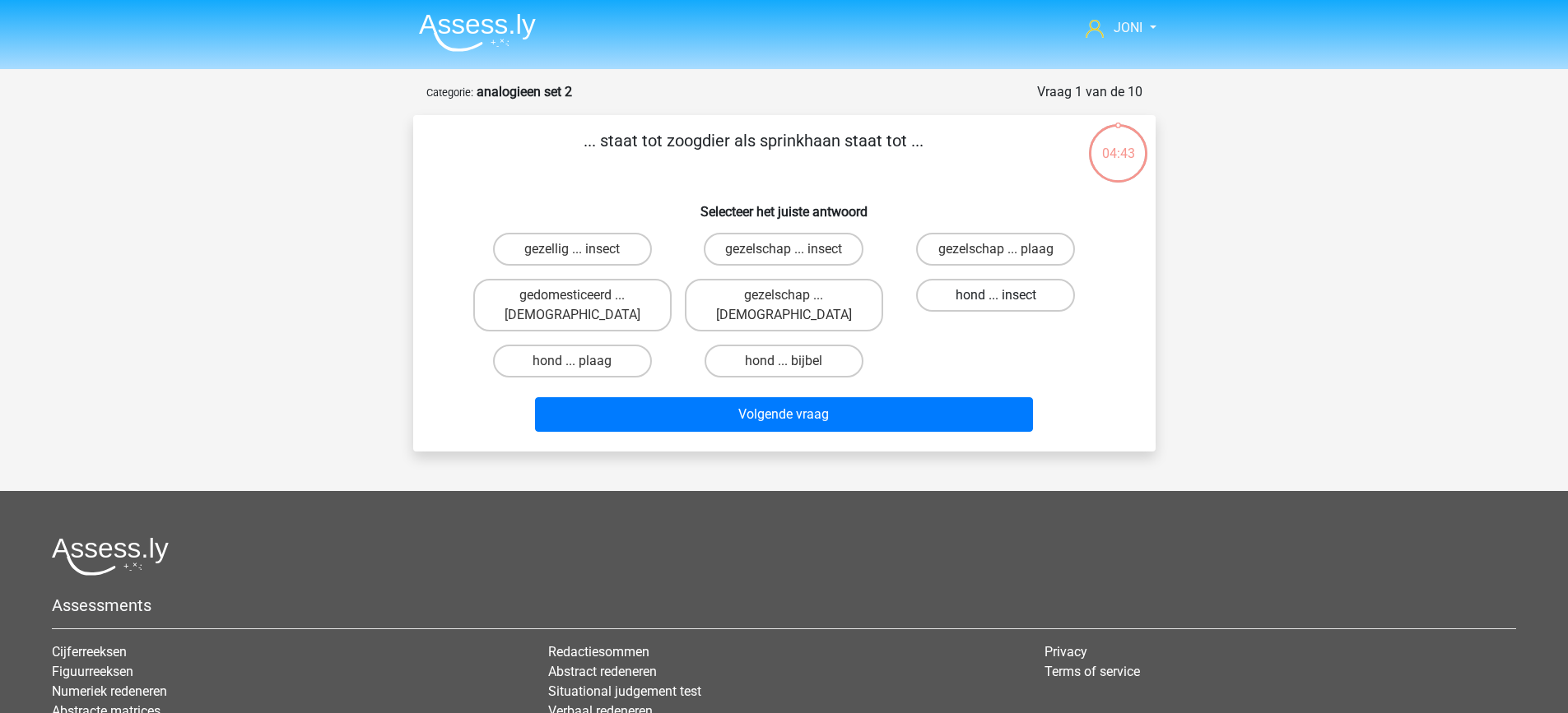
click at [976, 288] on label "hond ... insect" at bounding box center [995, 295] width 159 height 33
click at [996, 295] on input "hond ... insect" at bounding box center [1001, 300] width 10 height 10
radio input "true"
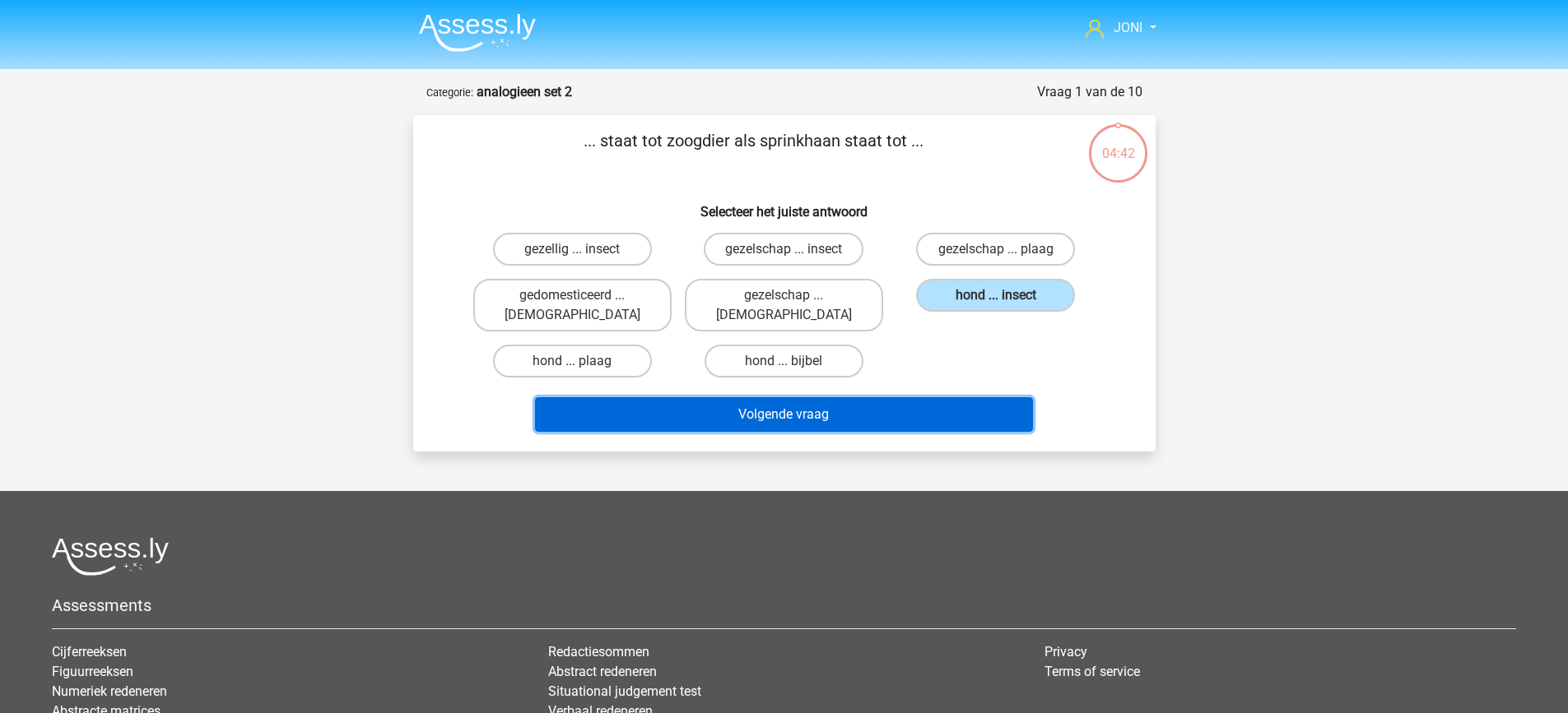
click at [955, 404] on button "Volgende vraag" at bounding box center [784, 414] width 498 height 35
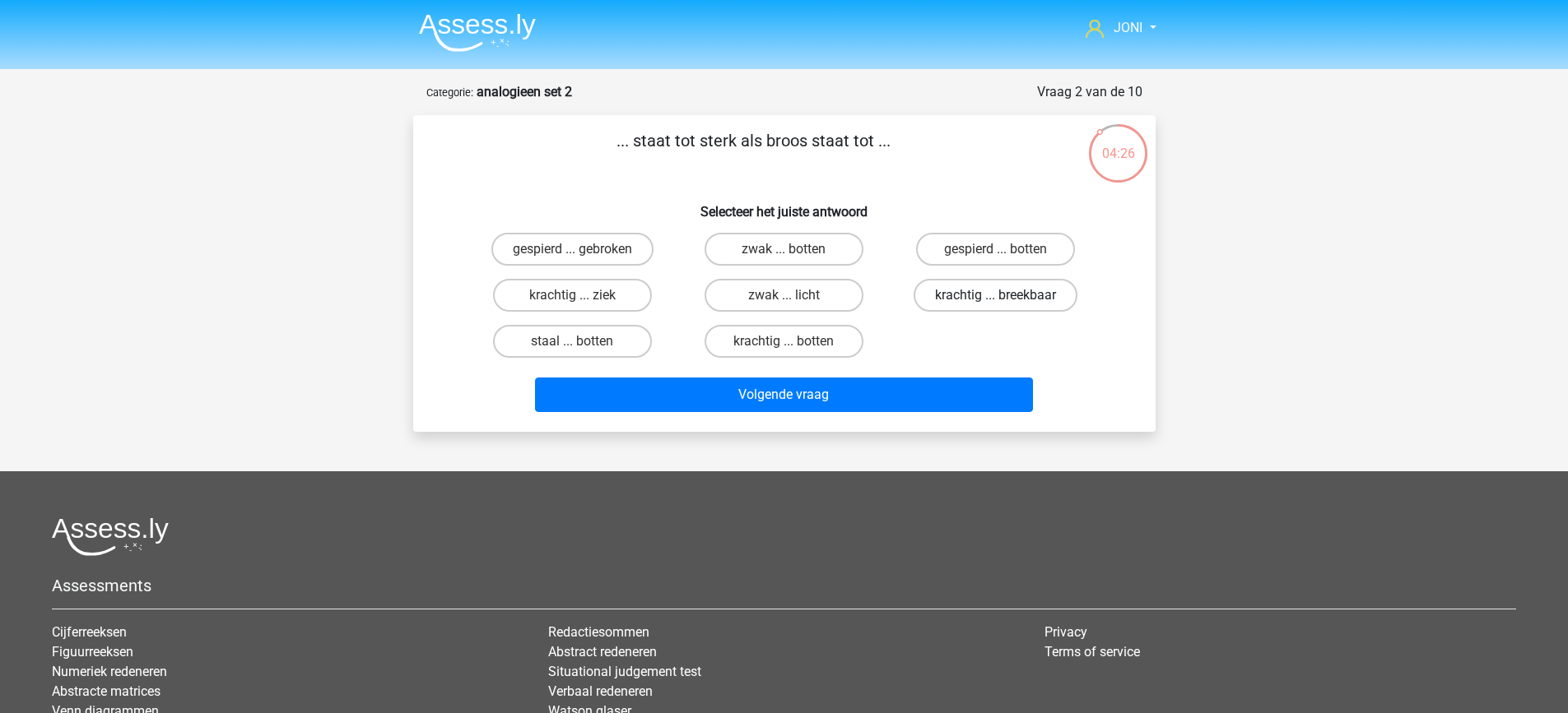
click at [1023, 302] on label "krachtig ... breekbaar" at bounding box center [995, 295] width 163 height 33
click at [1006, 302] on input "krachtig ... breekbaar" at bounding box center [1001, 300] width 10 height 10
radio input "true"
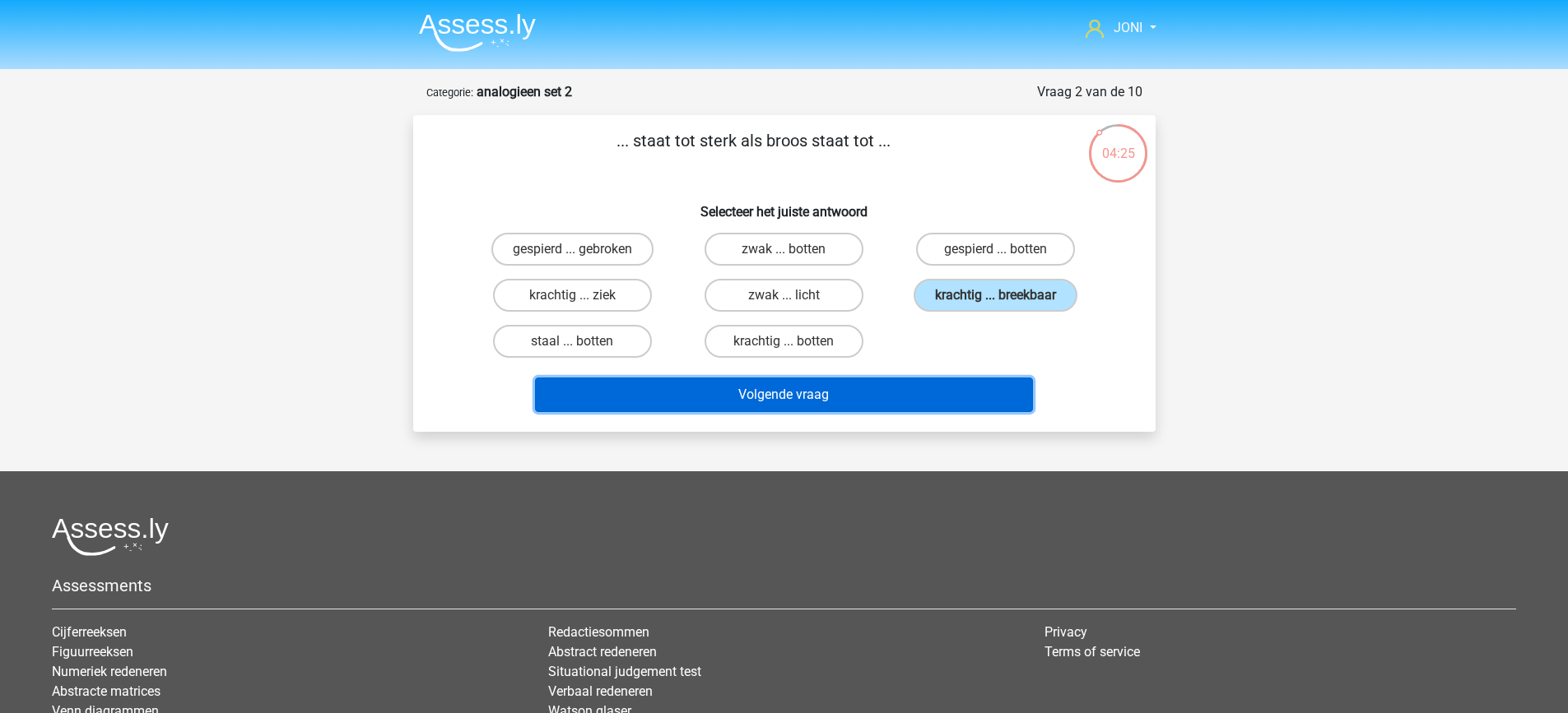
click at [894, 408] on button "Volgende vraag" at bounding box center [784, 395] width 498 height 35
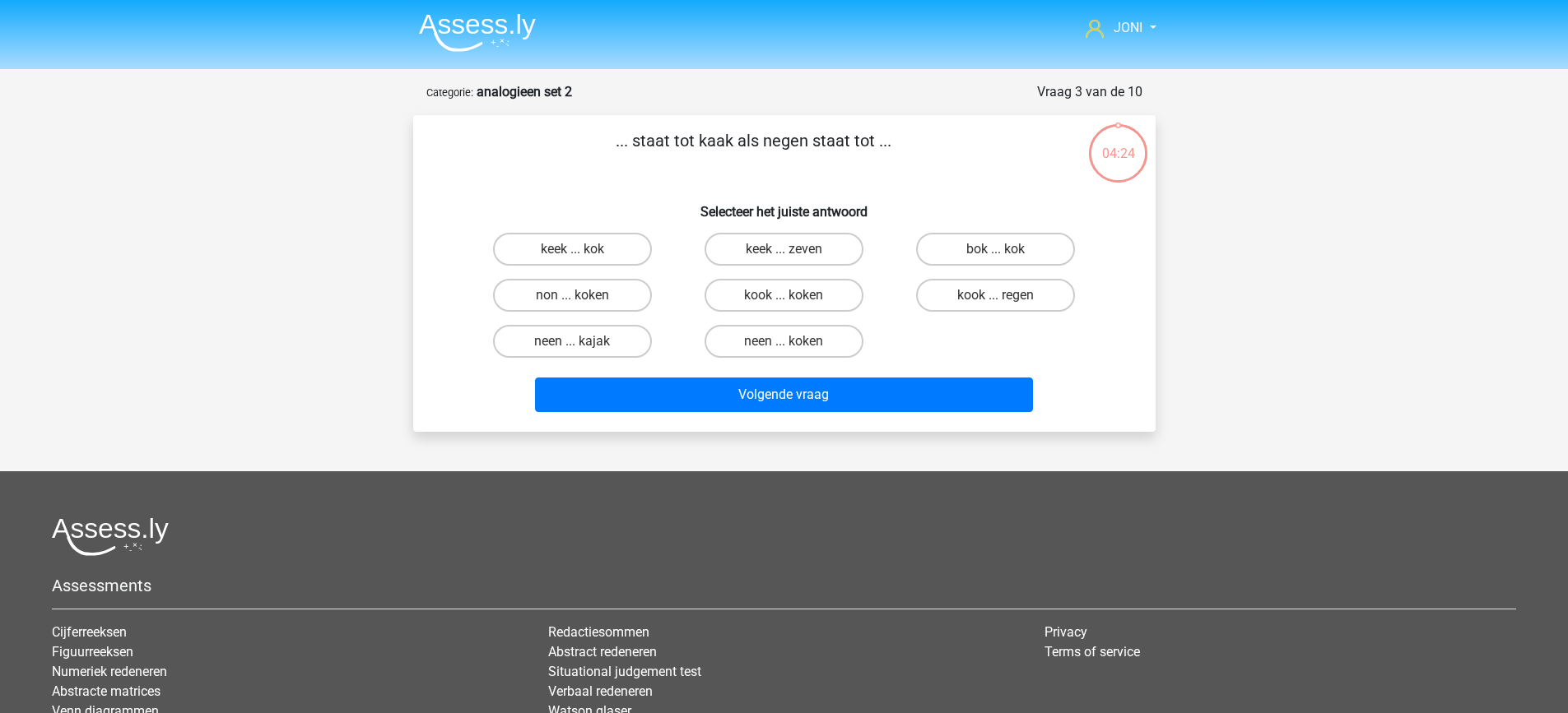
scroll to position [83, 0]
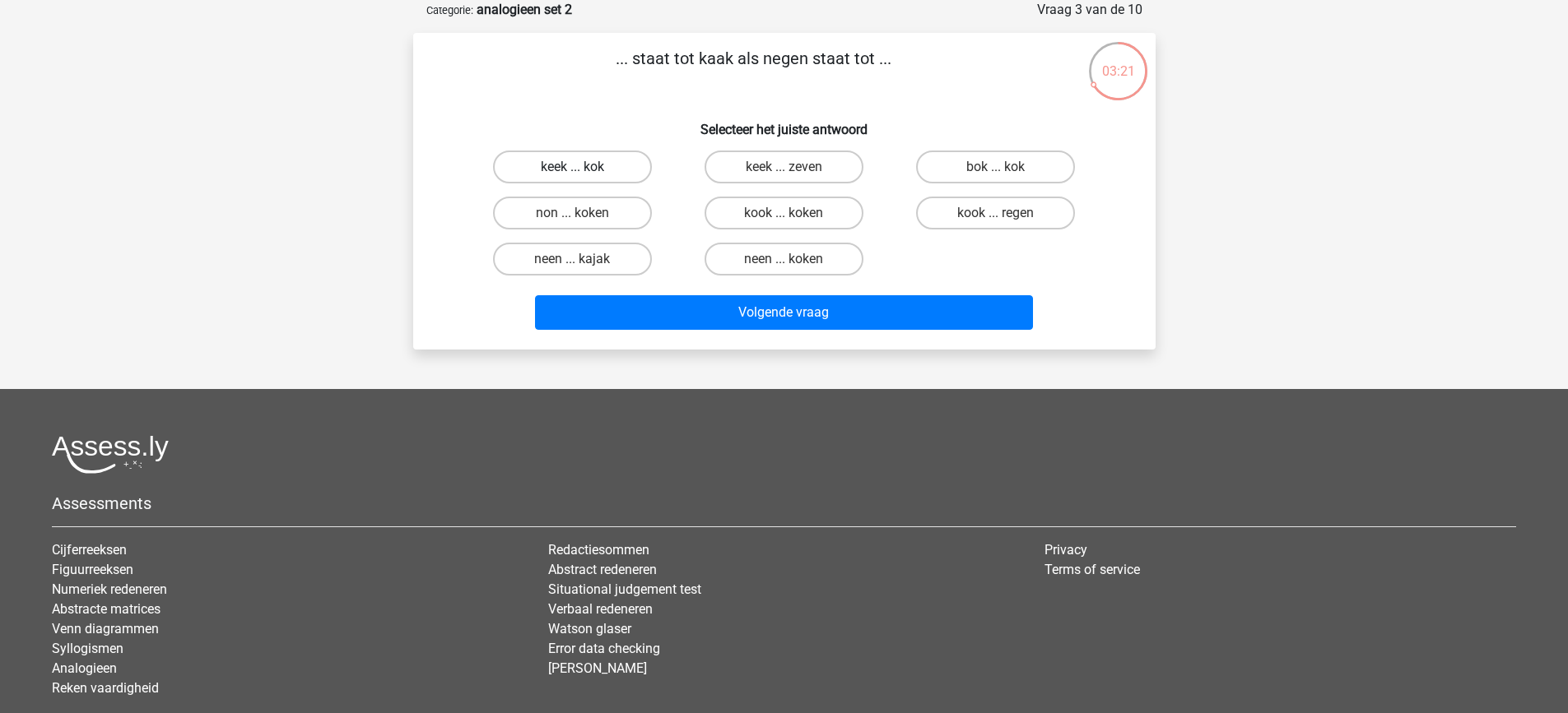
click at [595, 159] on label "keek ... kok" at bounding box center [572, 166] width 159 height 33
click at [582, 167] on input "keek ... kok" at bounding box center [577, 172] width 10 height 10
radio input "true"
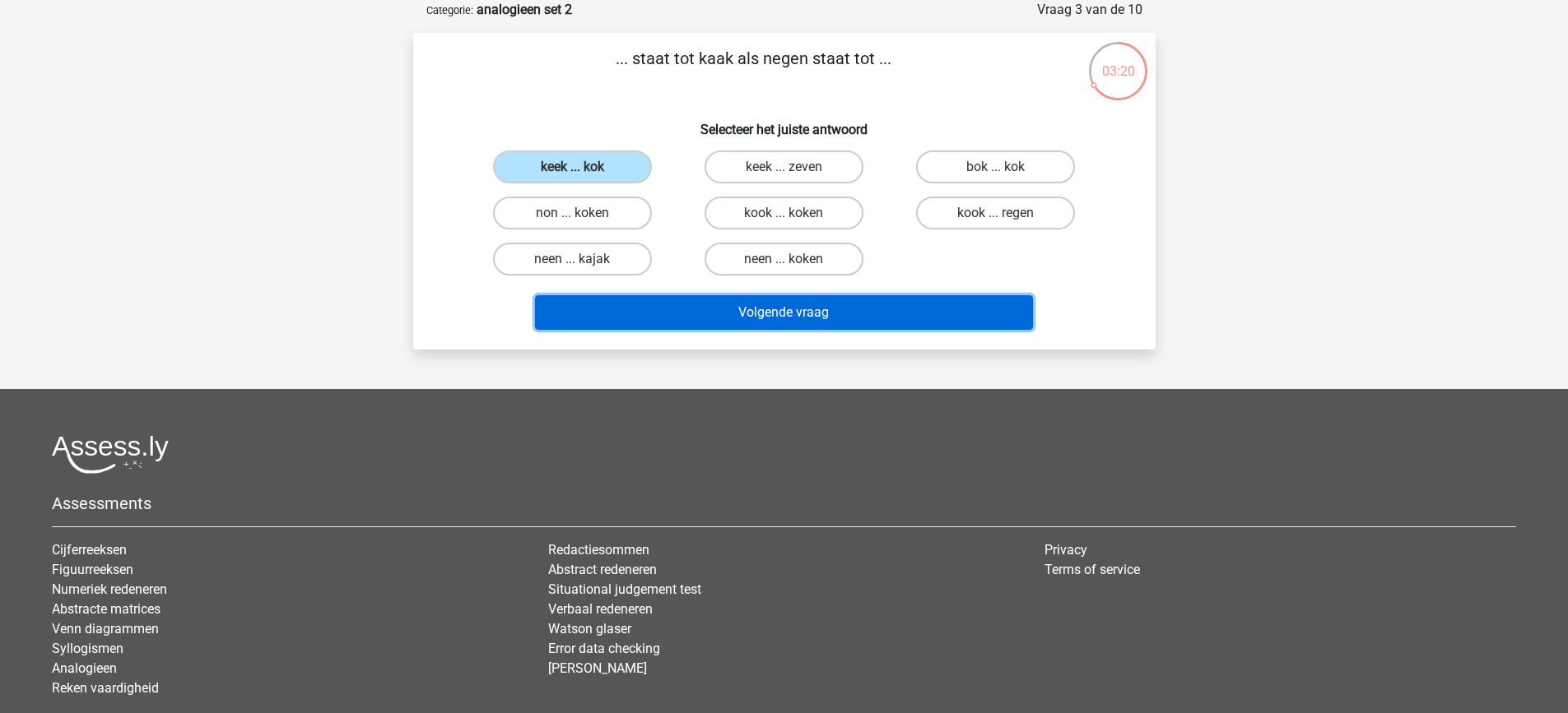
click at [794, 314] on button "Volgende vraag" at bounding box center [784, 312] width 498 height 35
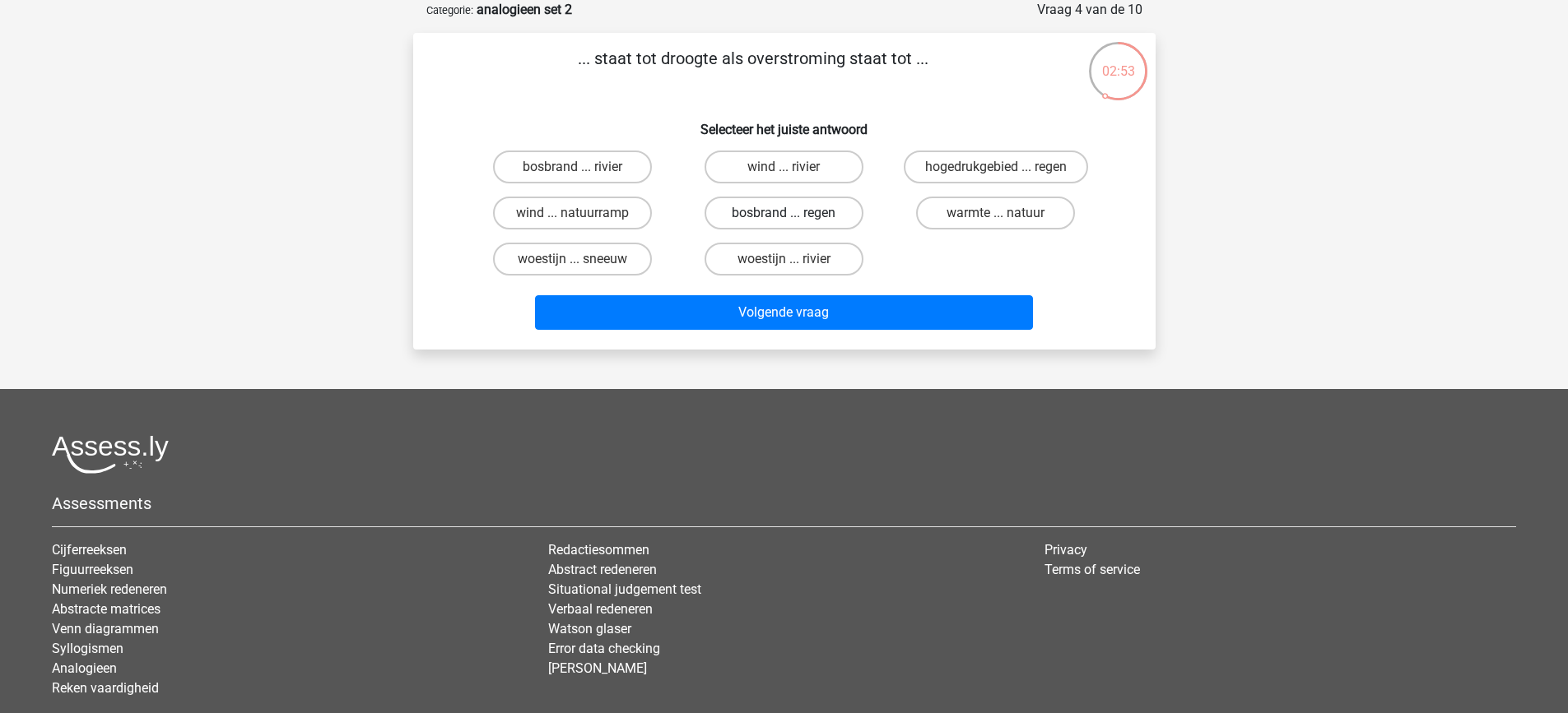
click at [776, 212] on label "bosbrand ... regen" at bounding box center [784, 212] width 159 height 33
click at [784, 213] on input "bosbrand ... regen" at bounding box center [788, 218] width 10 height 10
radio input "true"
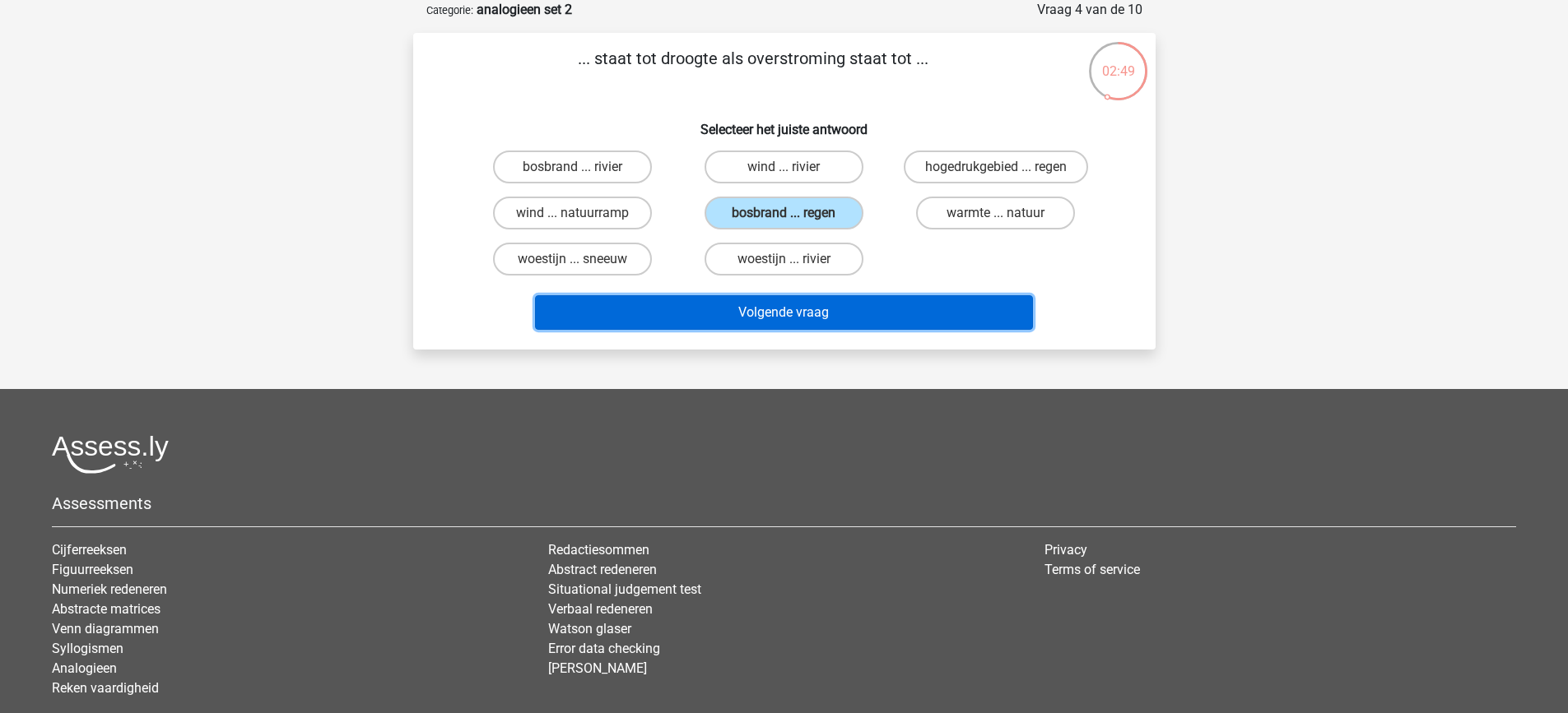
click at [812, 318] on button "Volgende vraag" at bounding box center [784, 312] width 498 height 35
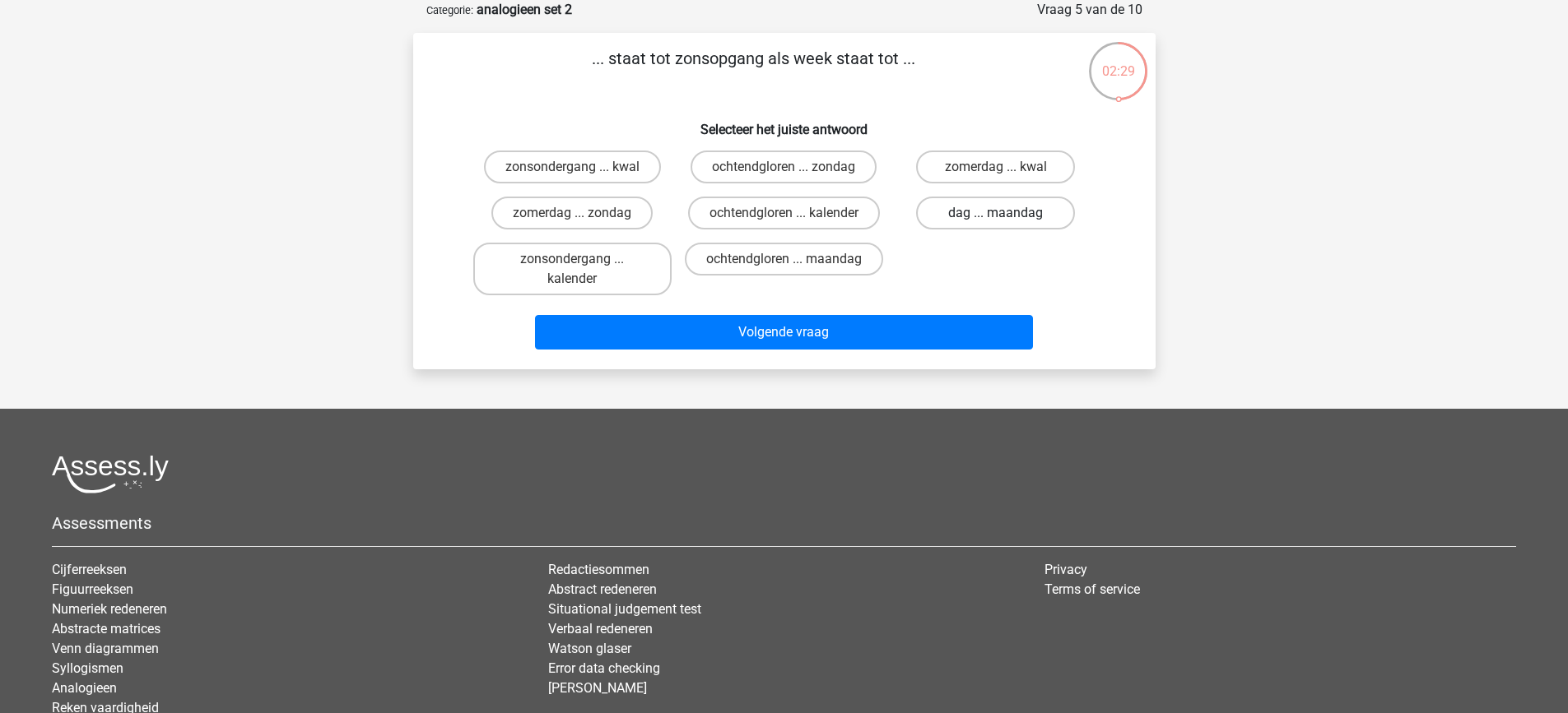
click at [1004, 211] on label "dag ... maandag" at bounding box center [995, 212] width 159 height 33
click at [1004, 213] on input "dag ... maandag" at bounding box center [1001, 218] width 10 height 10
radio input "true"
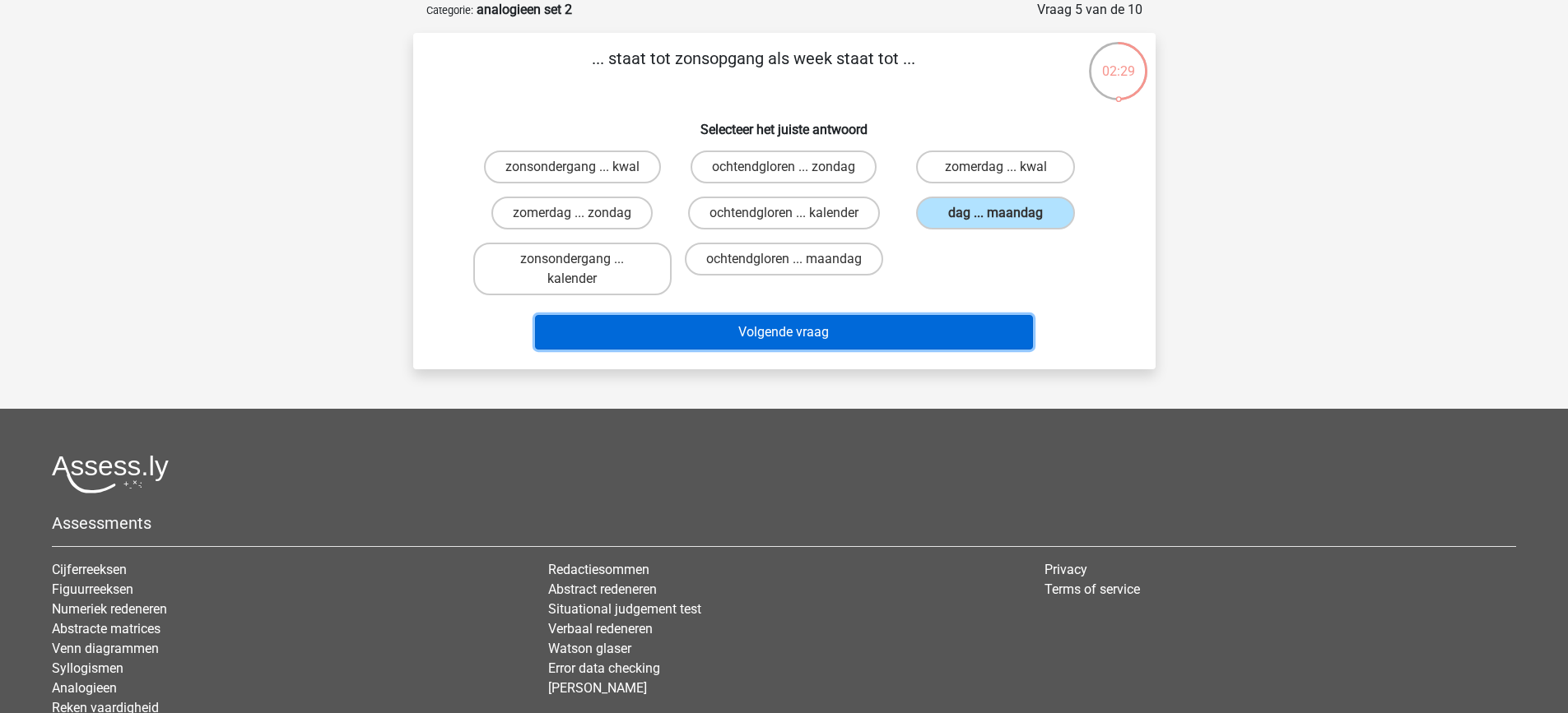
click at [966, 326] on button "Volgende vraag" at bounding box center [784, 332] width 498 height 35
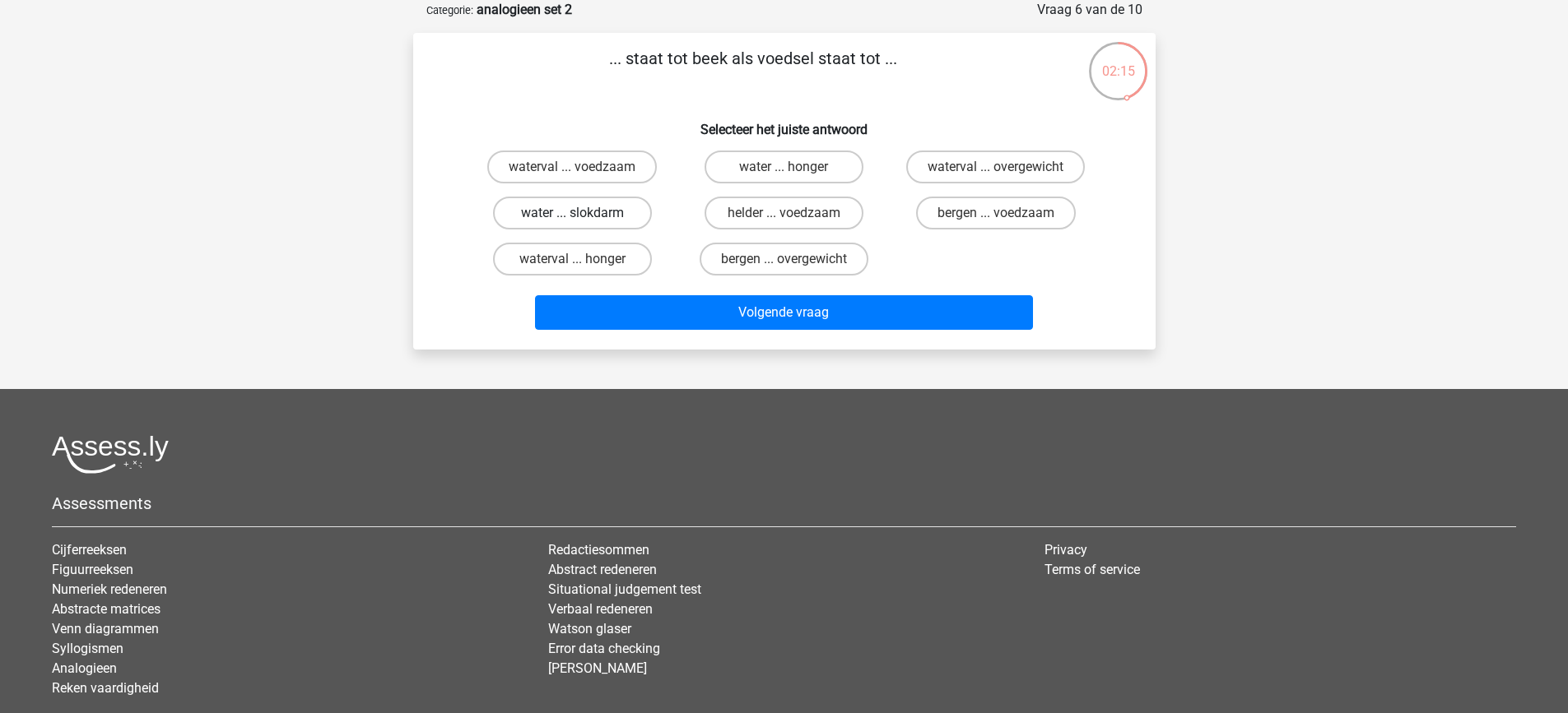
click at [600, 216] on label "water ... slokdarm" at bounding box center [572, 212] width 159 height 33
click at [582, 216] on input "water ... slokdarm" at bounding box center [577, 218] width 10 height 10
radio input "true"
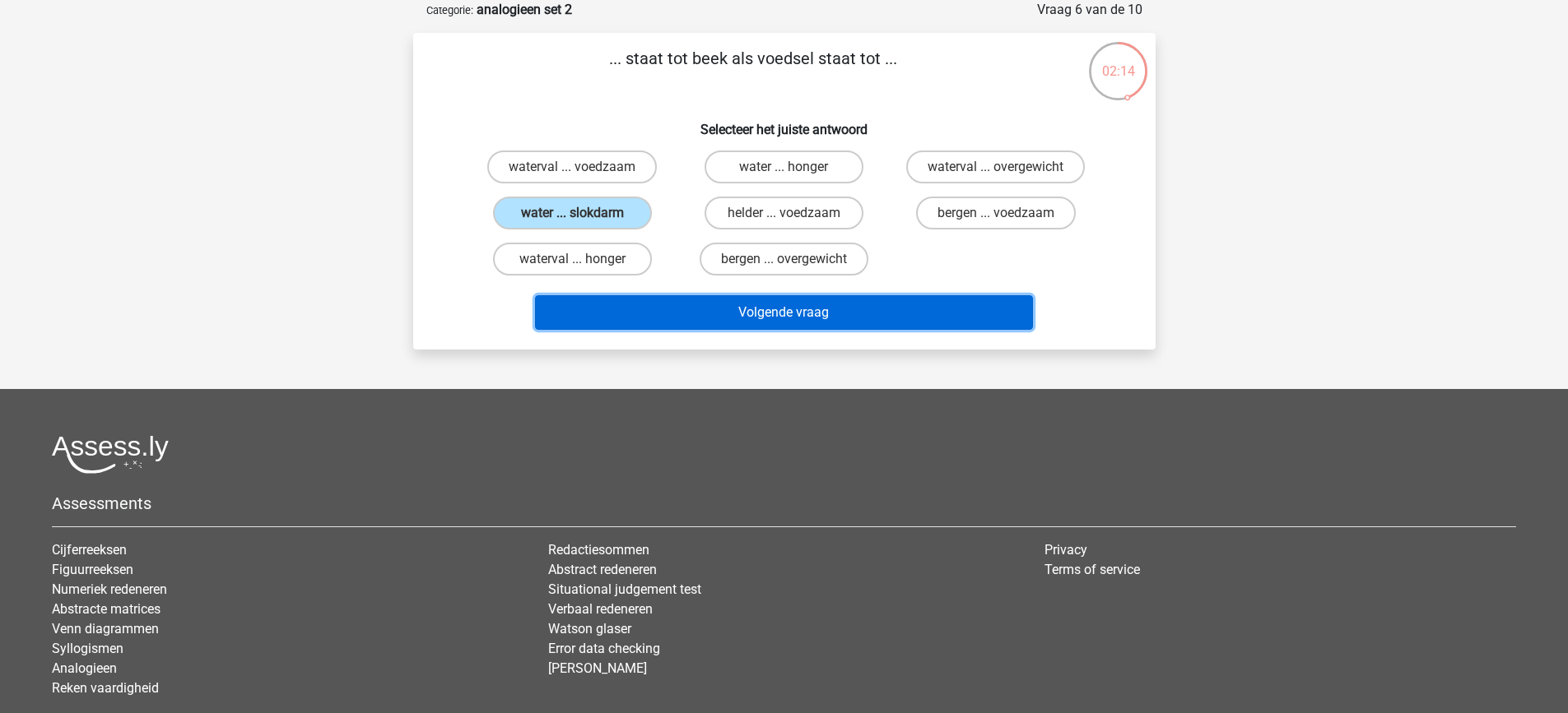
click at [712, 312] on button "Volgende vraag" at bounding box center [784, 312] width 498 height 35
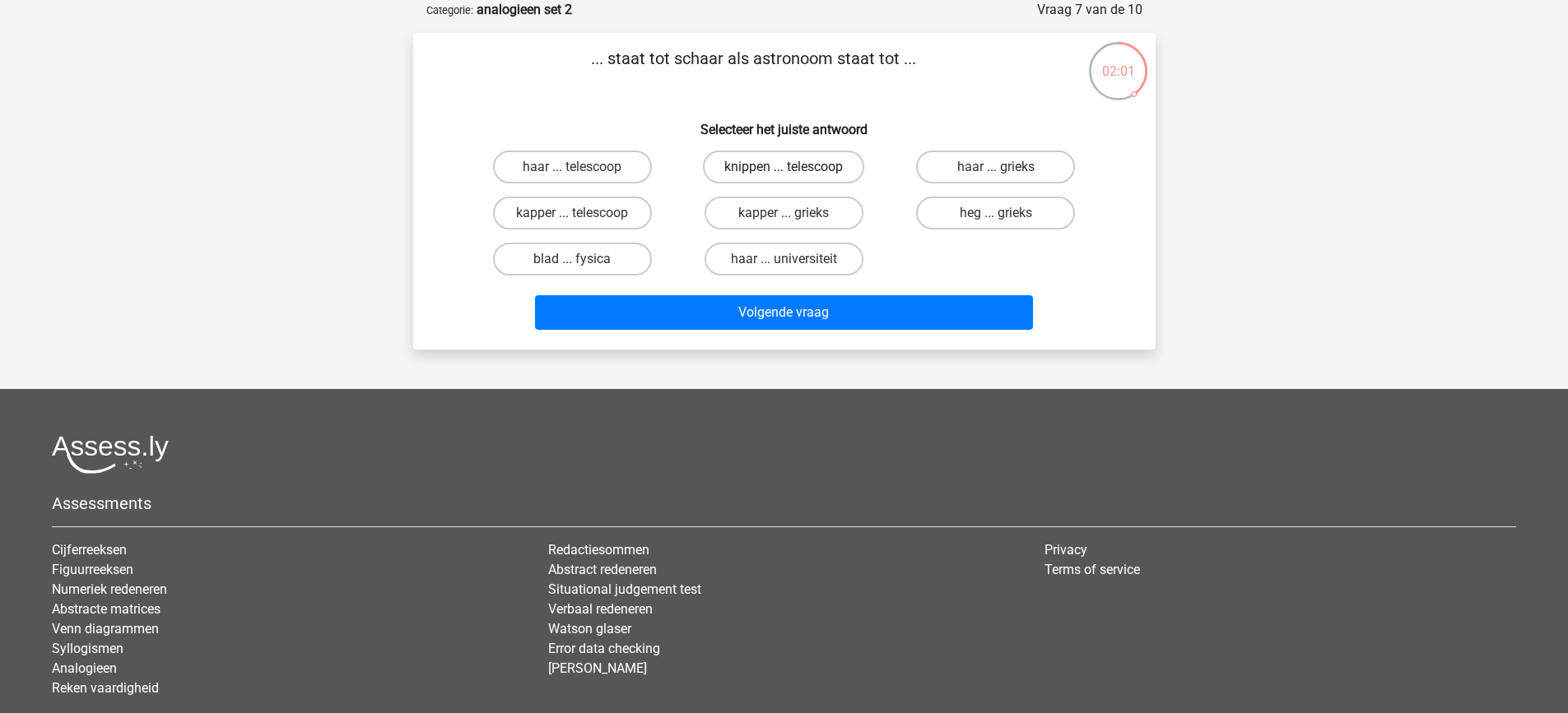
click at [804, 170] on label "knippen ... telescoop" at bounding box center [784, 166] width 162 height 33
click at [794, 170] on input "knippen ... telescoop" at bounding box center [788, 172] width 10 height 10
radio input "true"
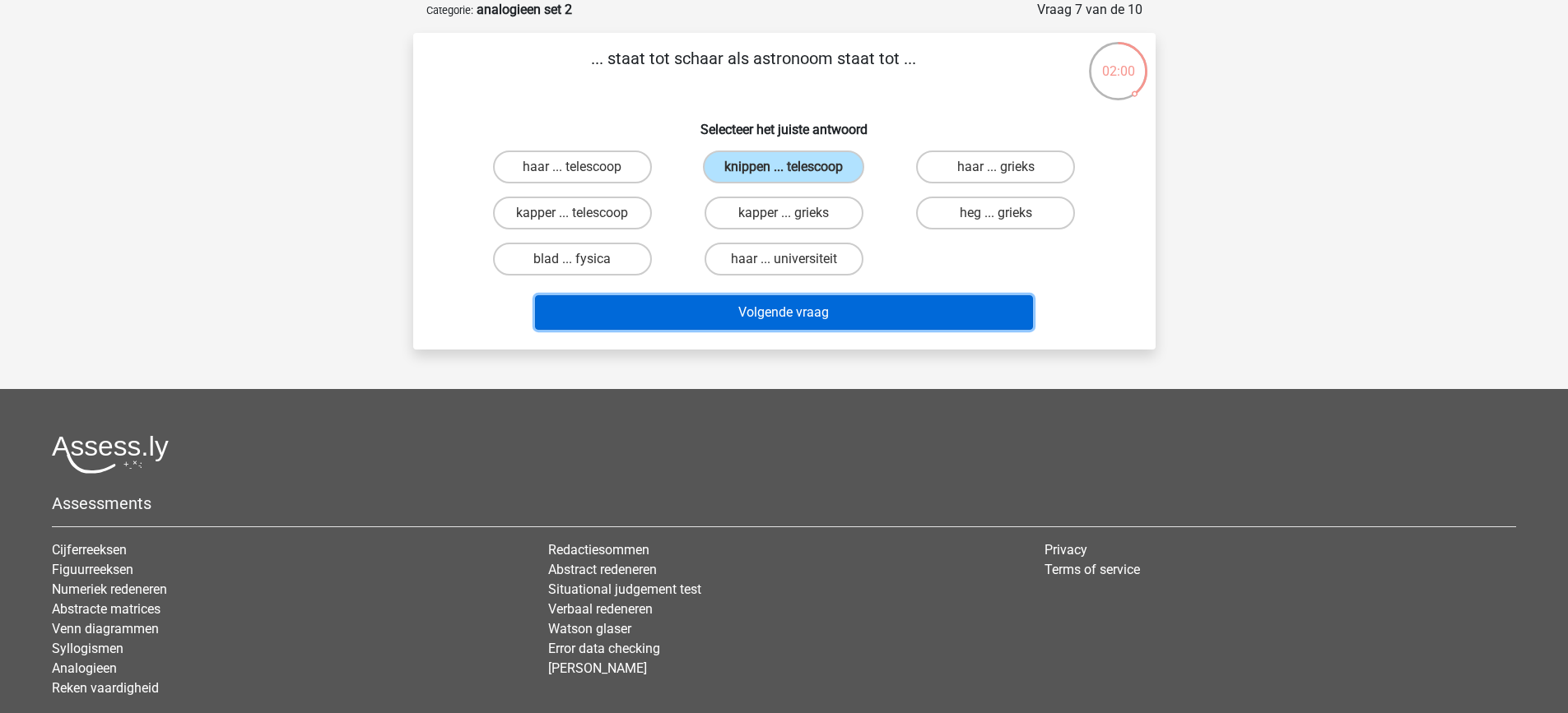
click at [787, 326] on button "Volgende vraag" at bounding box center [784, 312] width 498 height 35
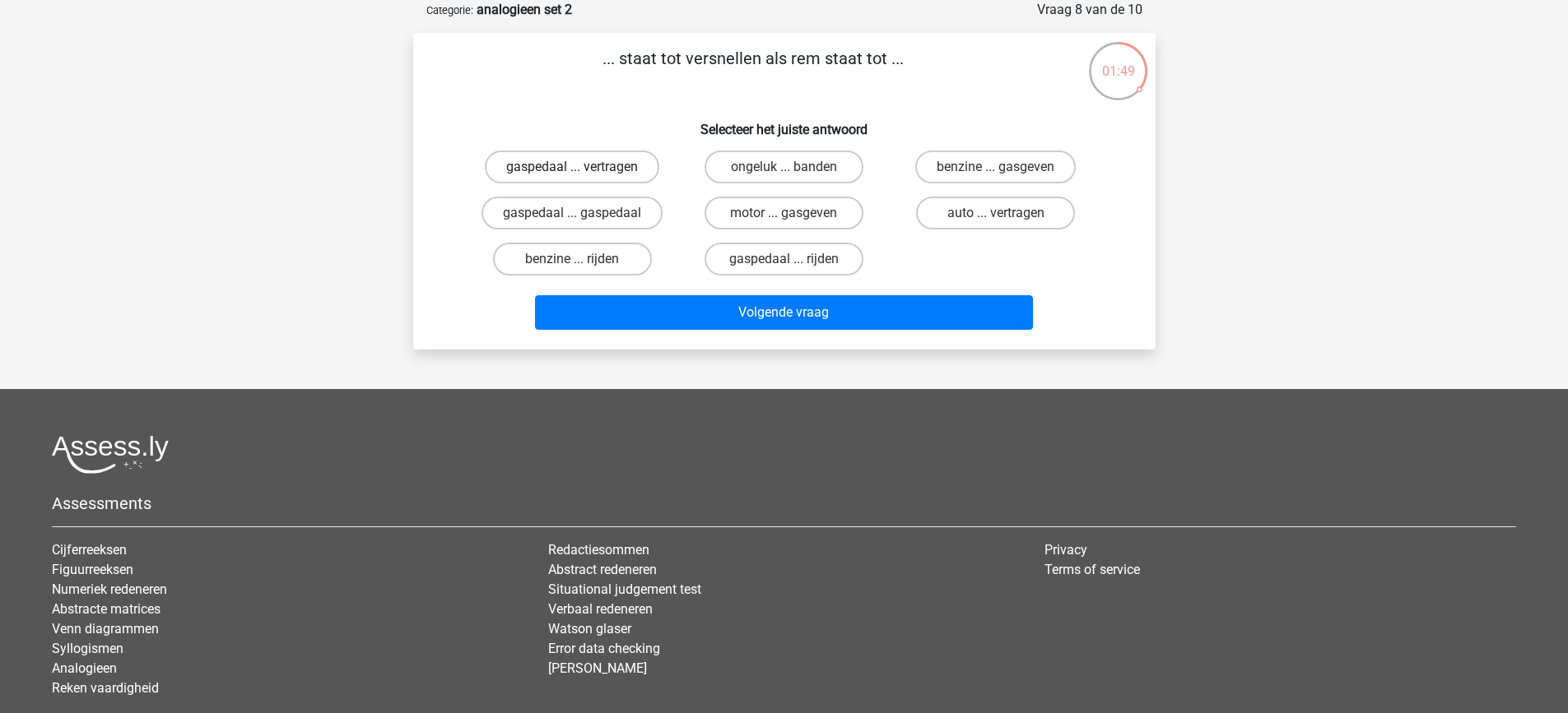
click at [620, 173] on label "gaspedaal ... vertragen" at bounding box center [572, 166] width 175 height 33
click at [582, 173] on input "gaspedaal ... vertragen" at bounding box center [577, 172] width 10 height 10
radio input "true"
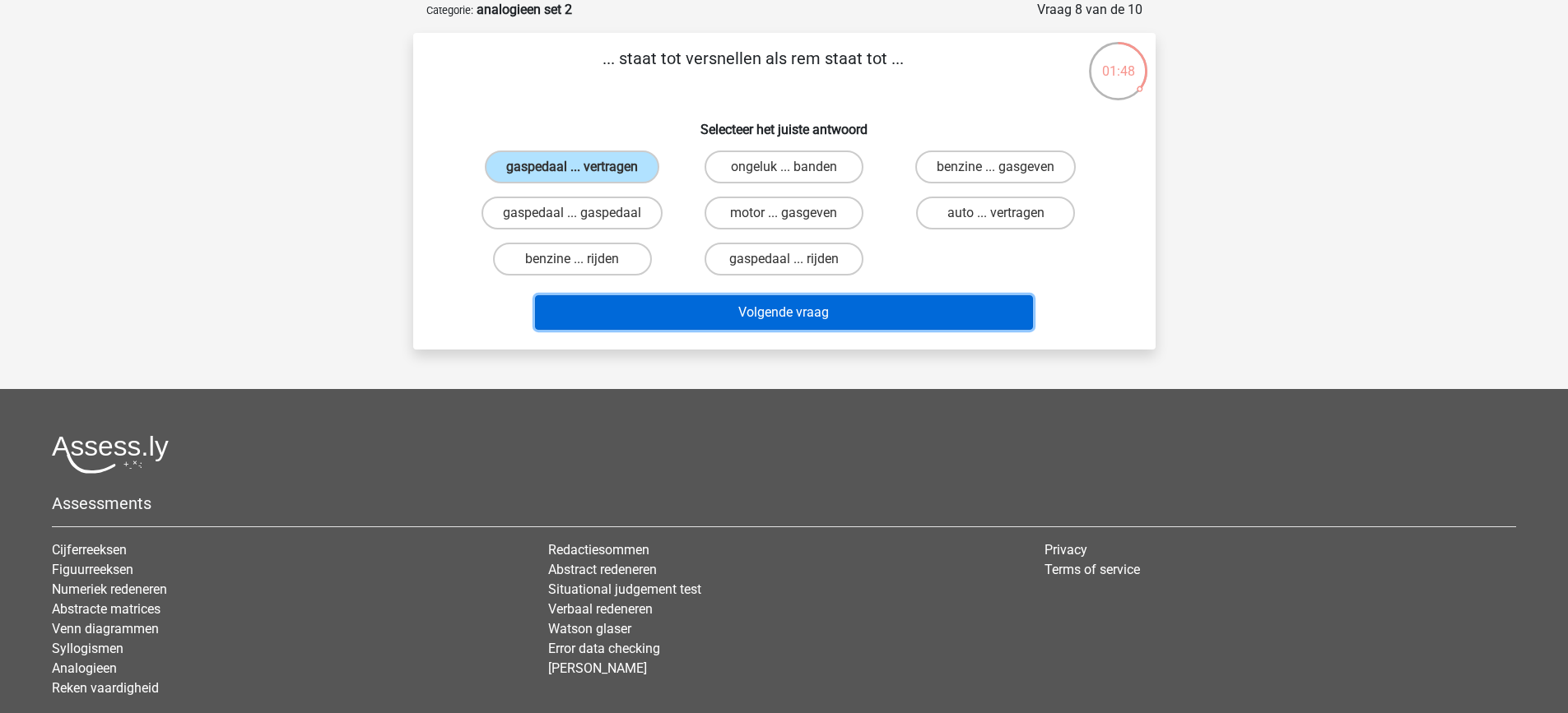
click at [727, 304] on button "Volgende vraag" at bounding box center [784, 312] width 498 height 35
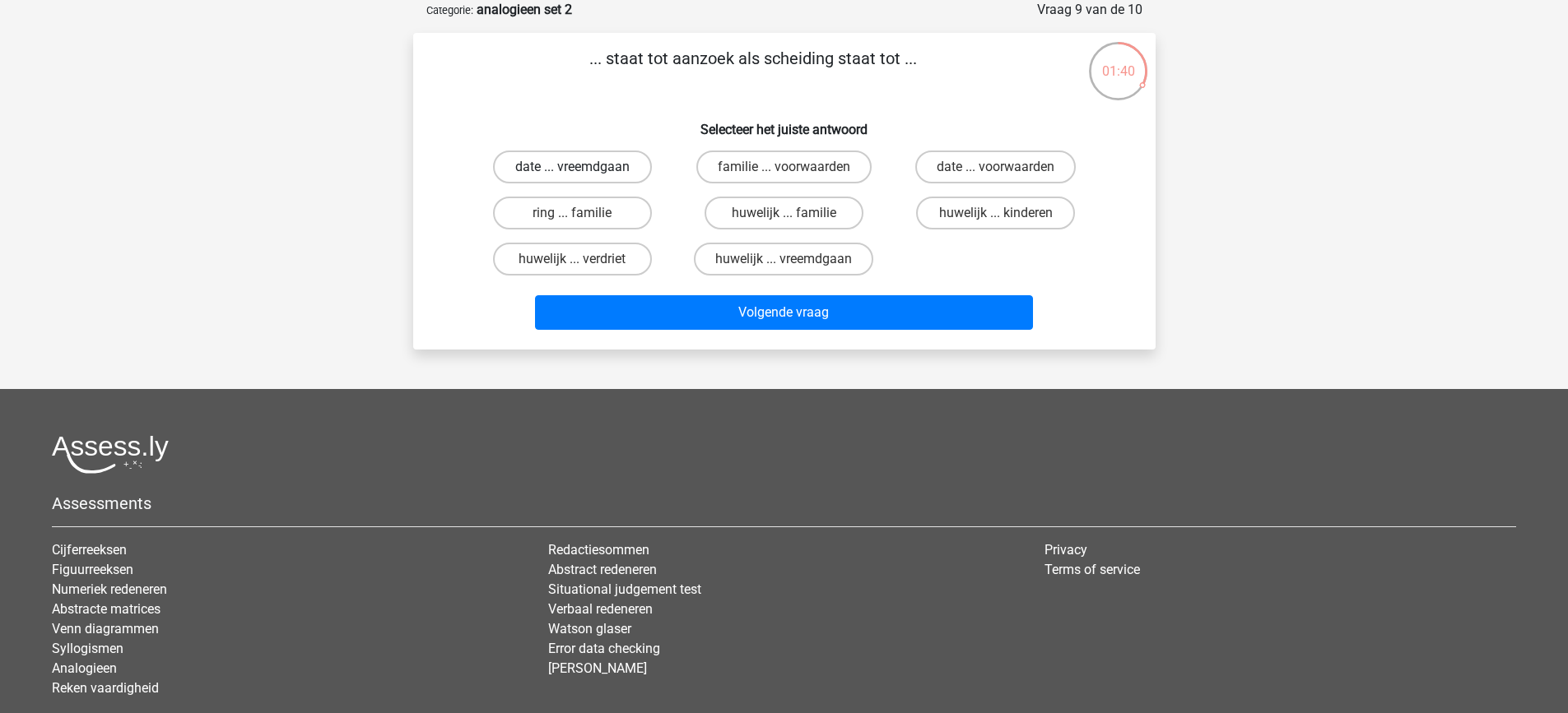
click at [588, 172] on label "date ... vreemdgaan" at bounding box center [572, 166] width 159 height 33
click at [582, 172] on input "date ... vreemdgaan" at bounding box center [577, 172] width 10 height 10
radio input "true"
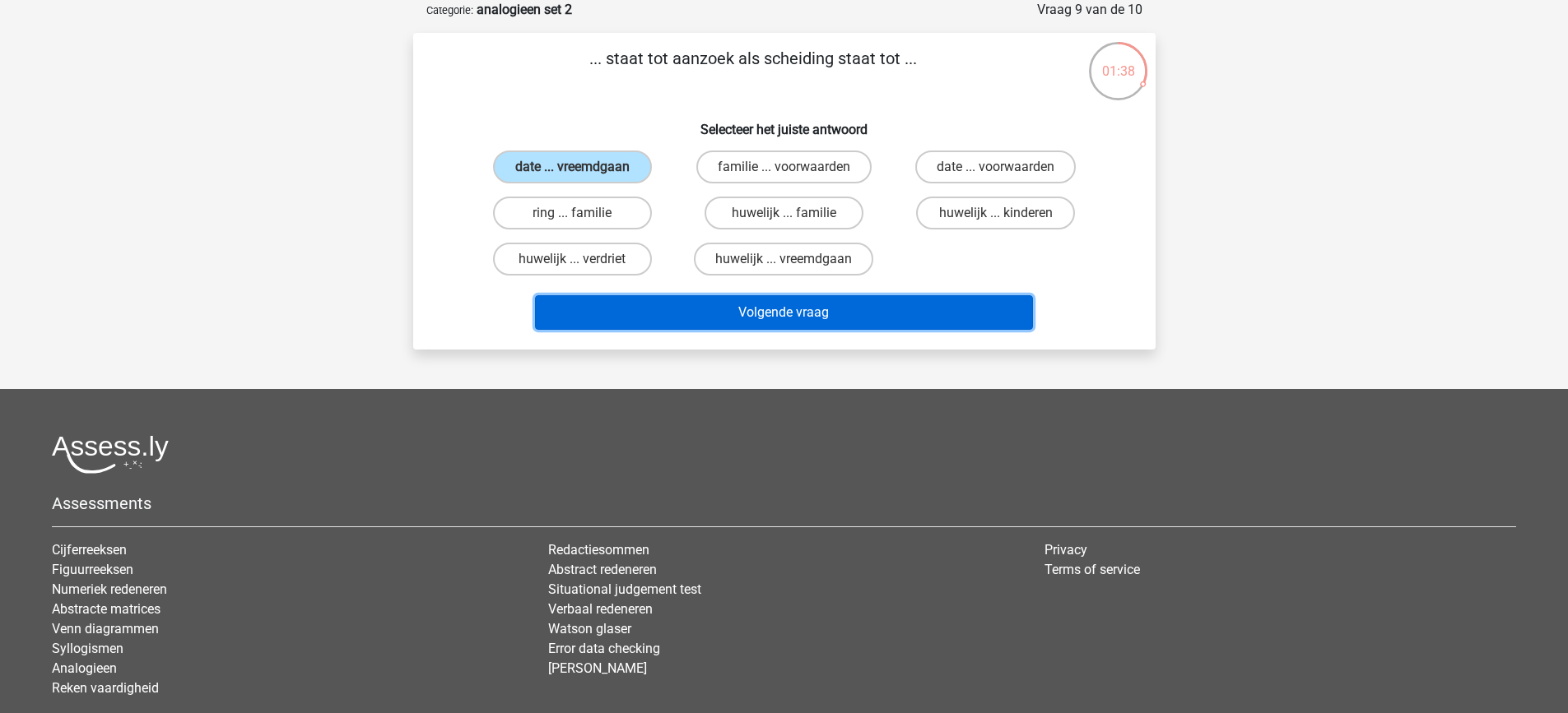
click at [683, 302] on button "Volgende vraag" at bounding box center [784, 312] width 498 height 35
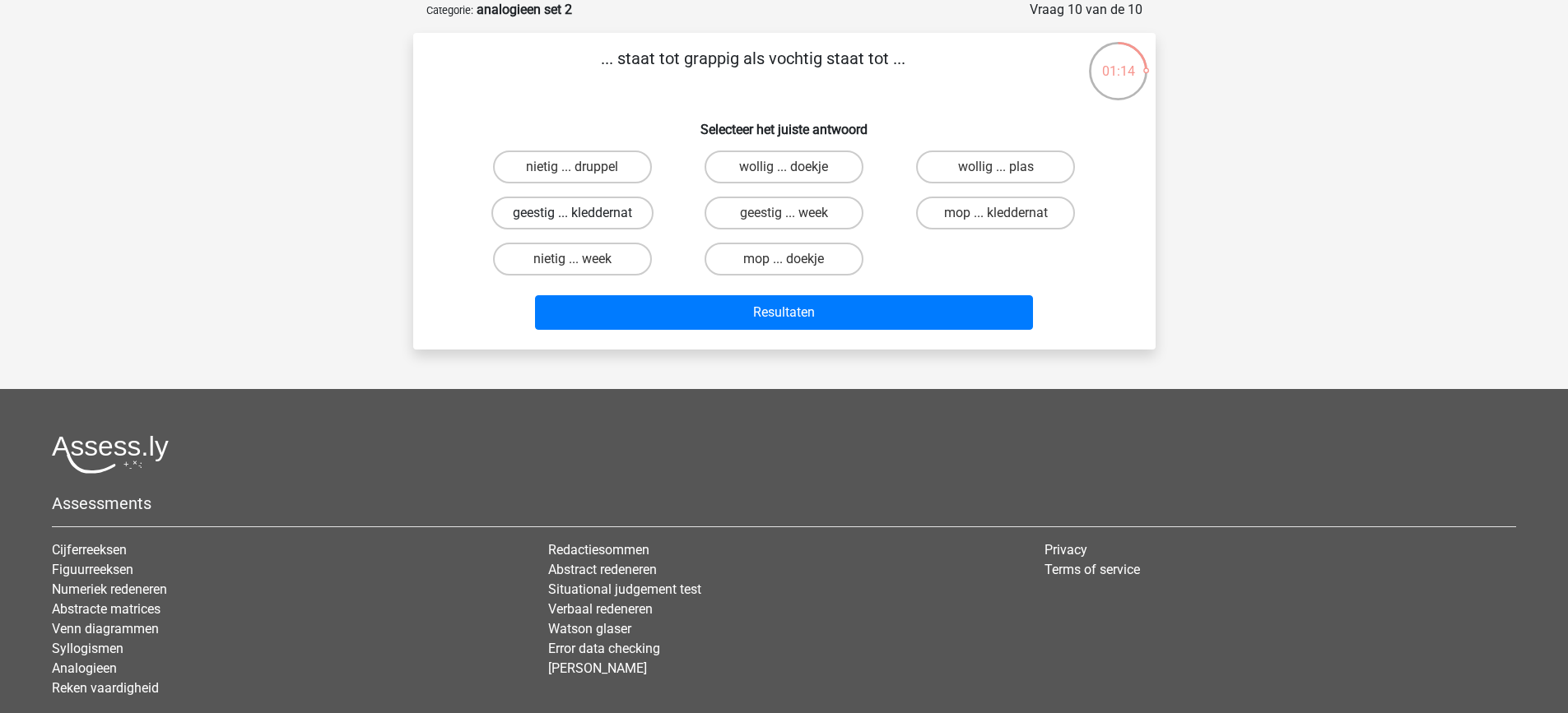
click at [621, 218] on label "geestig ... kleddernat" at bounding box center [572, 212] width 163 height 33
click at [582, 218] on input "geestig ... kleddernat" at bounding box center [577, 218] width 10 height 10
radio input "true"
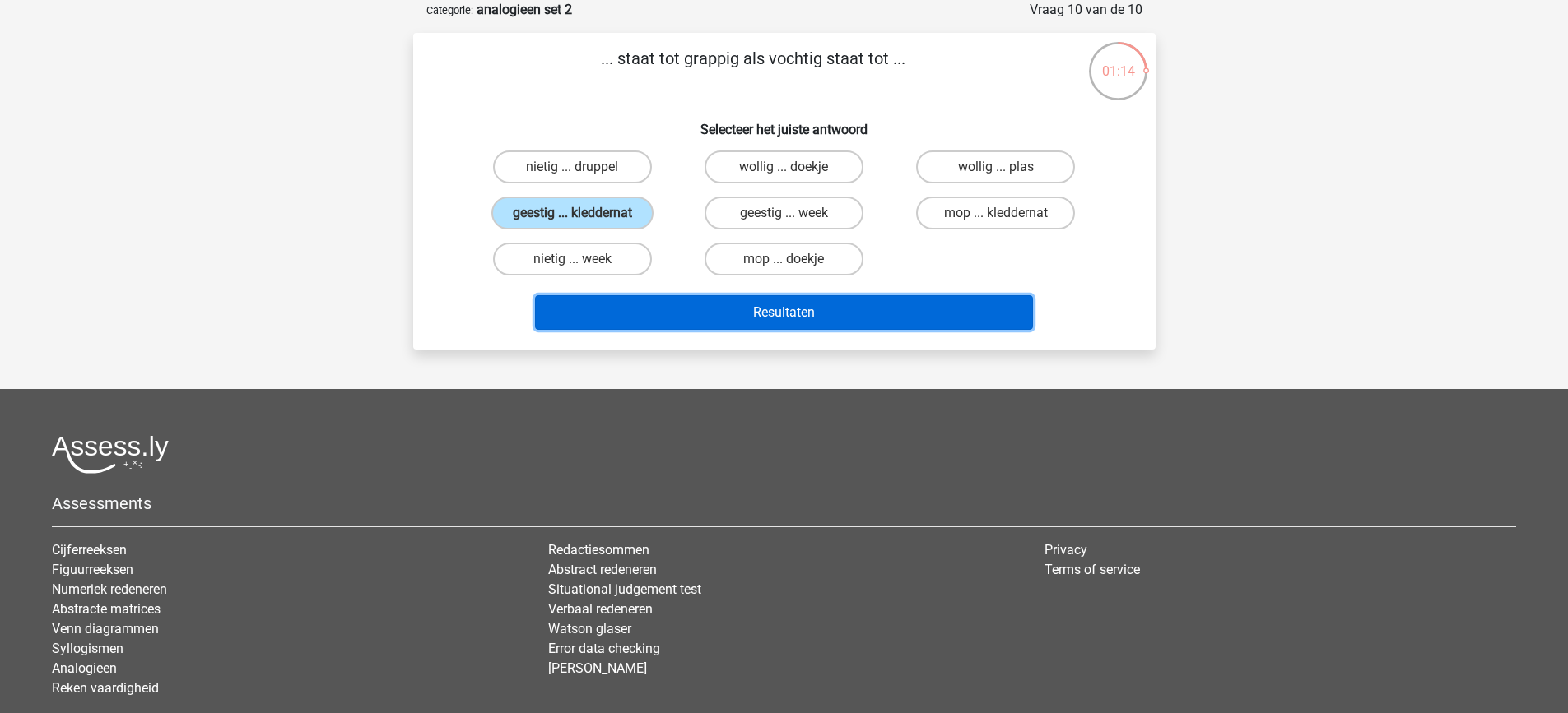
click at [703, 305] on button "Resultaten" at bounding box center [784, 312] width 498 height 35
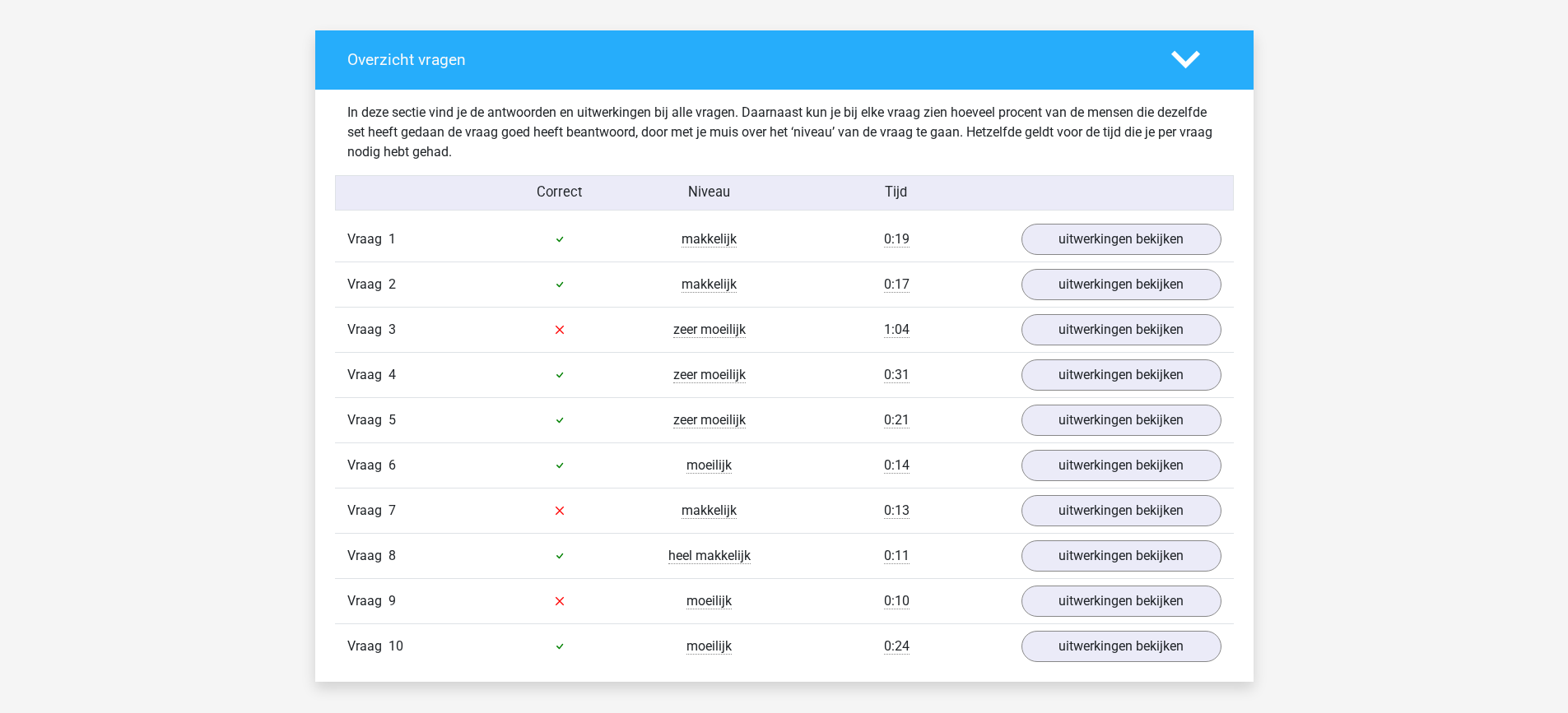
scroll to position [927, 0]
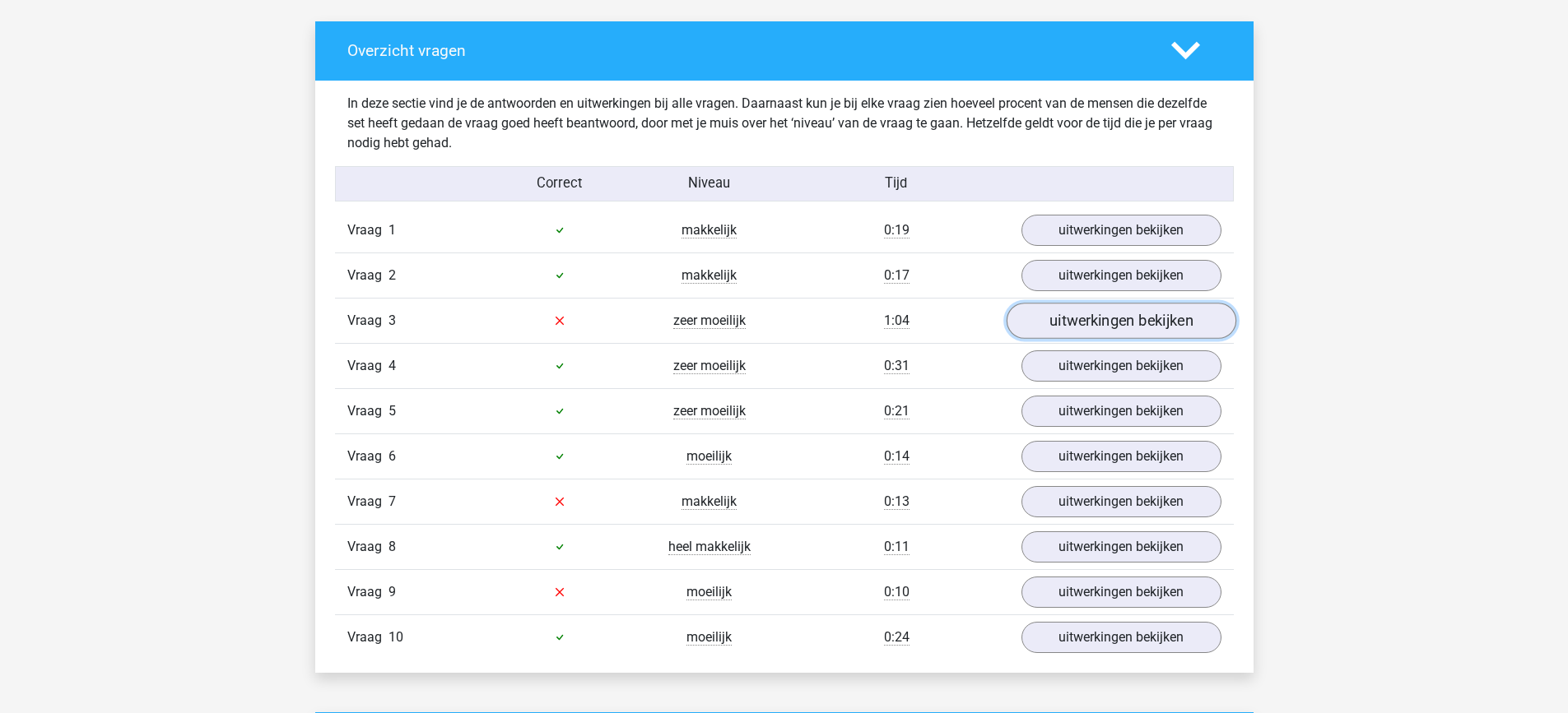
click at [1051, 326] on link "uitwerkingen bekijken" at bounding box center [1120, 320] width 229 height 37
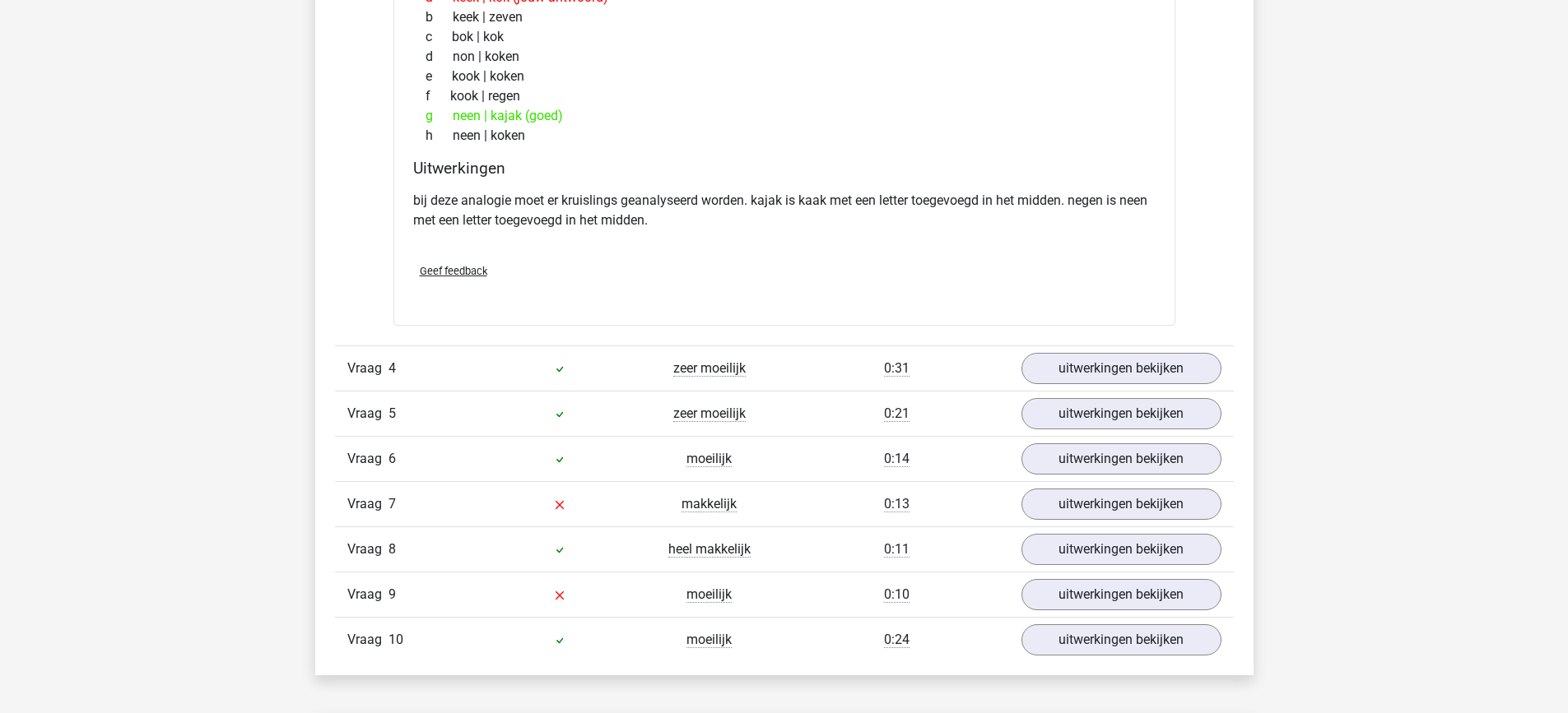
scroll to position [1356, 0]
click at [1096, 502] on link "uitwerkingen bekijken" at bounding box center [1120, 504] width 229 height 37
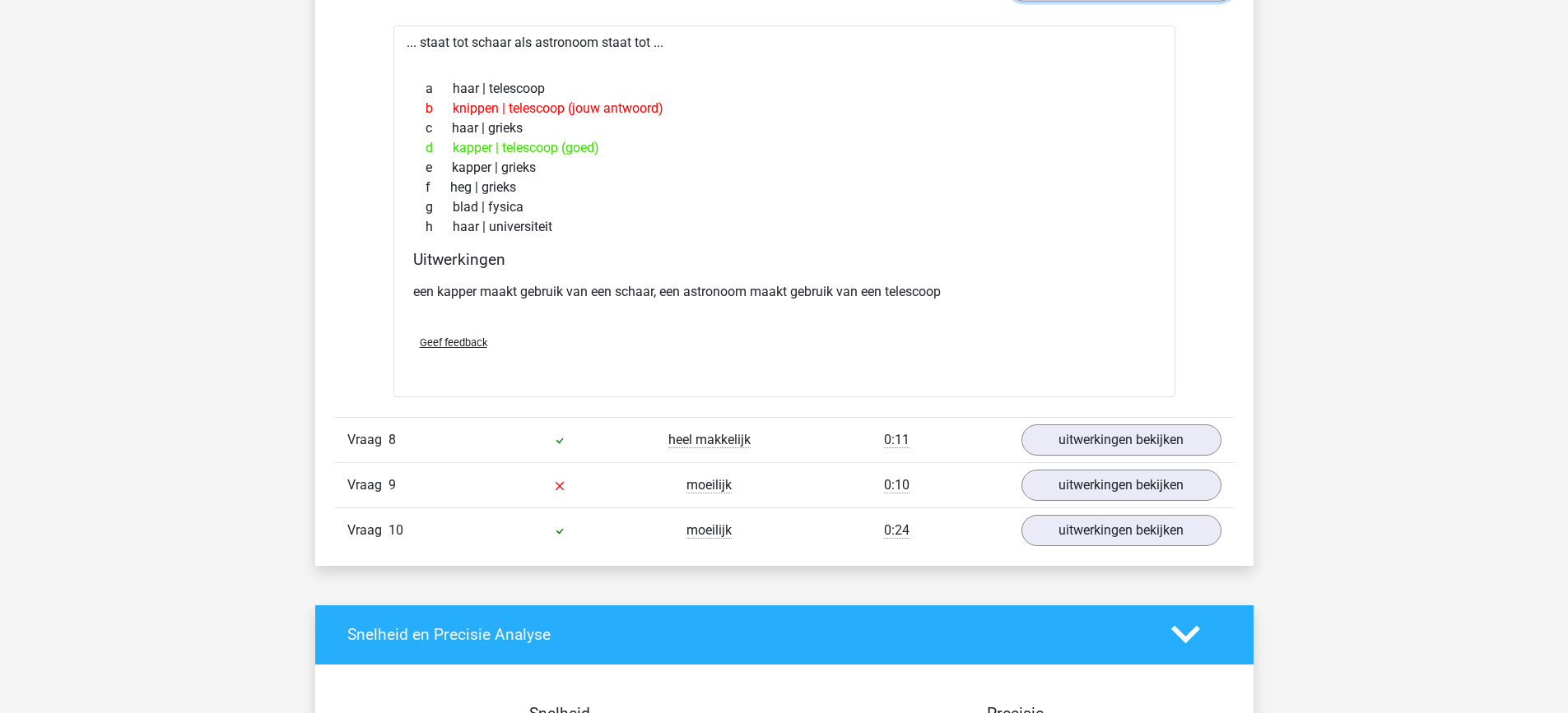
scroll to position [1879, 0]
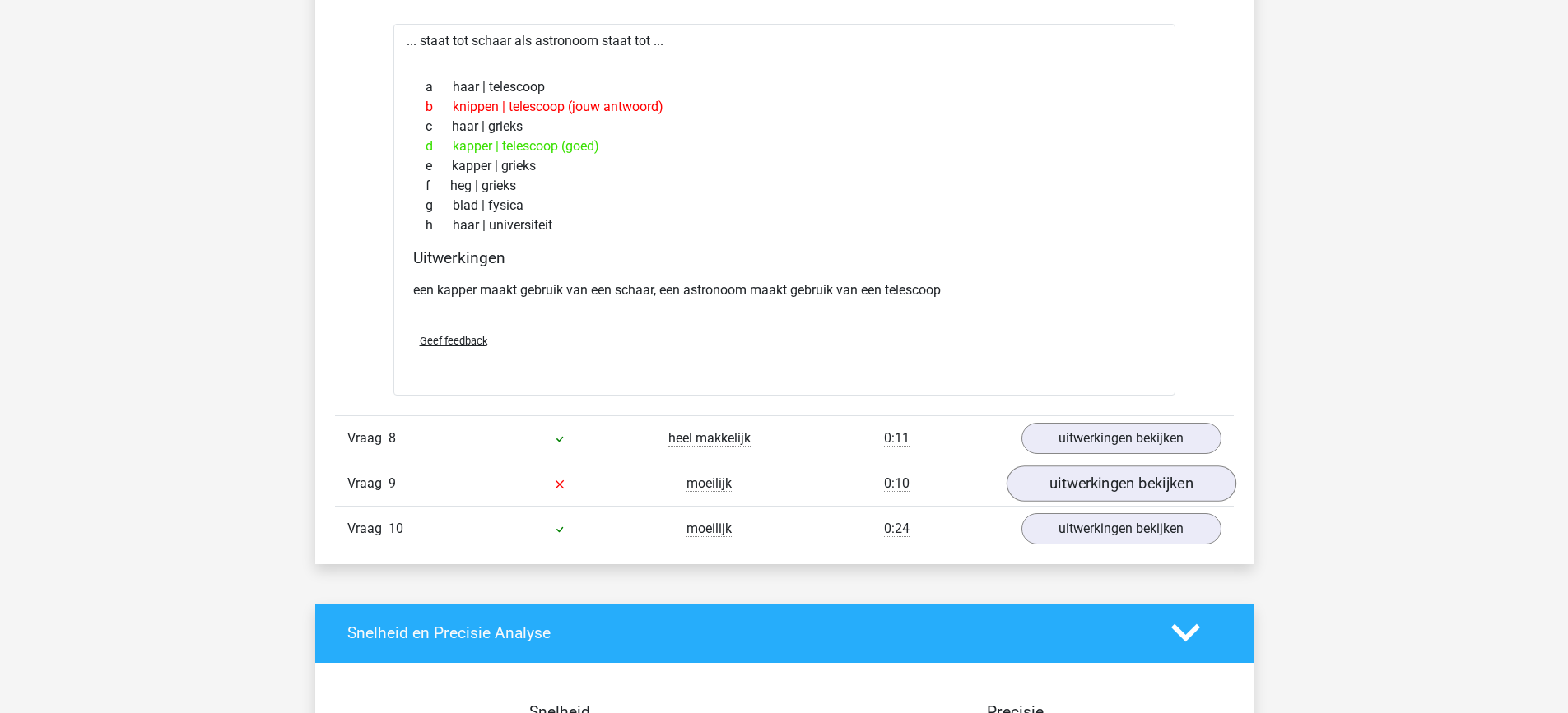
drag, startPoint x: 1096, startPoint y: 502, endPoint x: 1099, endPoint y: 475, distance: 27.2
click at [1099, 475] on div "Vraag 9 moeilijk 0:10 uitwerkingen bekijken" at bounding box center [784, 484] width 899 height 45
click at [1099, 482] on link "uitwerkingen bekijken" at bounding box center [1120, 484] width 229 height 37
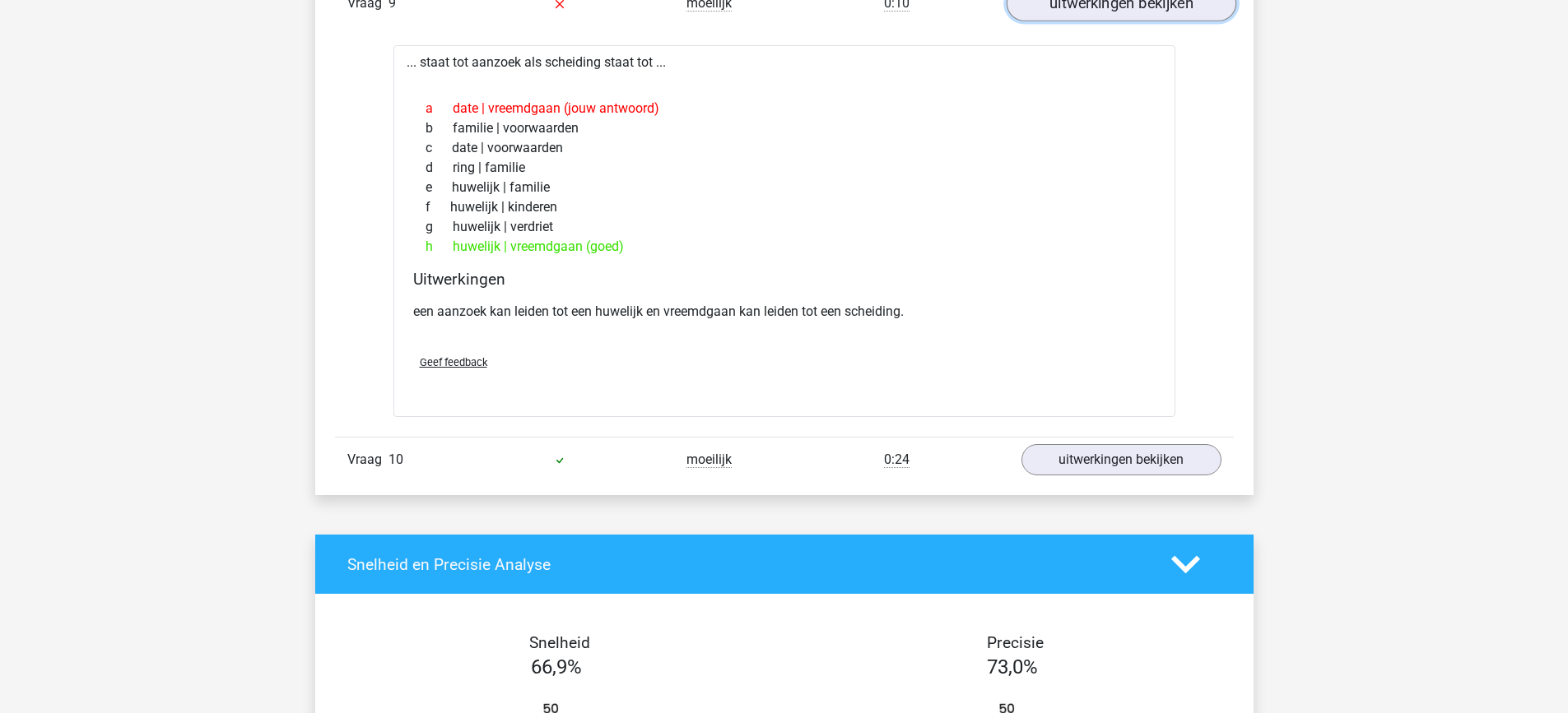
scroll to position [2360, 0]
click at [1049, 458] on link "uitwerkingen bekijken" at bounding box center [1120, 459] width 229 height 37
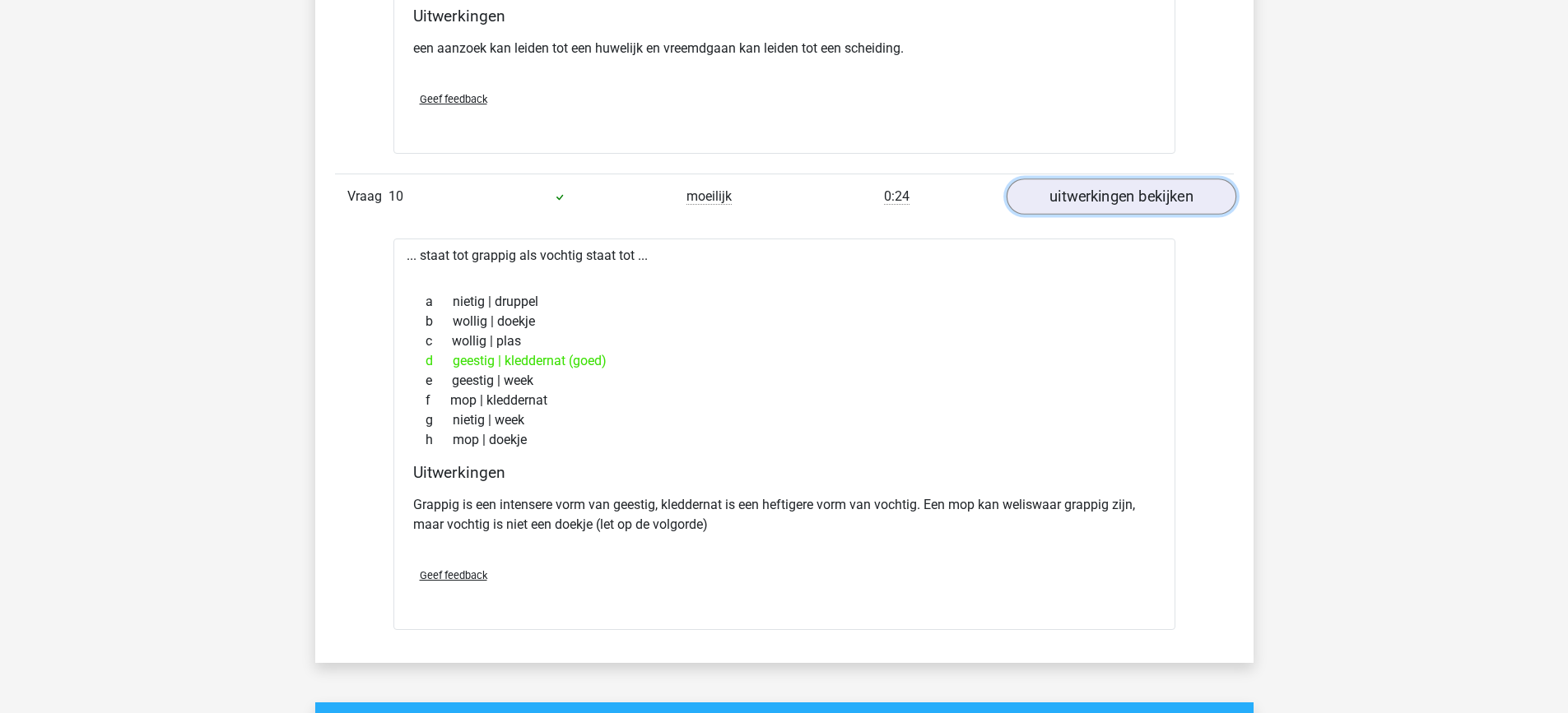
scroll to position [2624, 0]
